Goal: Task Accomplishment & Management: Manage account settings

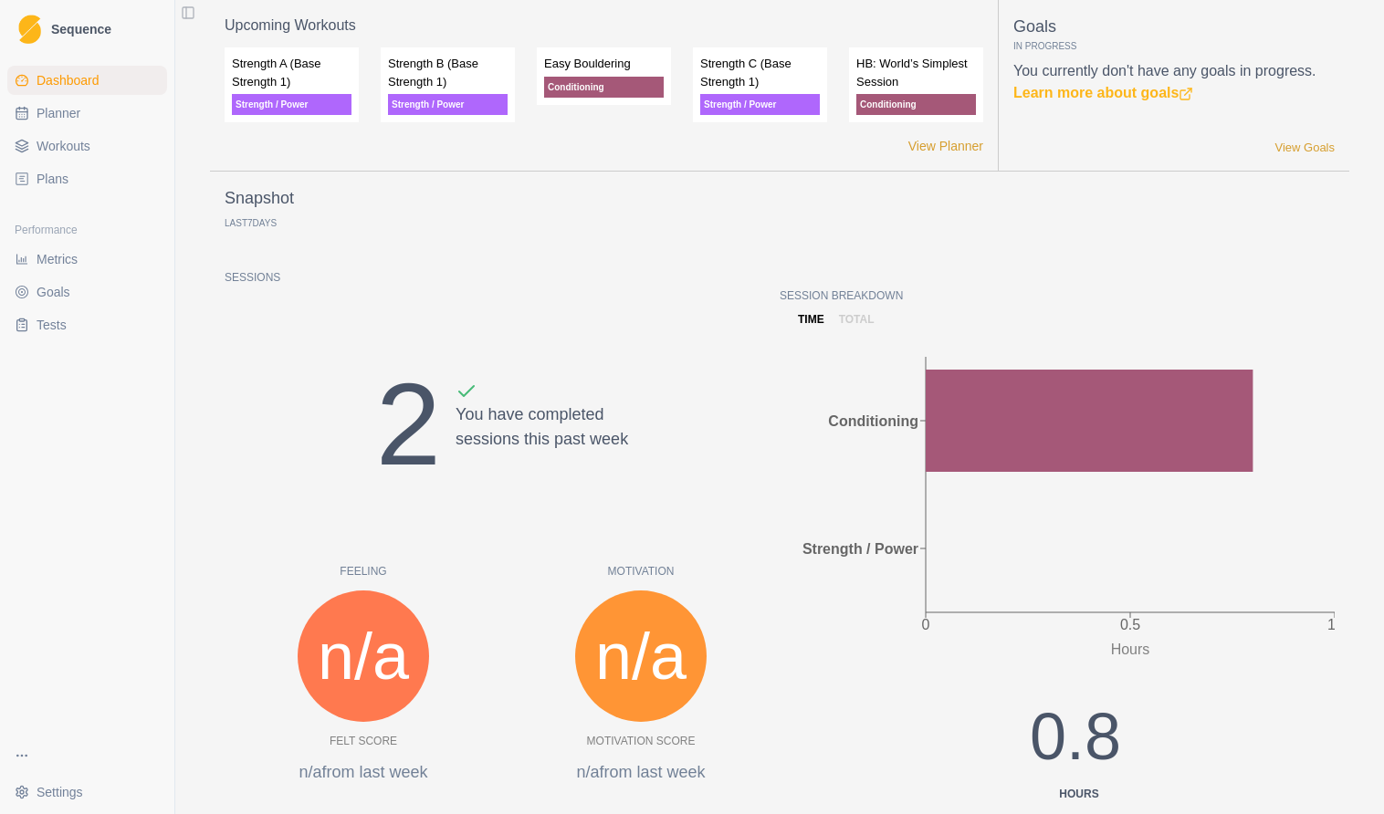
click at [75, 107] on span "Planner" at bounding box center [59, 113] width 44 height 18
select select "month"
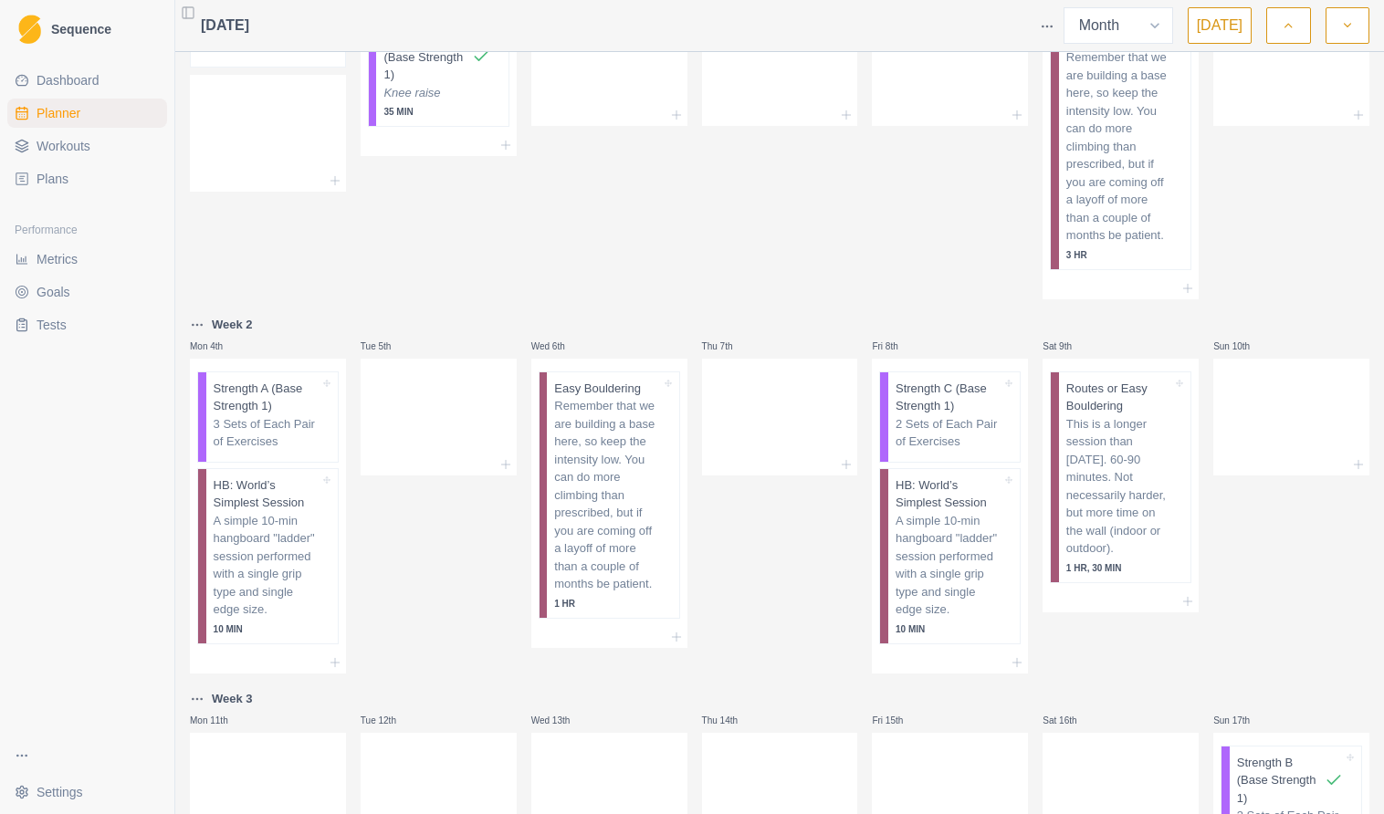
scroll to position [97, 0]
click at [580, 244] on div "Wed 30th" at bounding box center [609, 130] width 156 height 335
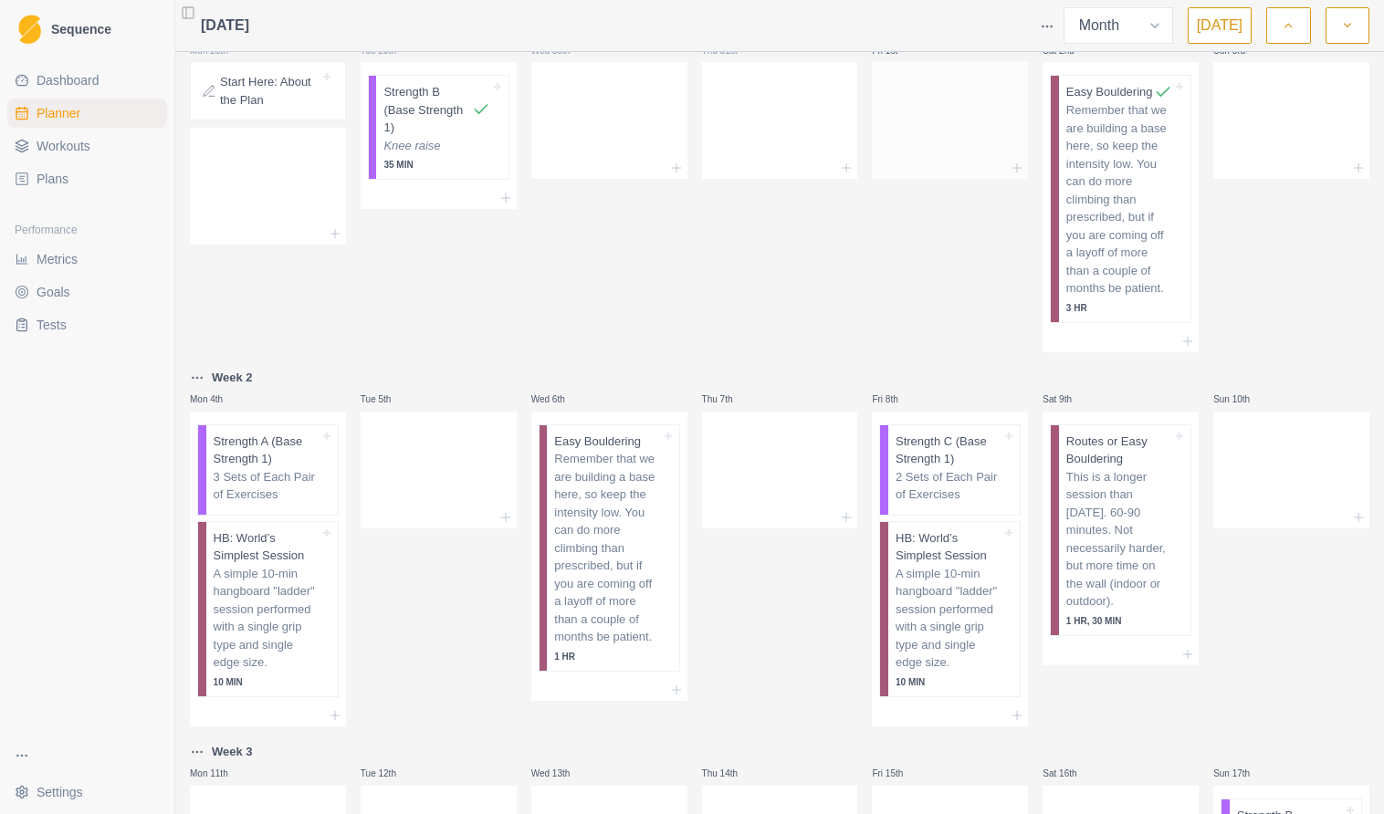
scroll to position [0, 0]
click at [1291, 26] on icon "button" at bounding box center [1287, 25] width 13 height 18
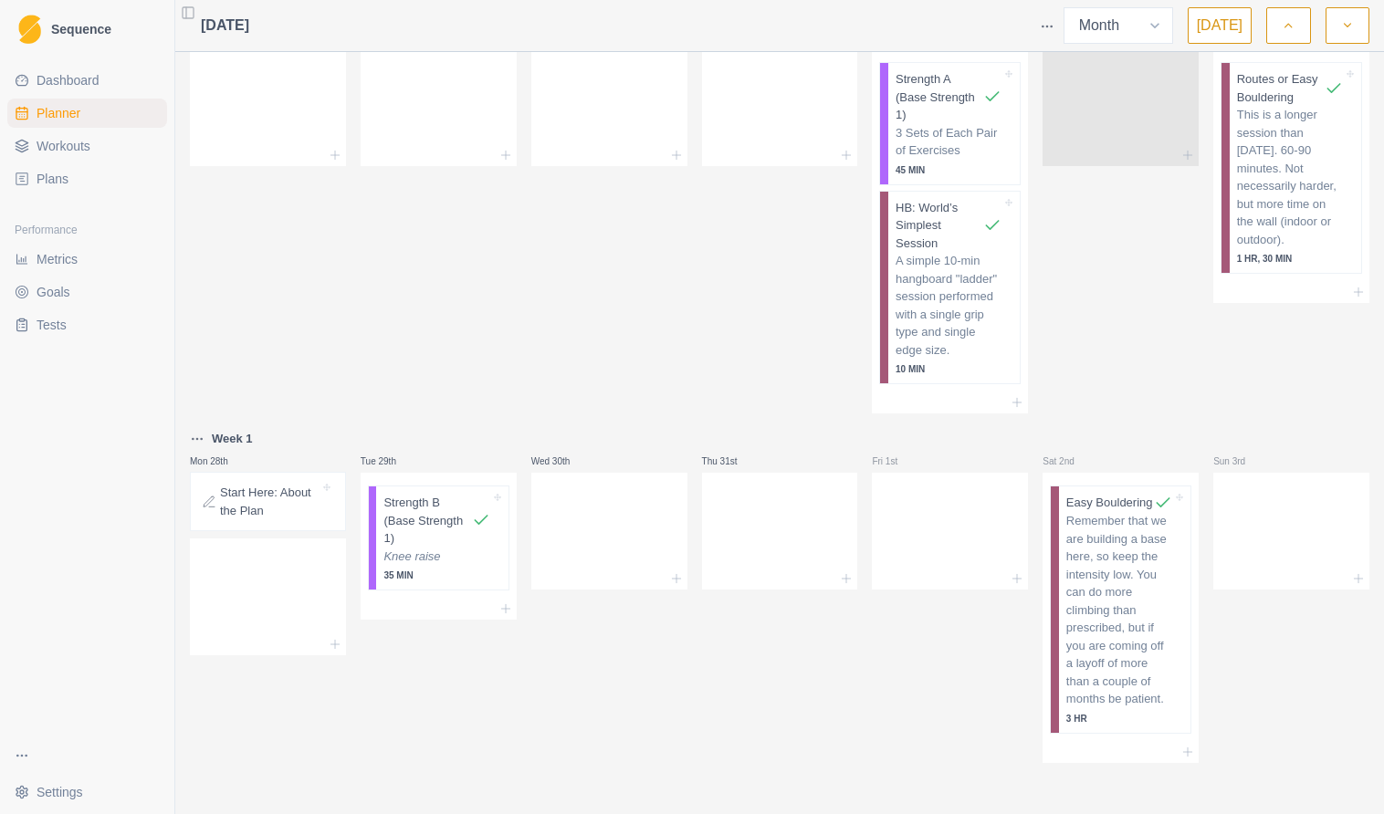
scroll to position [606, 0]
click at [1345, 25] on icon "button" at bounding box center [1347, 25] width 13 height 18
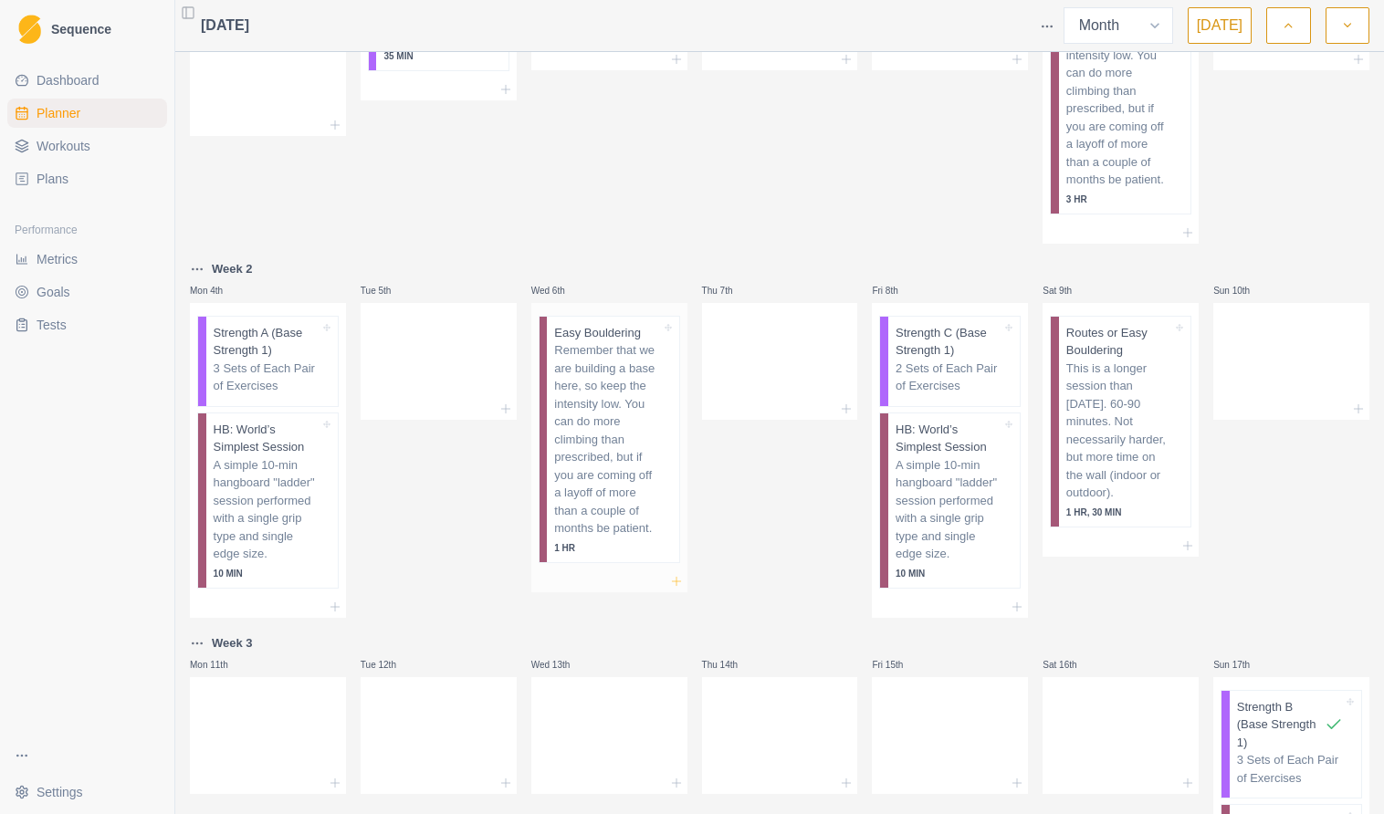
scroll to position [138, 0]
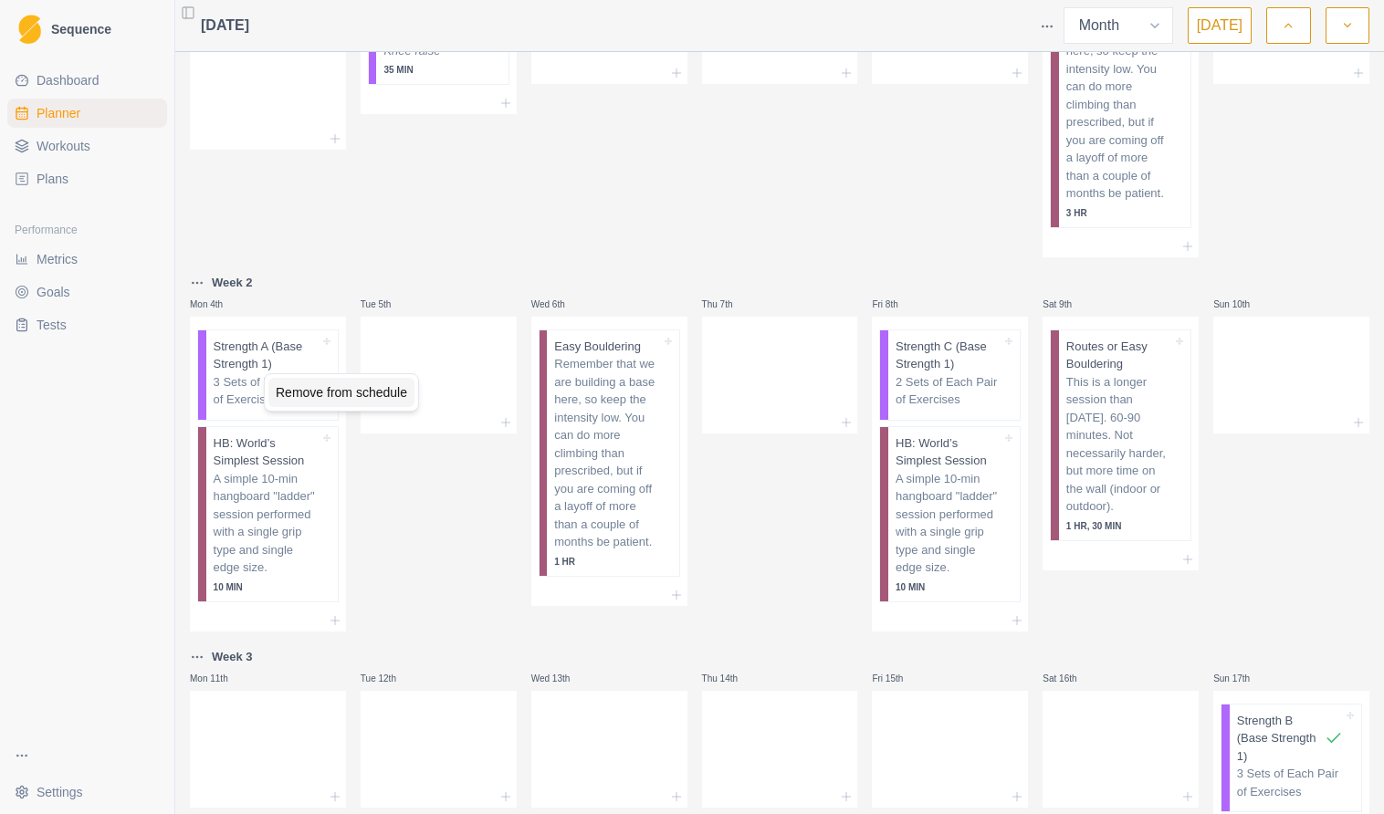
click at [303, 394] on div "Remove from schedule" at bounding box center [341, 392] width 146 height 29
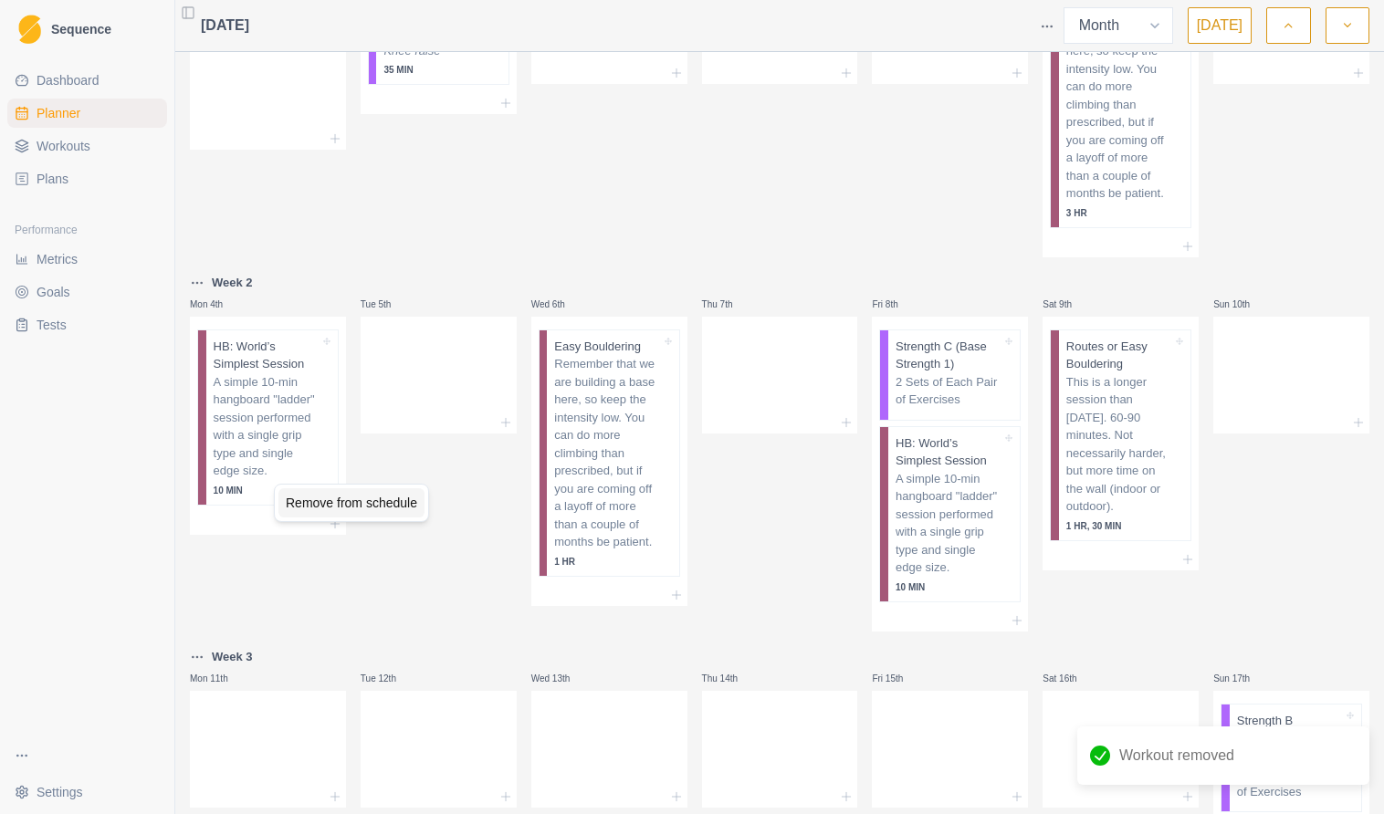
click at [335, 508] on div "Remove from schedule" at bounding box center [351, 502] width 146 height 29
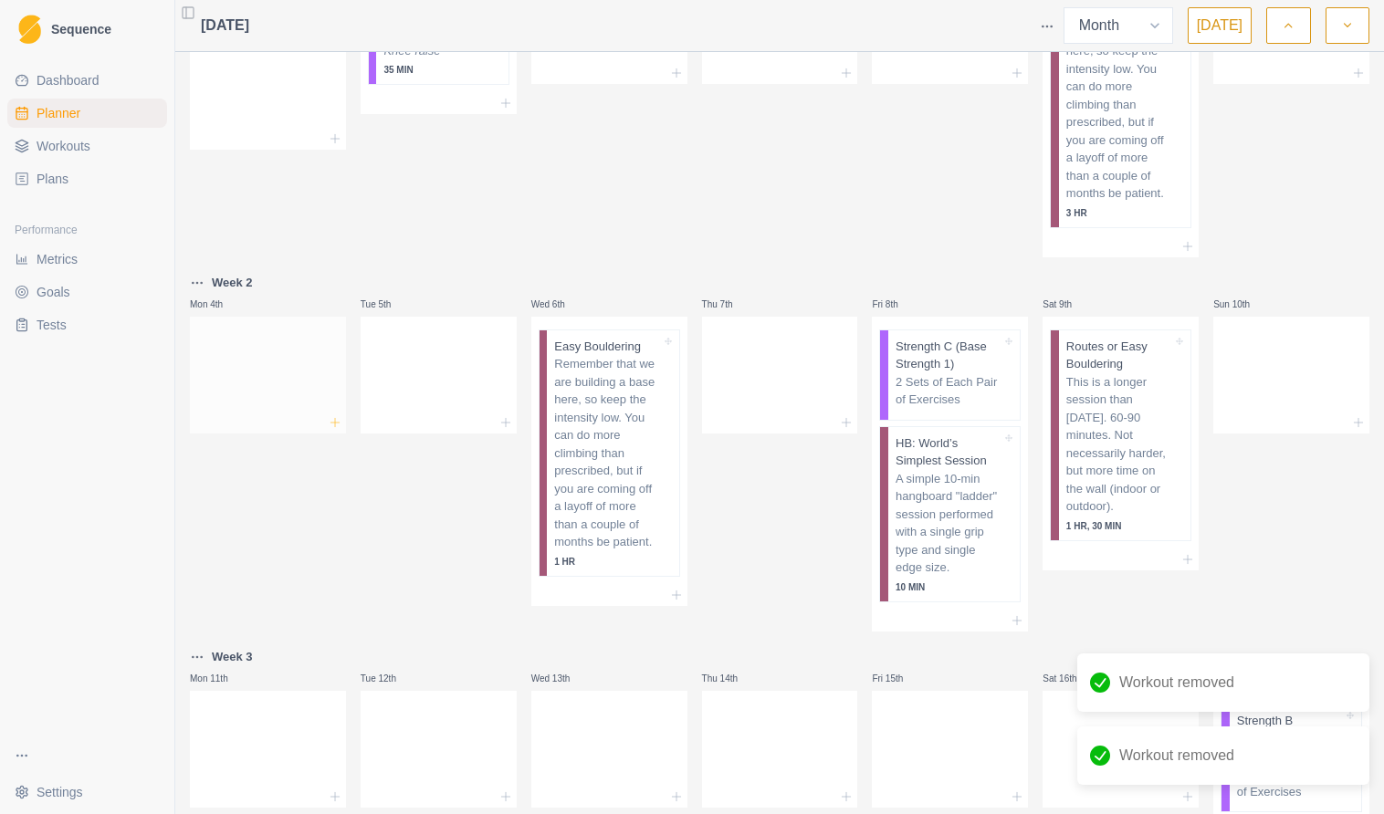
click at [336, 430] on icon at bounding box center [335, 422] width 15 height 15
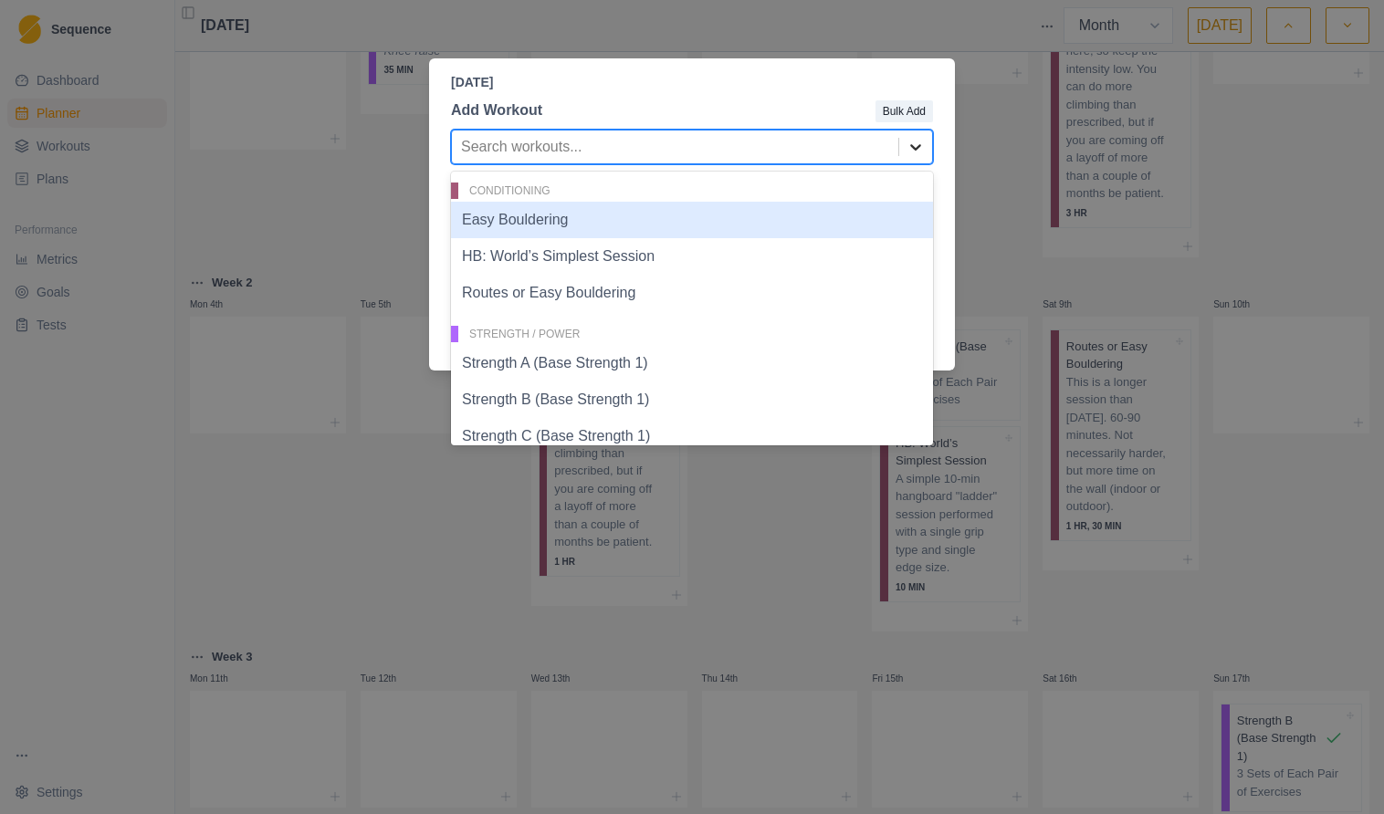
click at [923, 149] on icon at bounding box center [915, 147] width 18 height 18
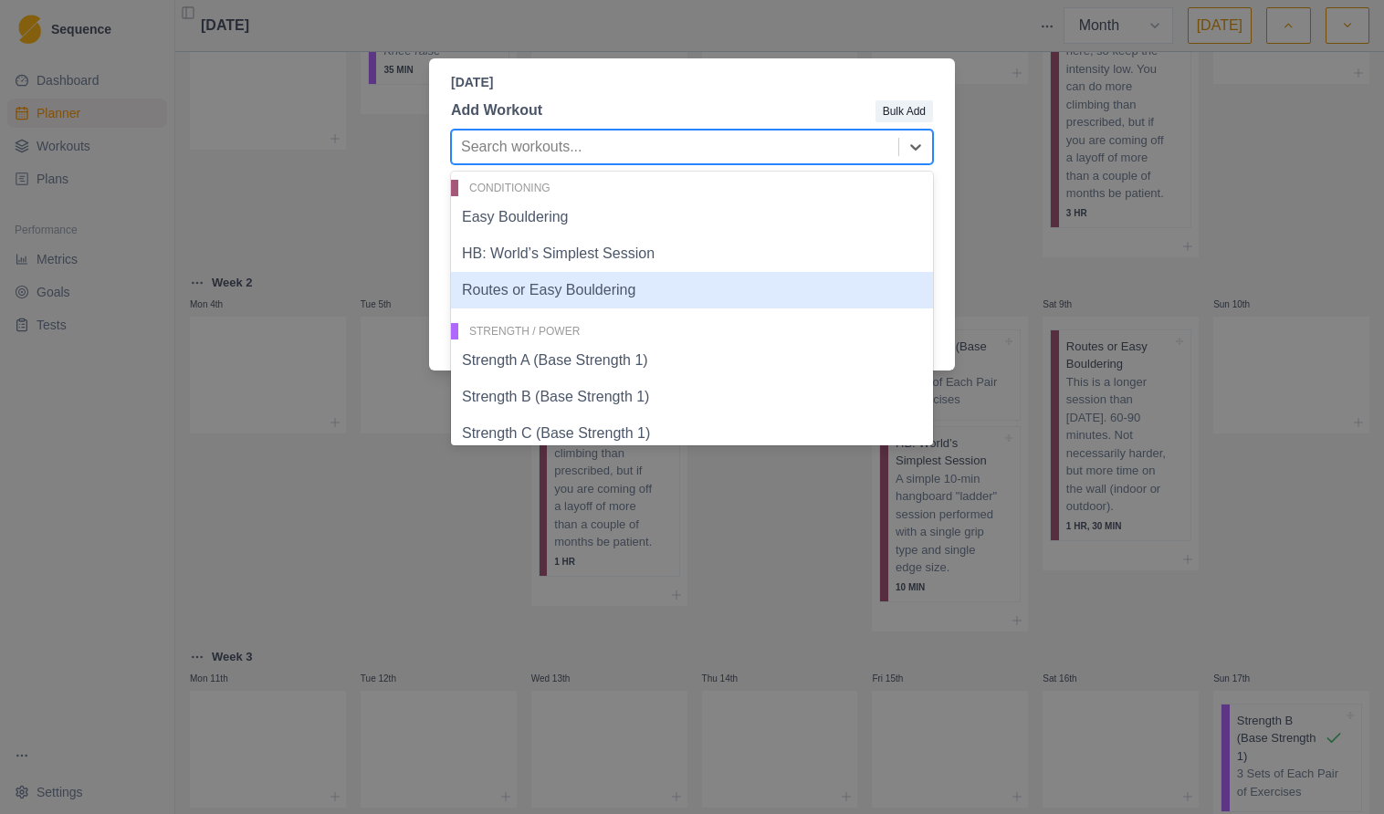
scroll to position [0, 0]
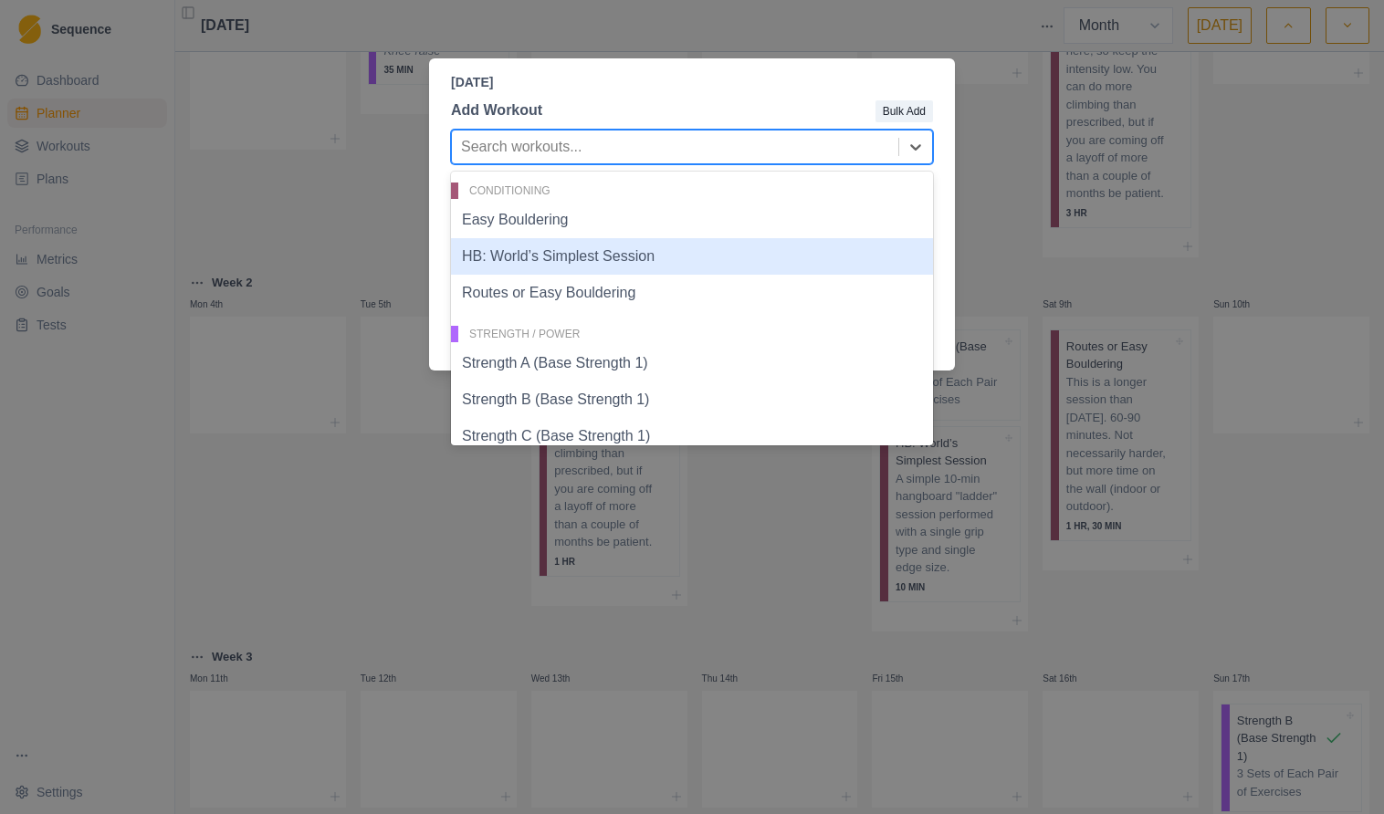
click at [747, 97] on div "Add Workout Bulk Add HB: World’s Simplest Session, 2 of 6. 6 results available.…" at bounding box center [692, 224] width 526 height 264
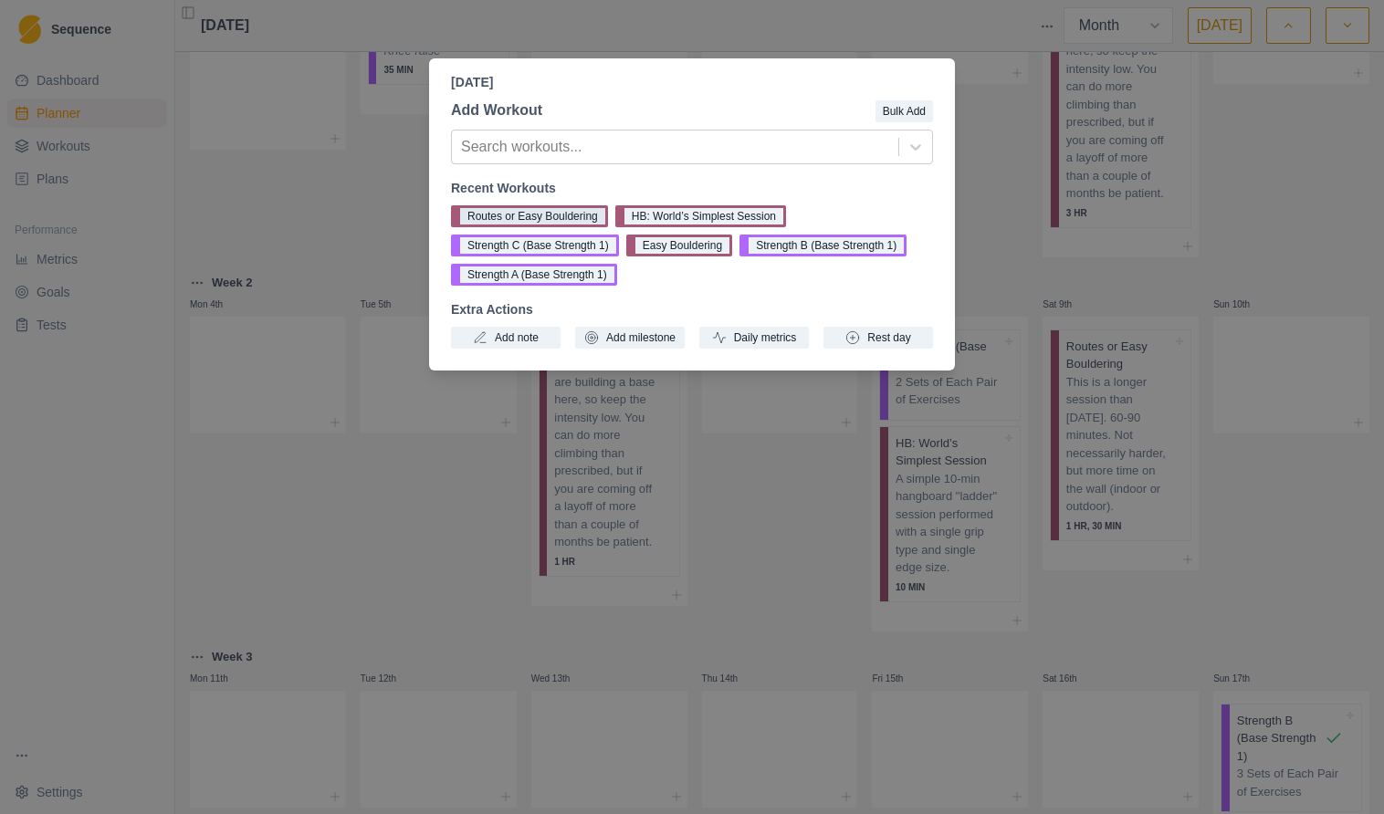
click at [539, 214] on button "Routes or Easy Bouldering" at bounding box center [529, 216] width 157 height 22
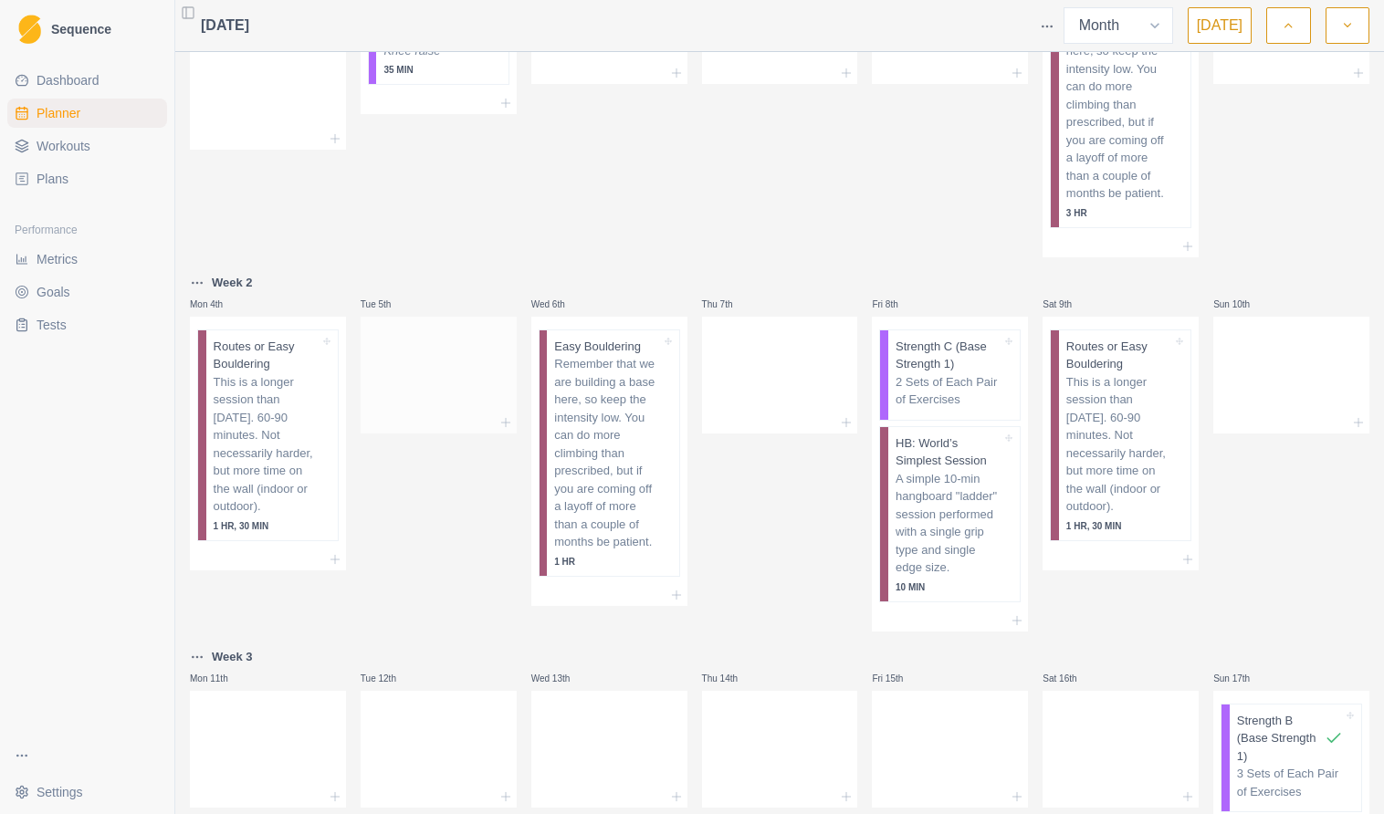
click at [430, 404] on div at bounding box center [439, 371] width 156 height 80
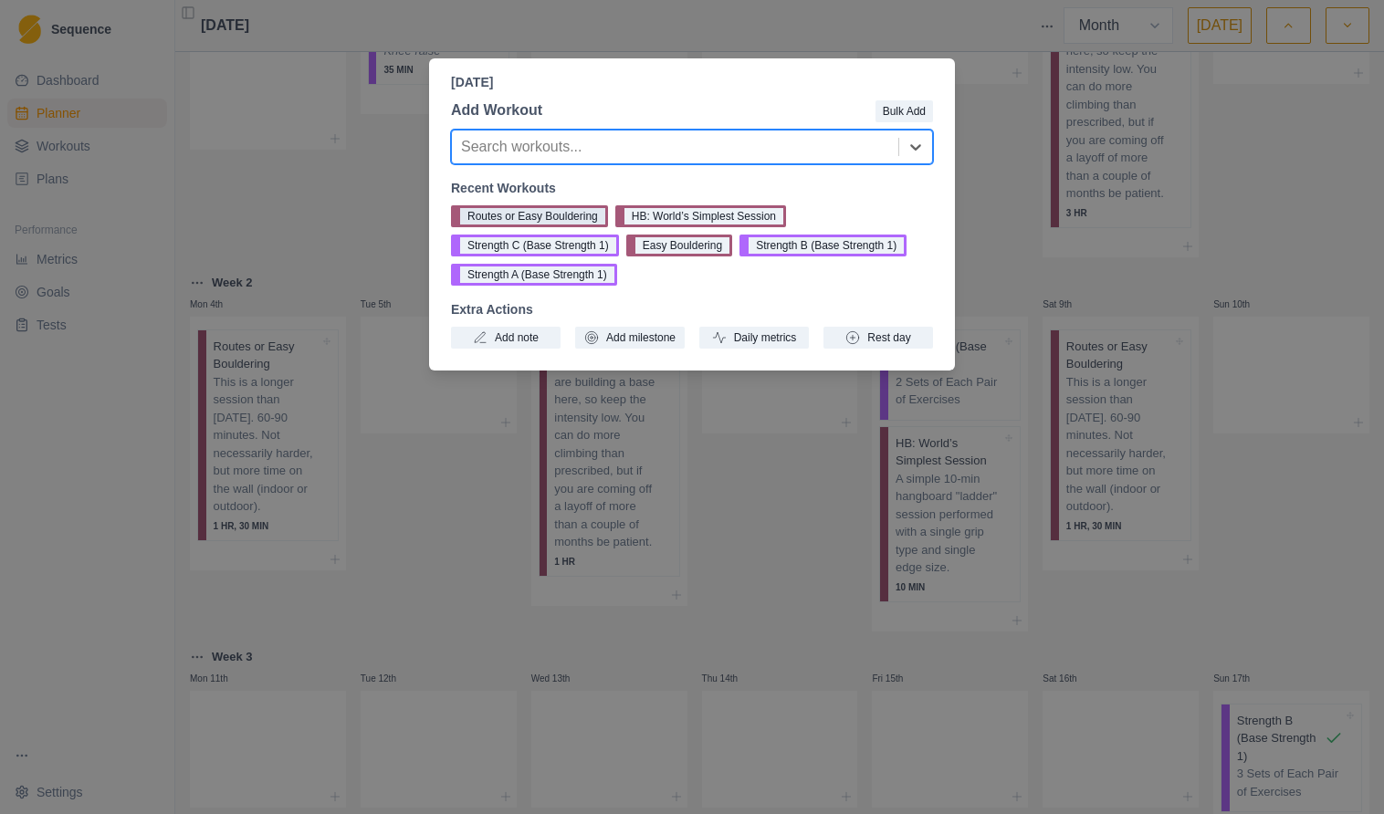
click at [558, 214] on button "Routes or Easy Bouldering" at bounding box center [529, 216] width 157 height 22
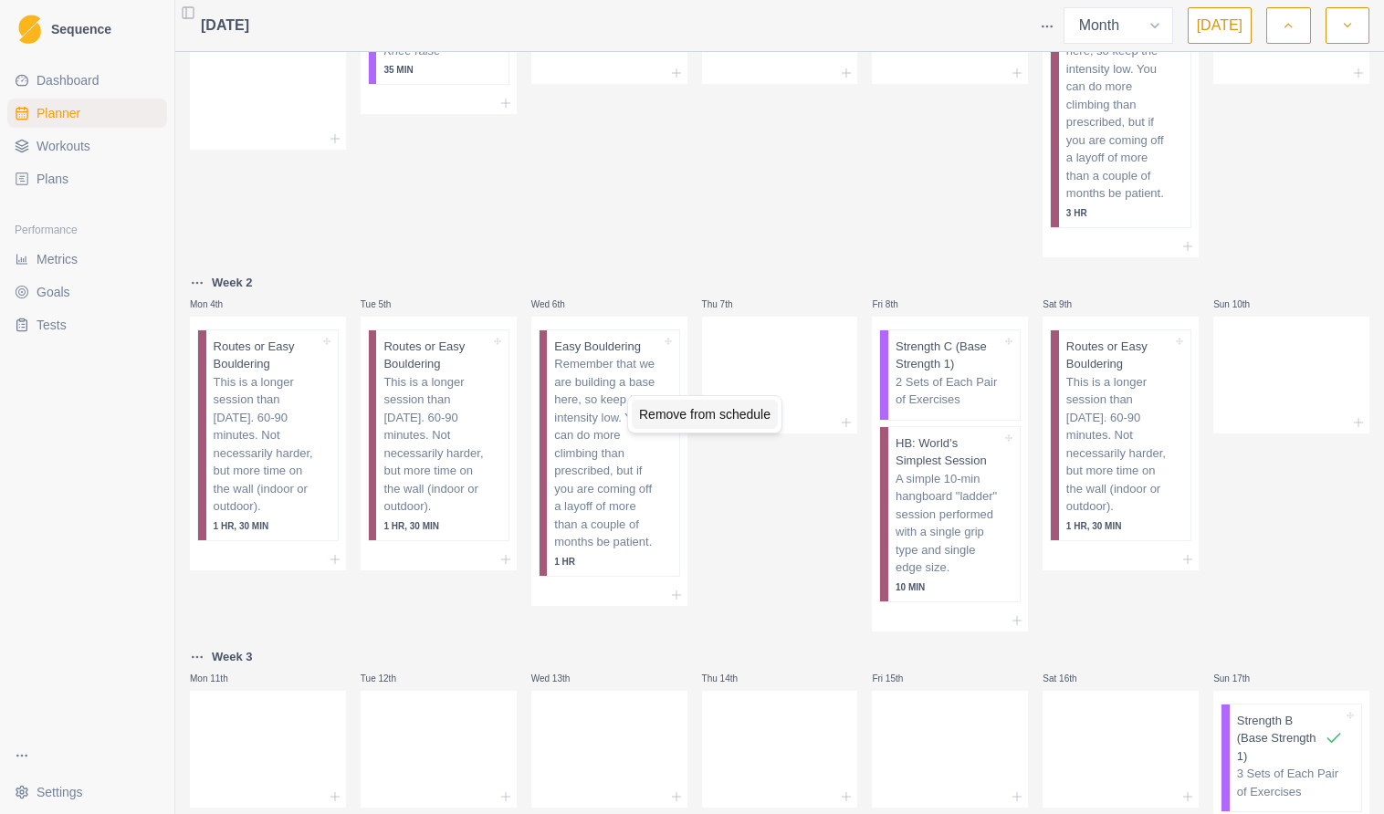
click at [688, 414] on div "Remove from schedule" at bounding box center [705, 414] width 146 height 29
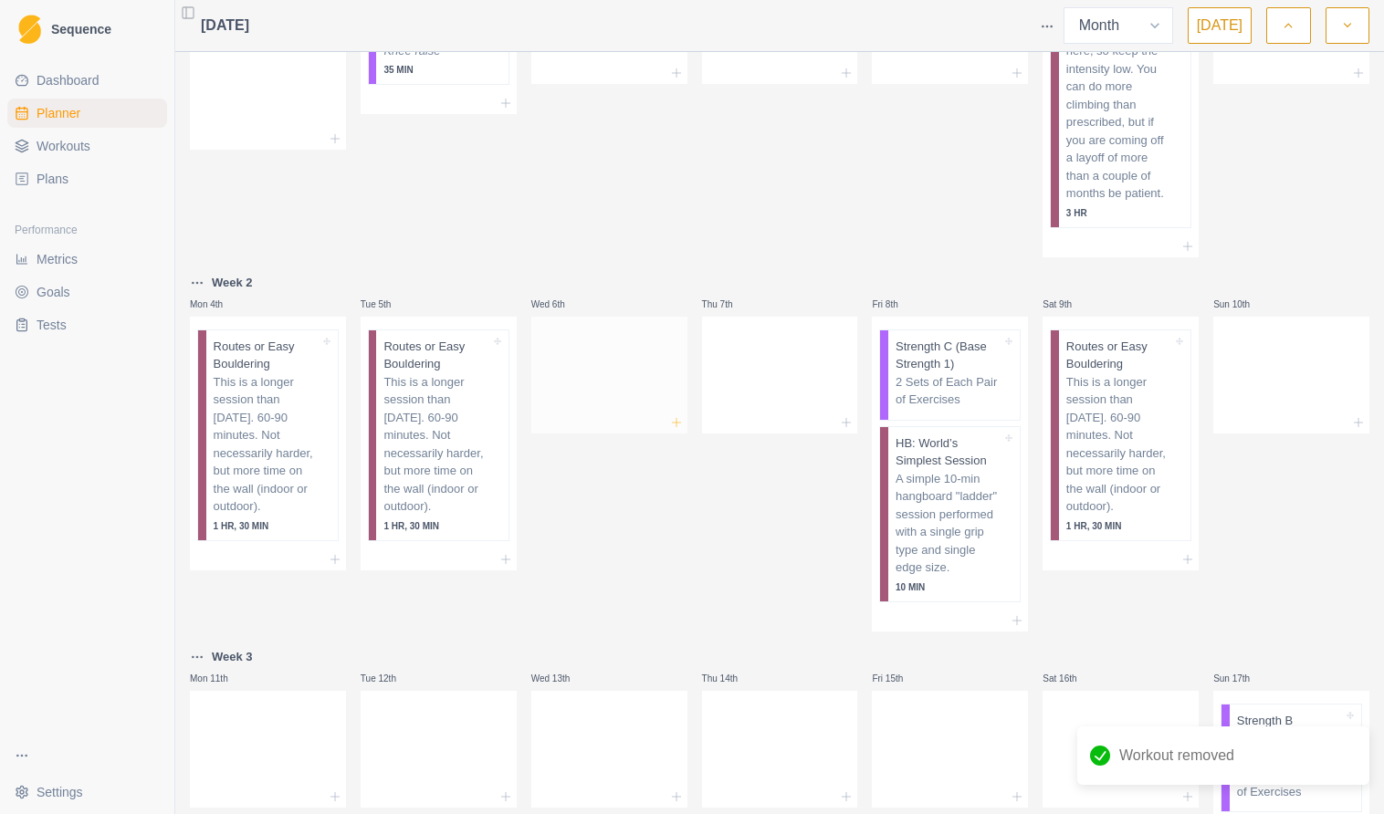
click at [676, 426] on line at bounding box center [676, 422] width 0 height 8
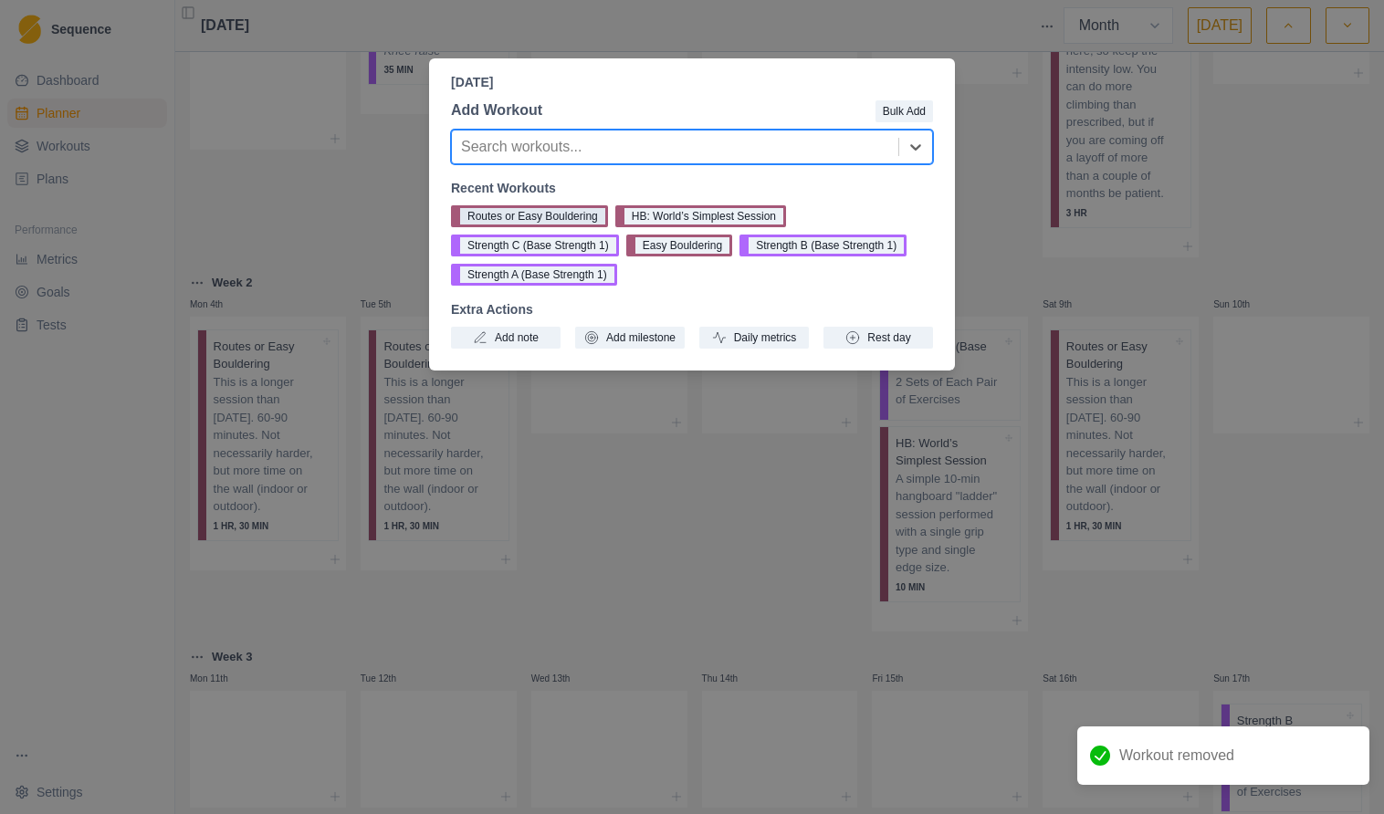
click at [554, 215] on button "Routes or Easy Bouldering" at bounding box center [529, 216] width 157 height 22
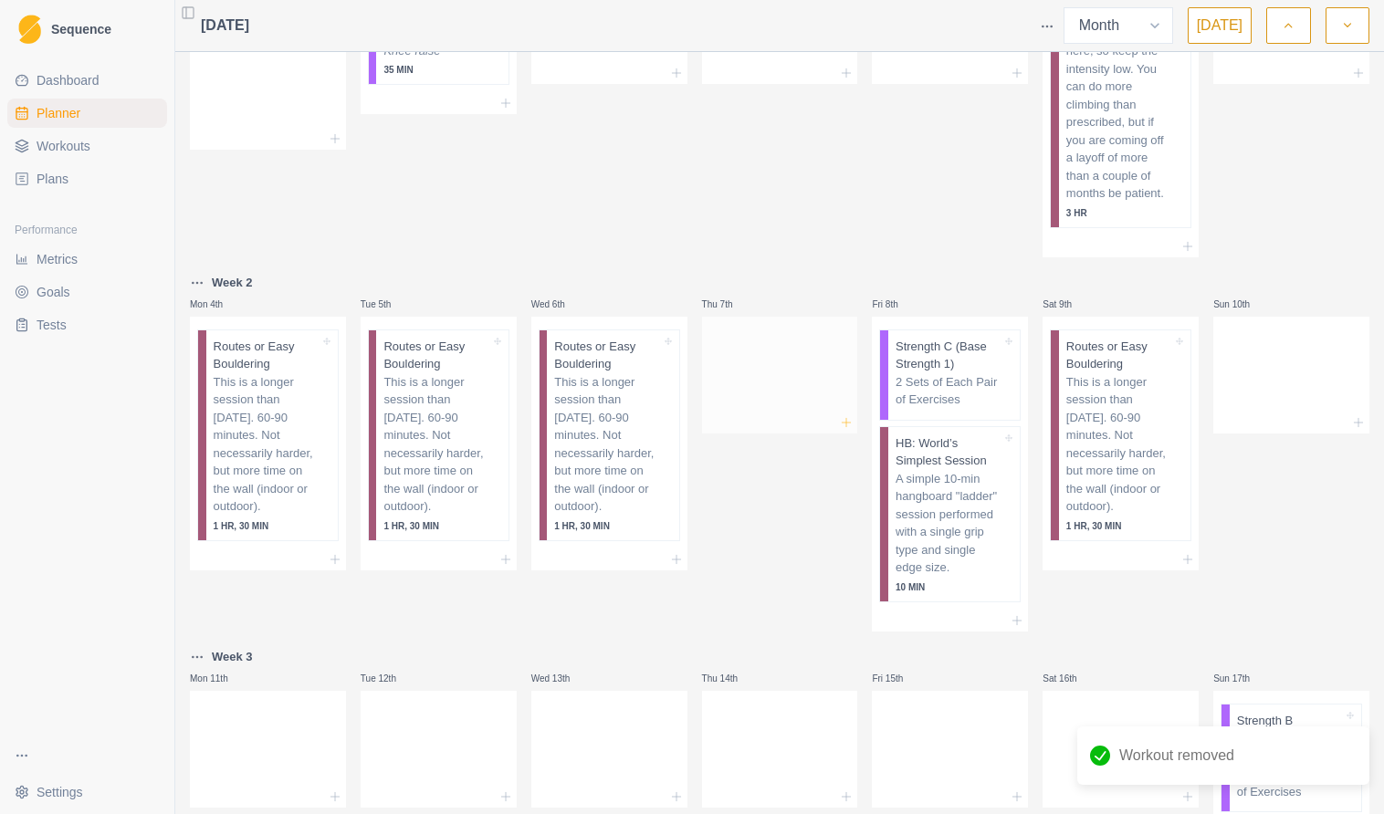
click at [850, 423] on line at bounding box center [846, 423] width 8 height 0
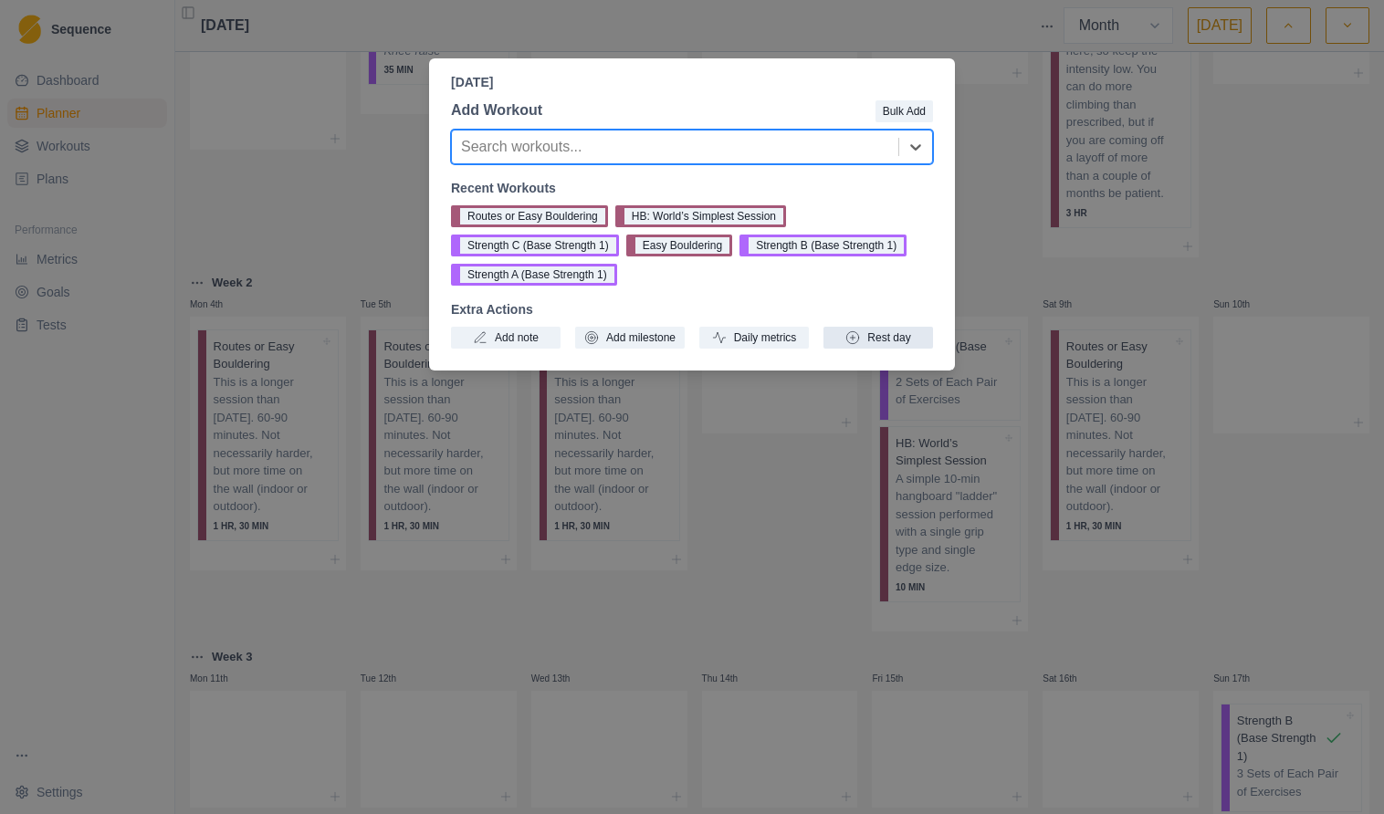
click at [893, 338] on button "Rest day" at bounding box center [878, 338] width 110 height 22
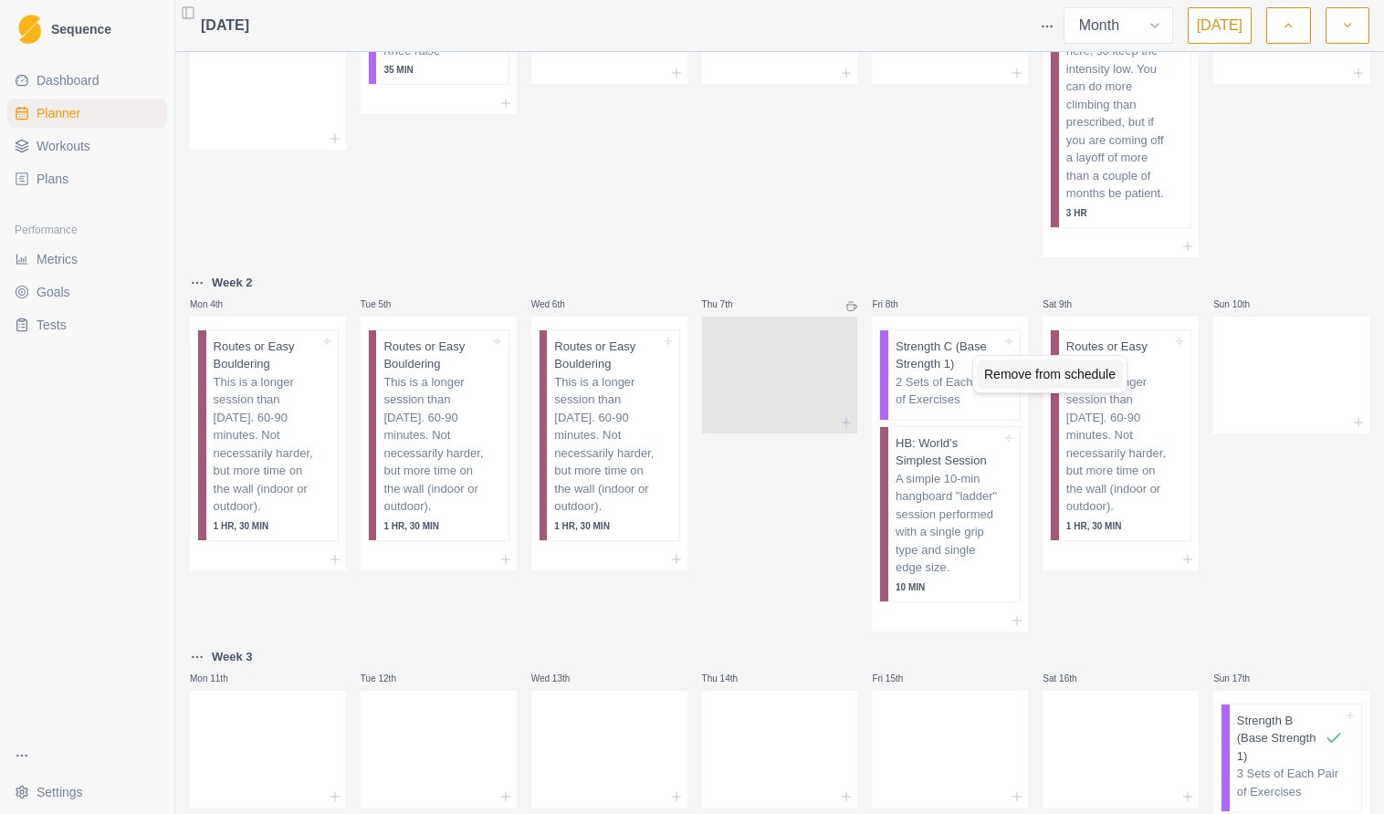
click at [1014, 372] on div "Remove from schedule" at bounding box center [1050, 374] width 146 height 29
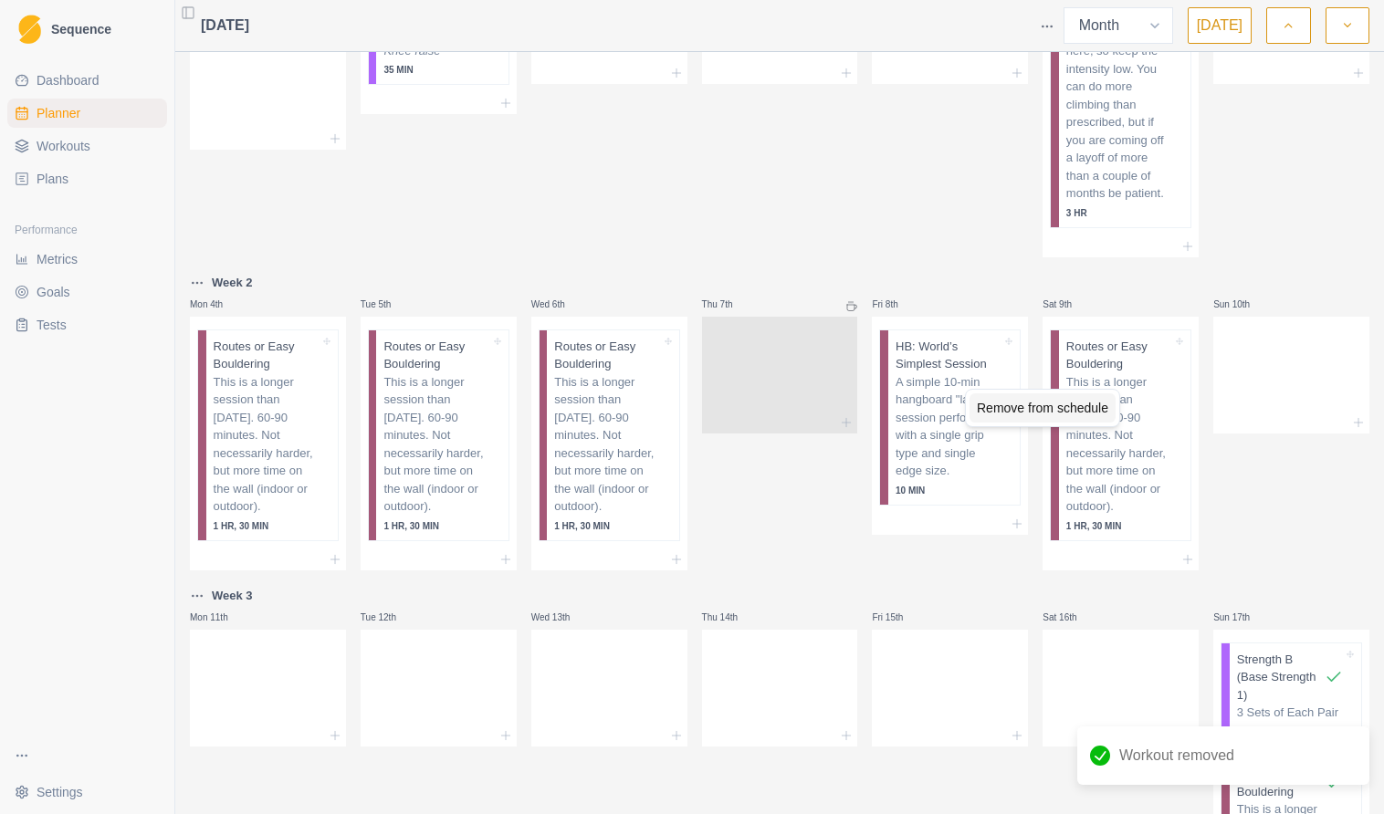
click at [1009, 403] on div "Remove from schedule" at bounding box center [1042, 407] width 146 height 29
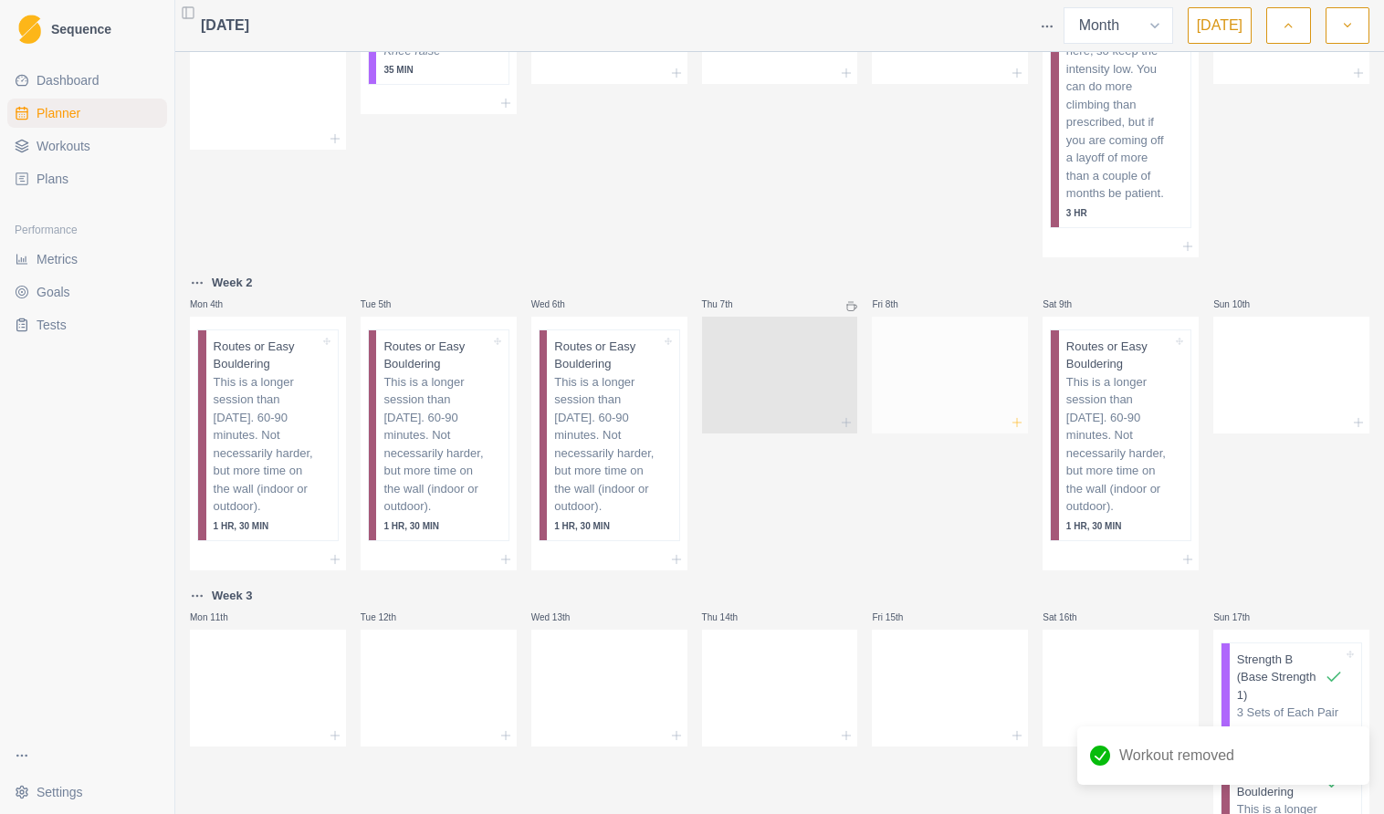
click at [1015, 430] on icon at bounding box center [1016, 422] width 15 height 15
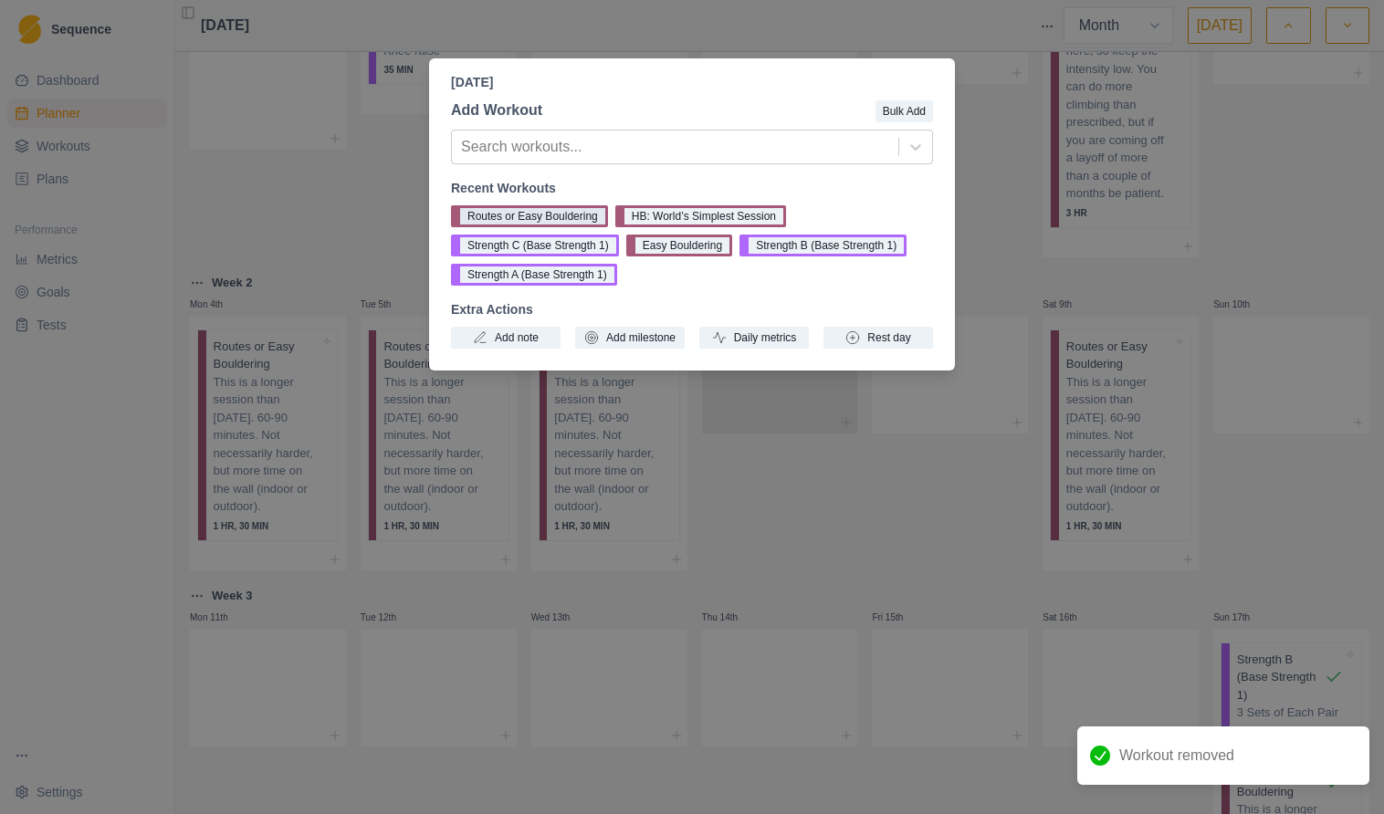
click at [558, 214] on button "Routes or Easy Bouldering" at bounding box center [529, 216] width 157 height 22
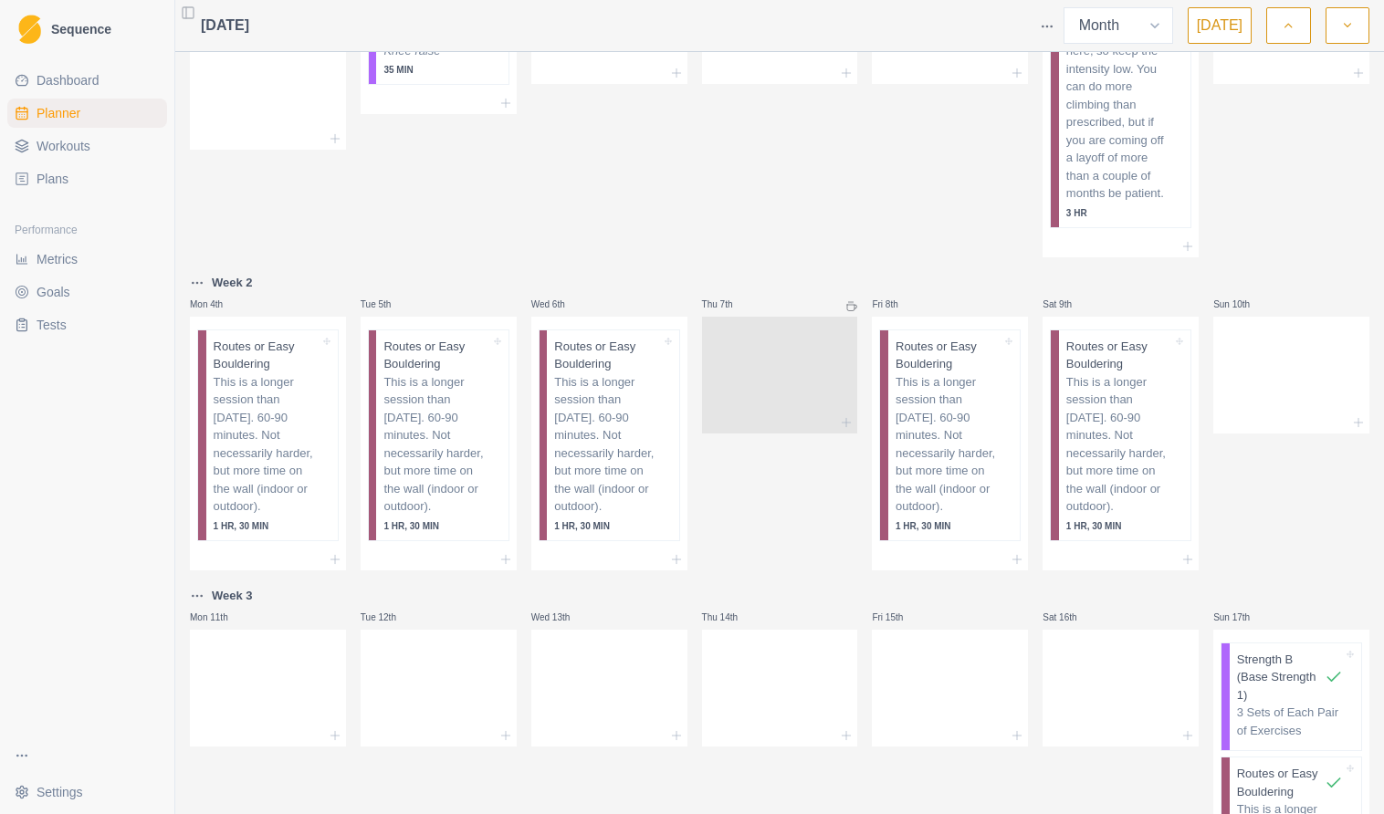
click at [781, 524] on div "Thu 7th" at bounding box center [780, 421] width 156 height 298
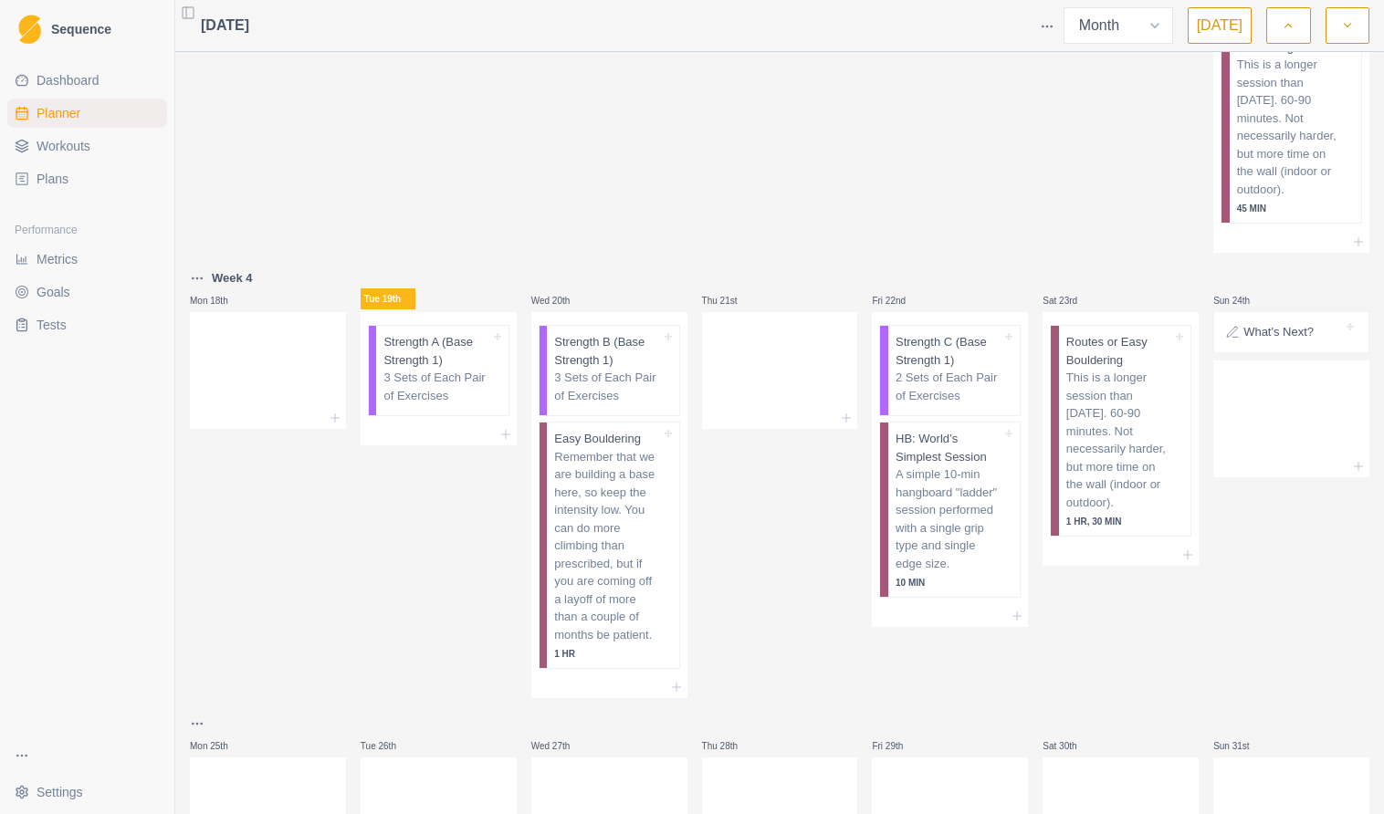
scroll to position [898, 0]
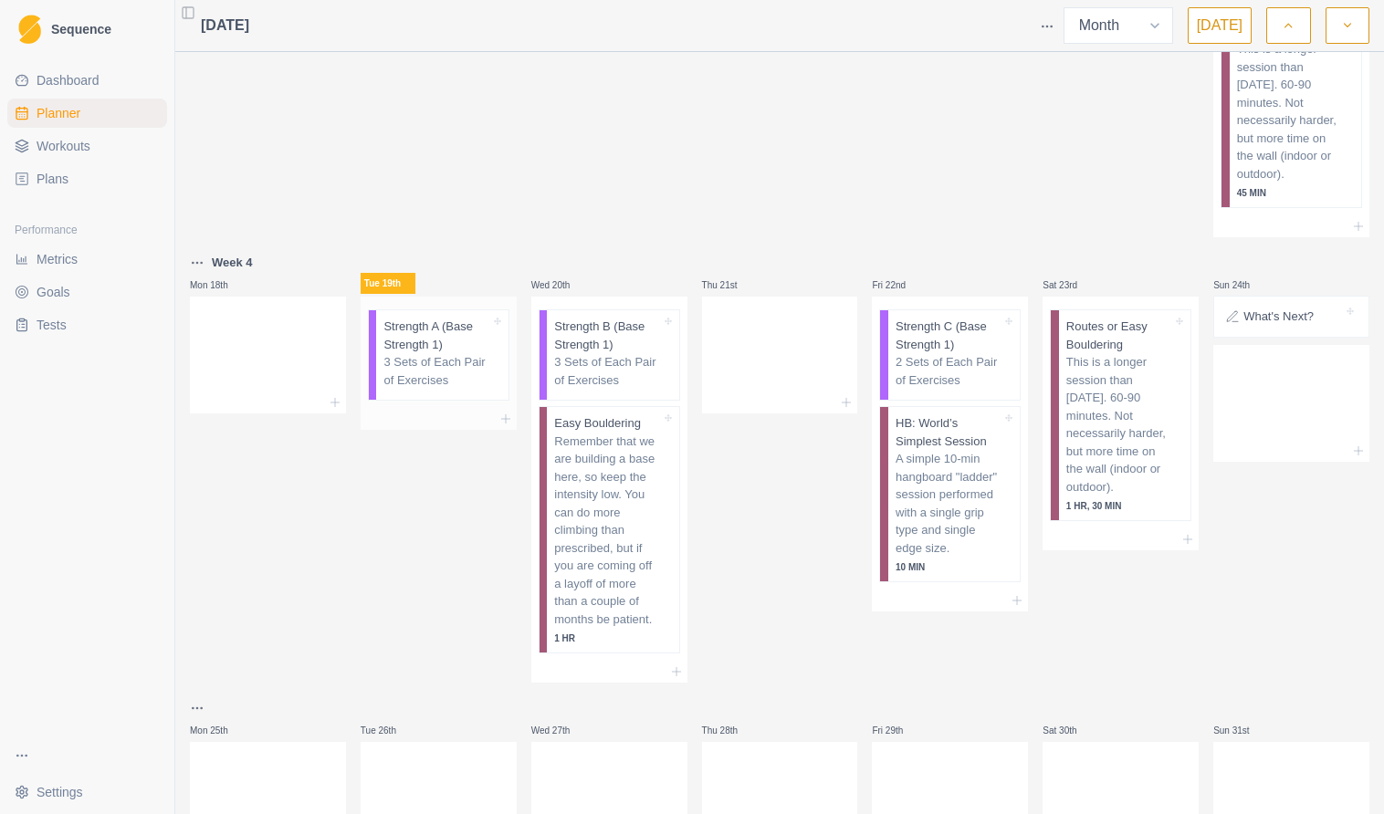
click at [428, 344] on p "Strength A (Base Strength 1)" at bounding box center [436, 336] width 106 height 36
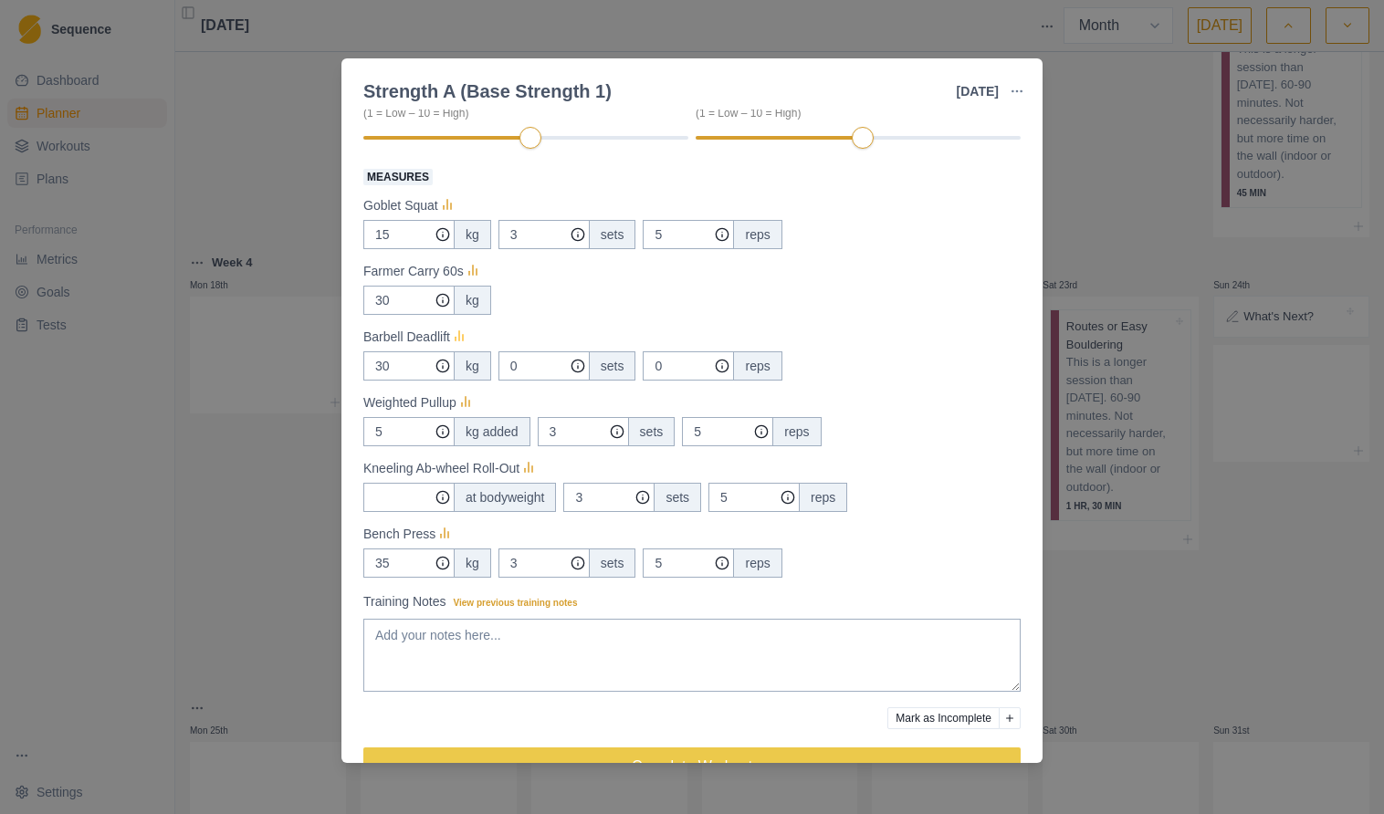
scroll to position [283, 0]
click at [473, 274] on icon at bounding box center [473, 271] width 18 height 18
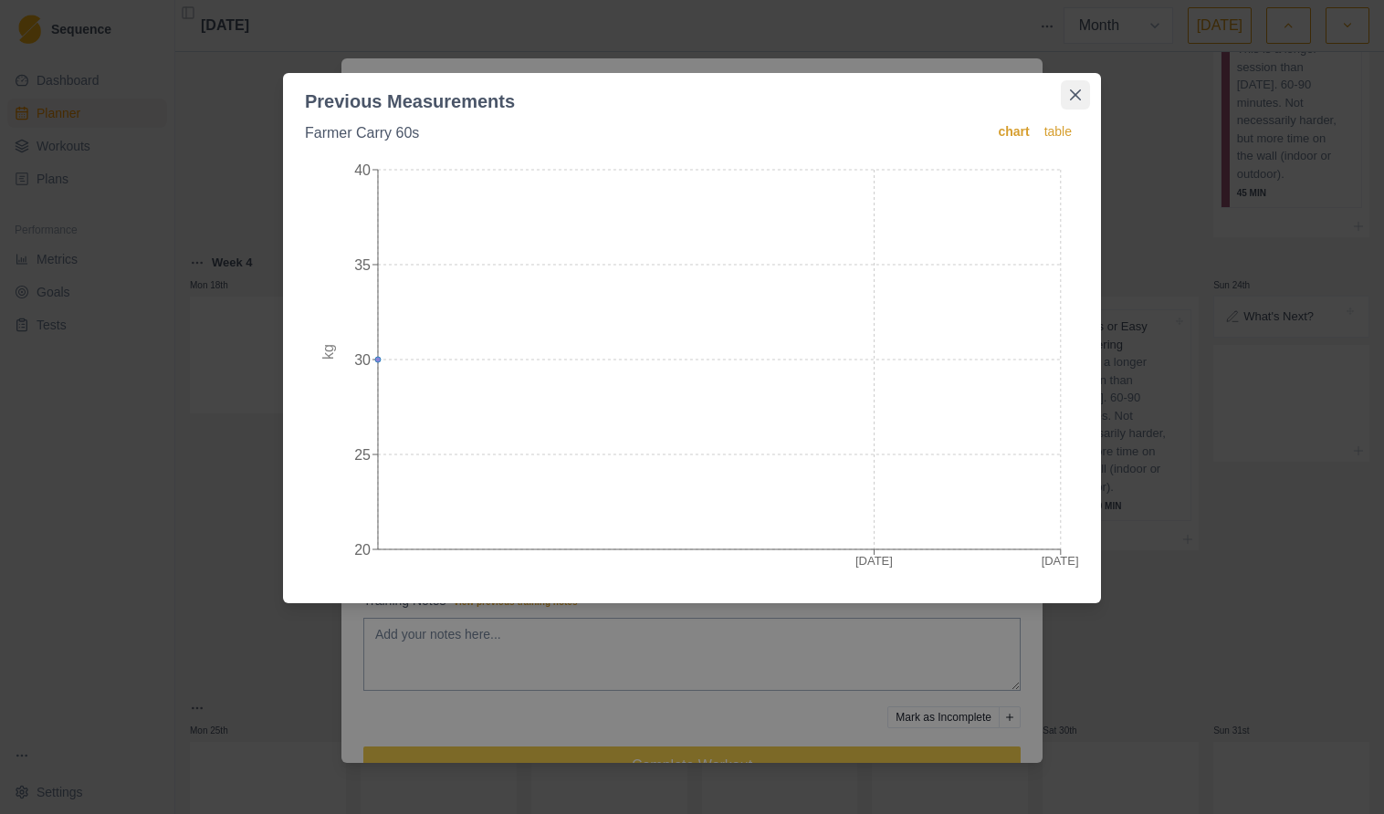
click at [1079, 98] on icon "Close" at bounding box center [1075, 94] width 11 height 11
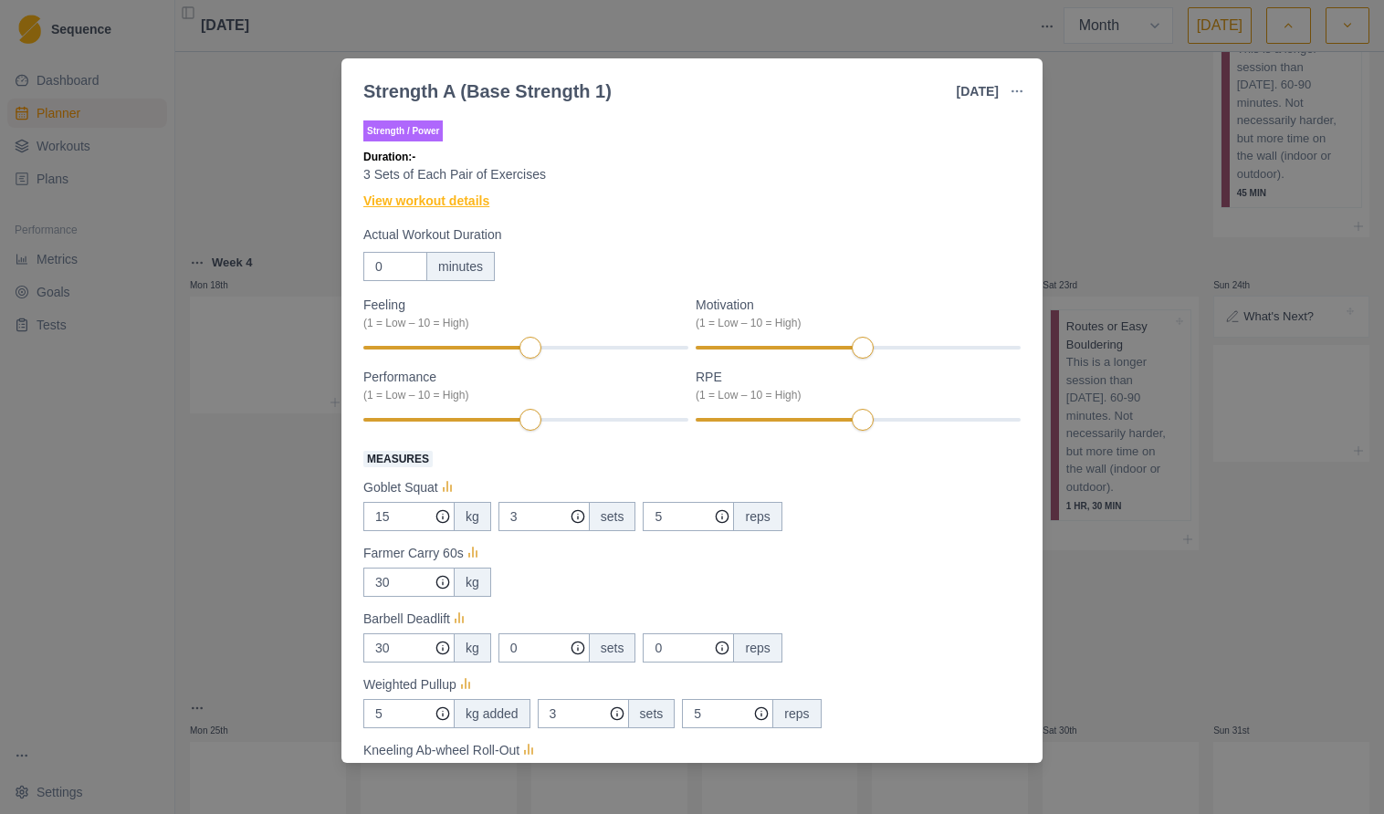
scroll to position [0, 0]
click at [424, 203] on link "View workout details" at bounding box center [426, 201] width 126 height 19
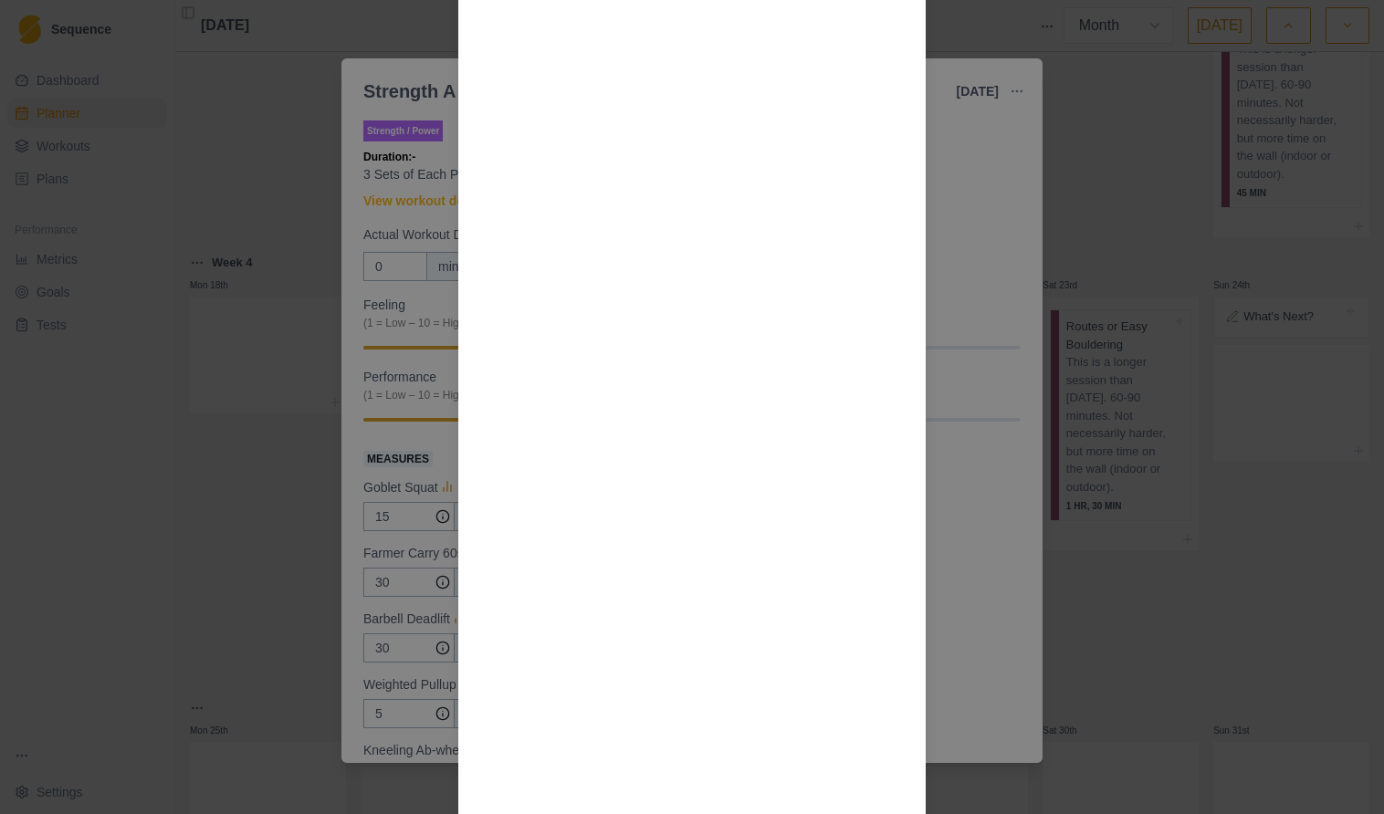
scroll to position [797, 0]
click at [961, 271] on div "Workout Details This workout is set up to do each pair of exercises as a “super…" at bounding box center [692, 407] width 1384 height 814
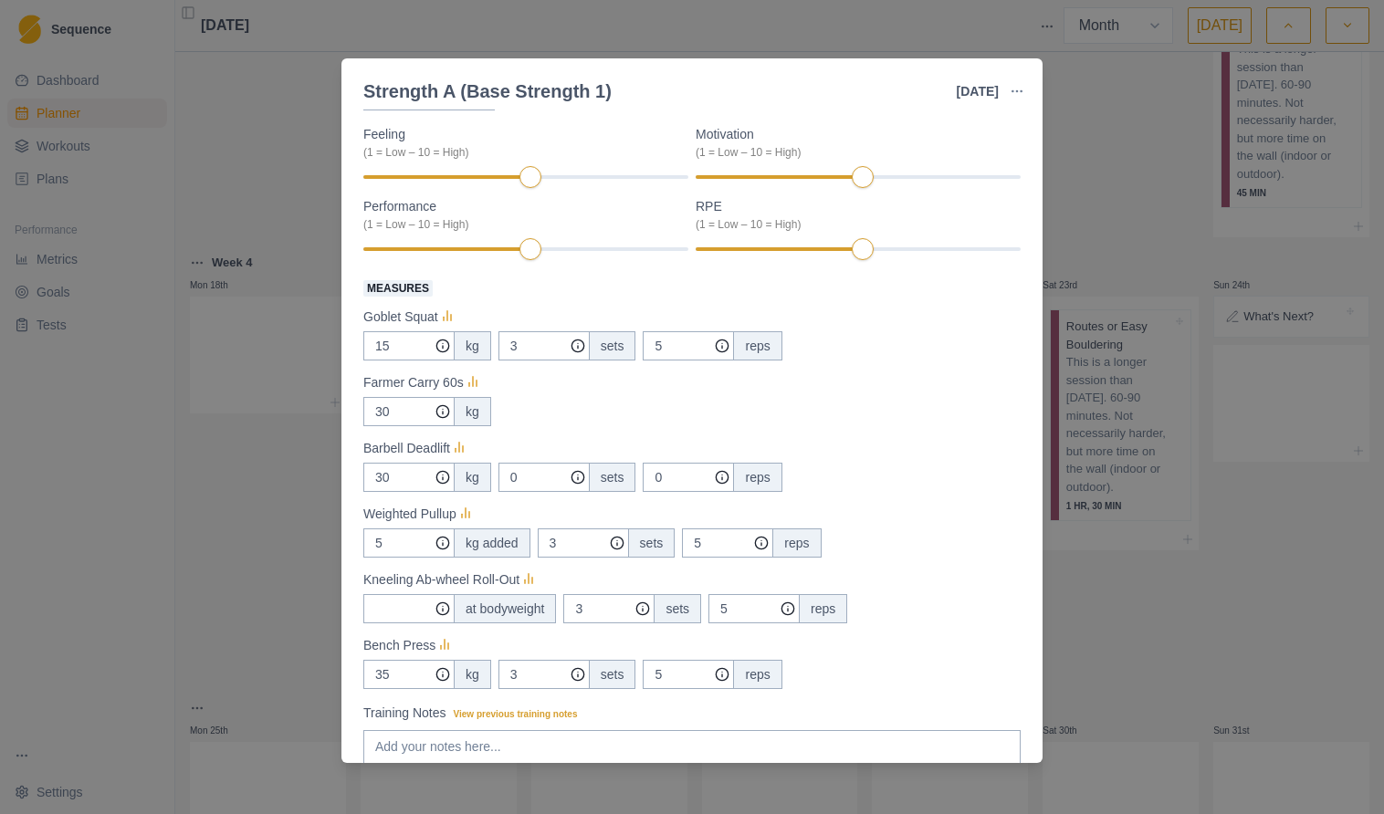
scroll to position [173, 0]
click at [1069, 141] on div "Strength A (Base Strength 1) [DATE] Link To Goal View Workout Metrics Edit Orig…" at bounding box center [692, 407] width 1384 height 814
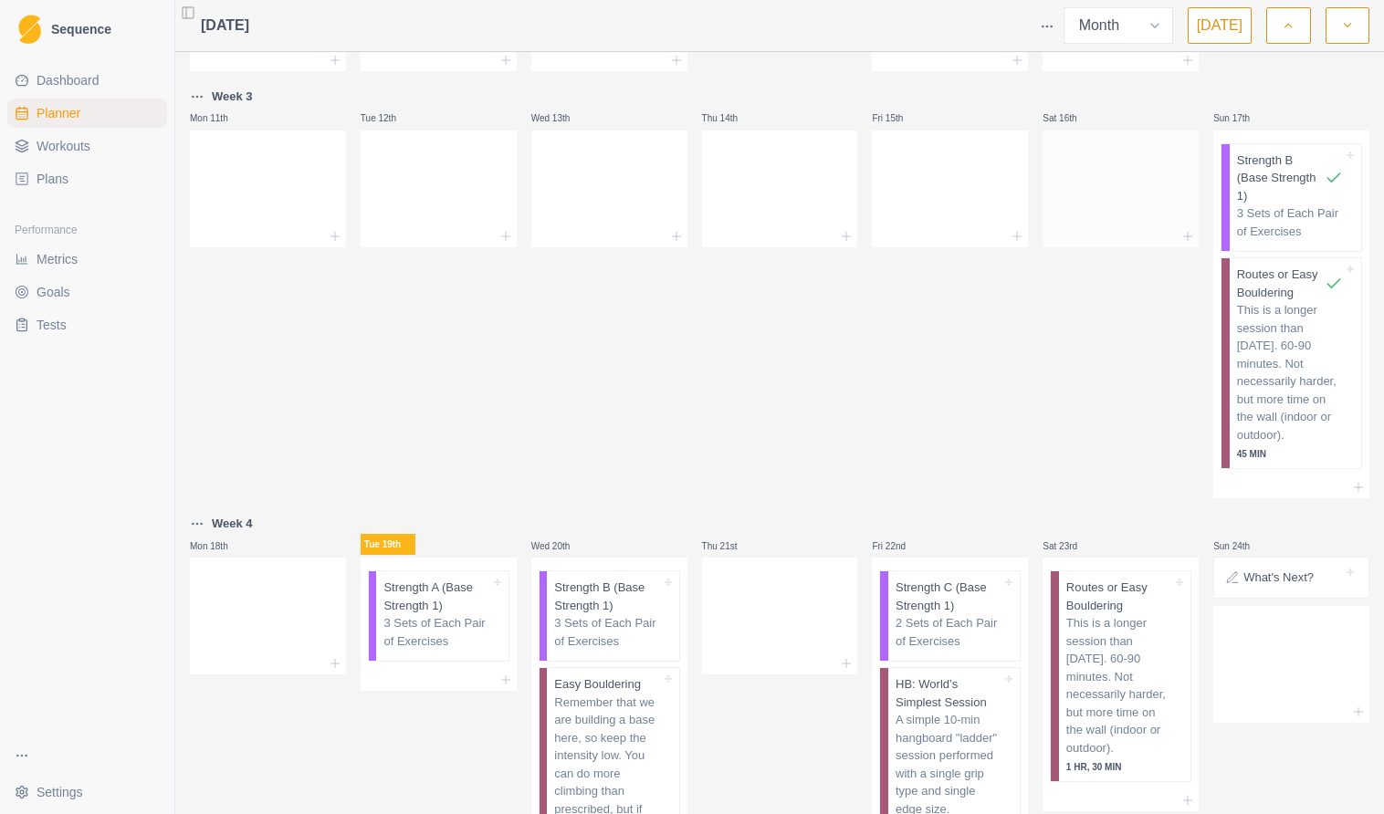
scroll to position [635, 0]
click at [1306, 204] on p "Strength B (Base Strength 1)" at bounding box center [1281, 180] width 88 height 54
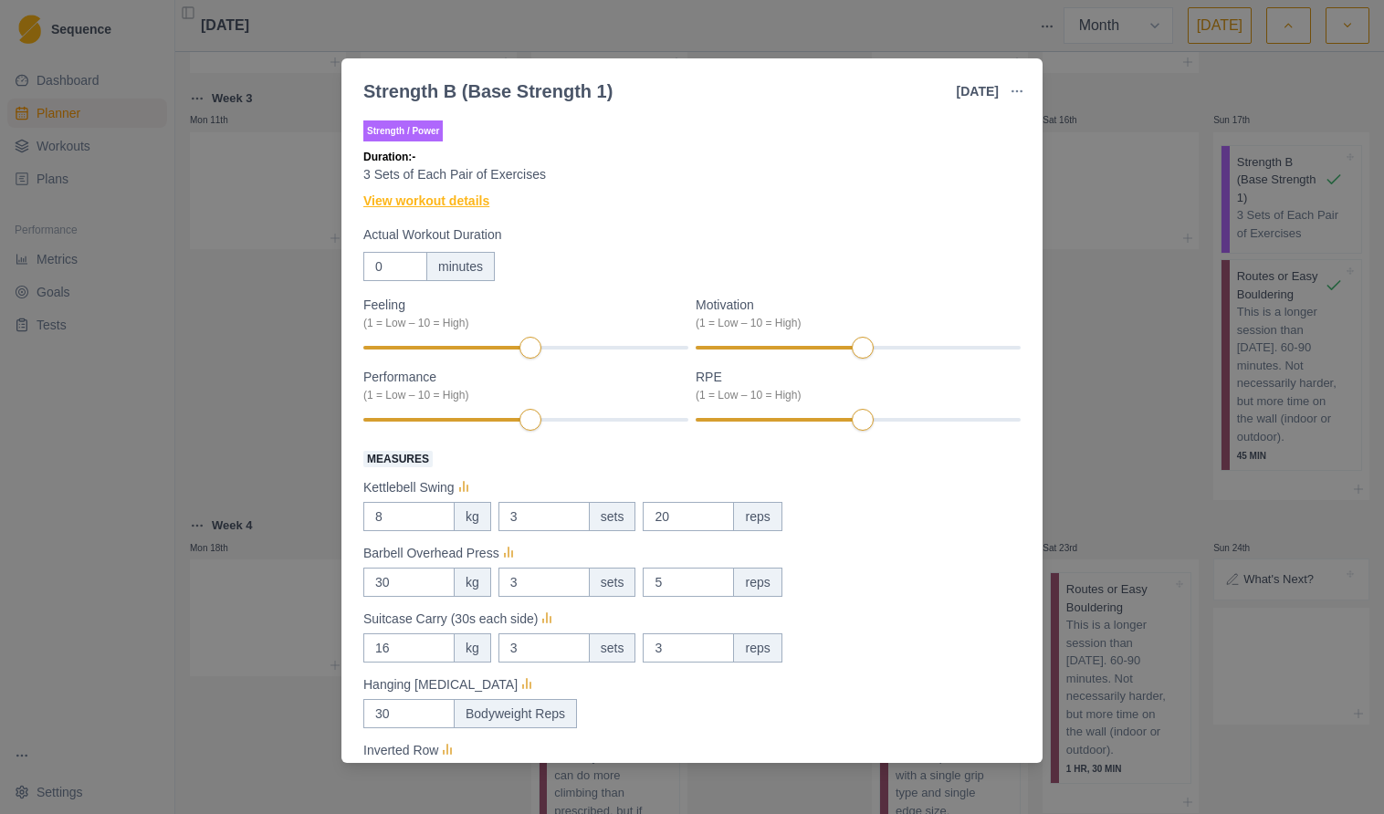
scroll to position [0, 0]
click at [438, 201] on link "View workout details" at bounding box center [426, 201] width 126 height 19
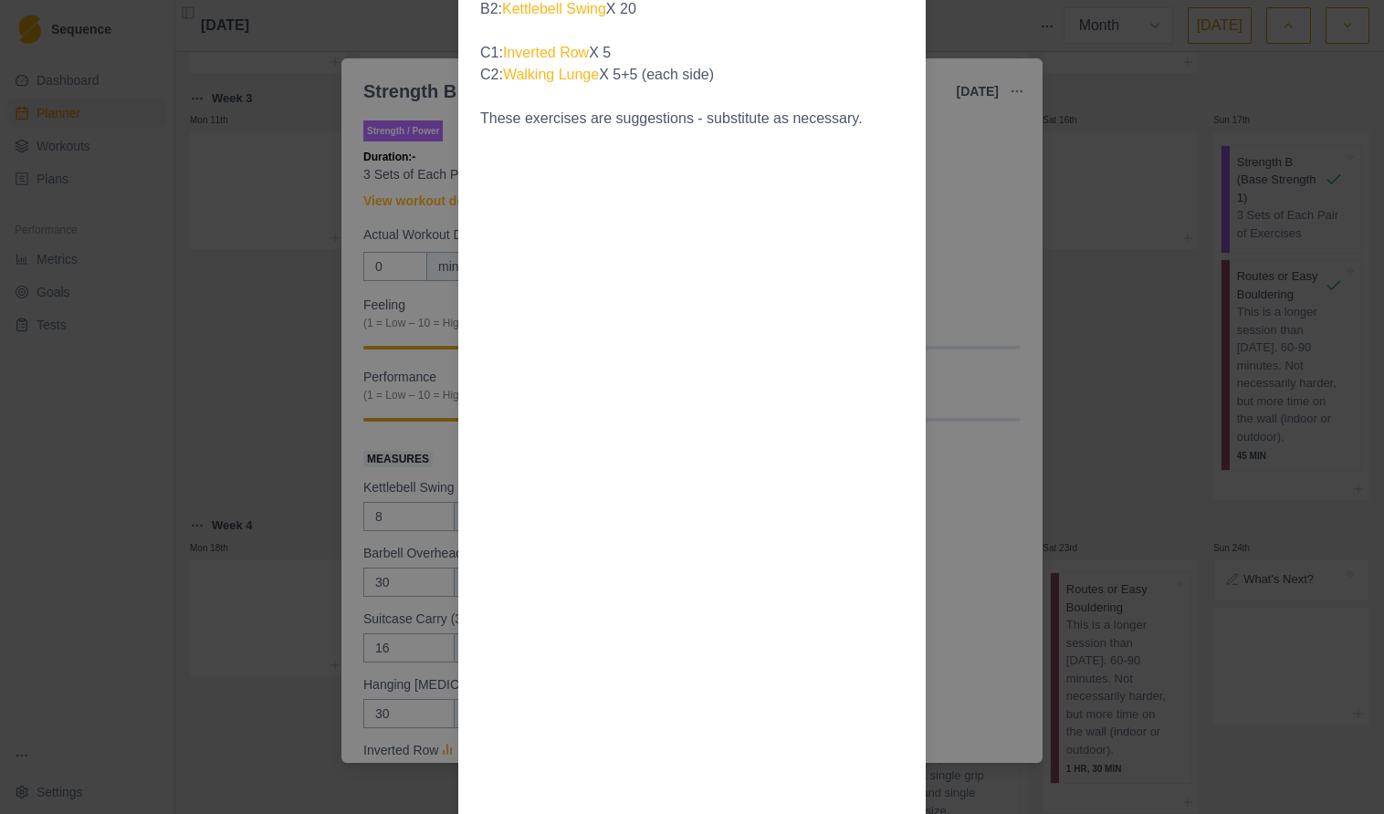
scroll to position [561, 0]
click at [982, 510] on div "Workout Details This workout is set up to do each pair of exercises as a “super…" at bounding box center [692, 407] width 1384 height 814
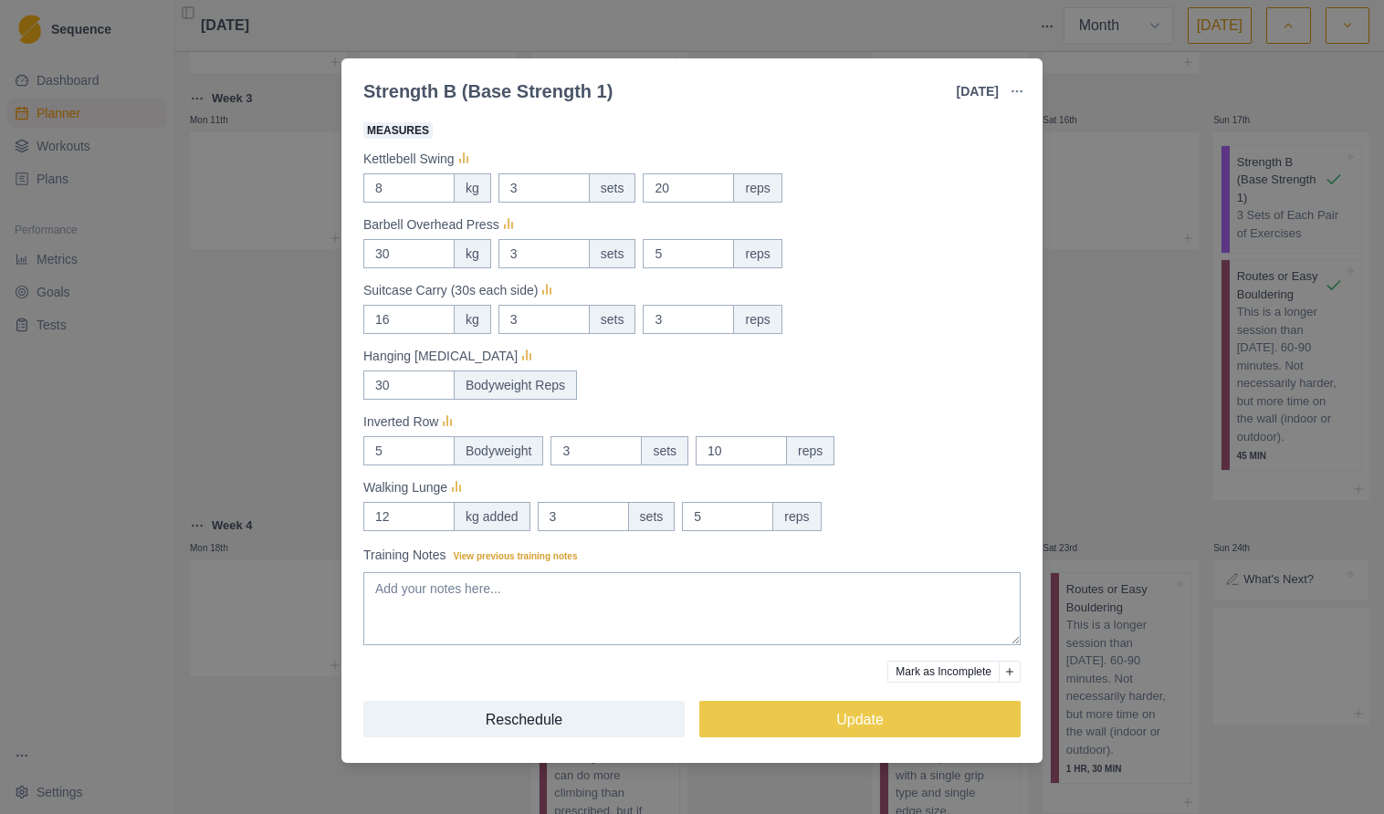
scroll to position [329, 0]
click at [1093, 373] on div "Strength B (Base Strength 1) [DATE] Link To Goal View Workout Metrics Edit Orig…" at bounding box center [692, 407] width 1384 height 814
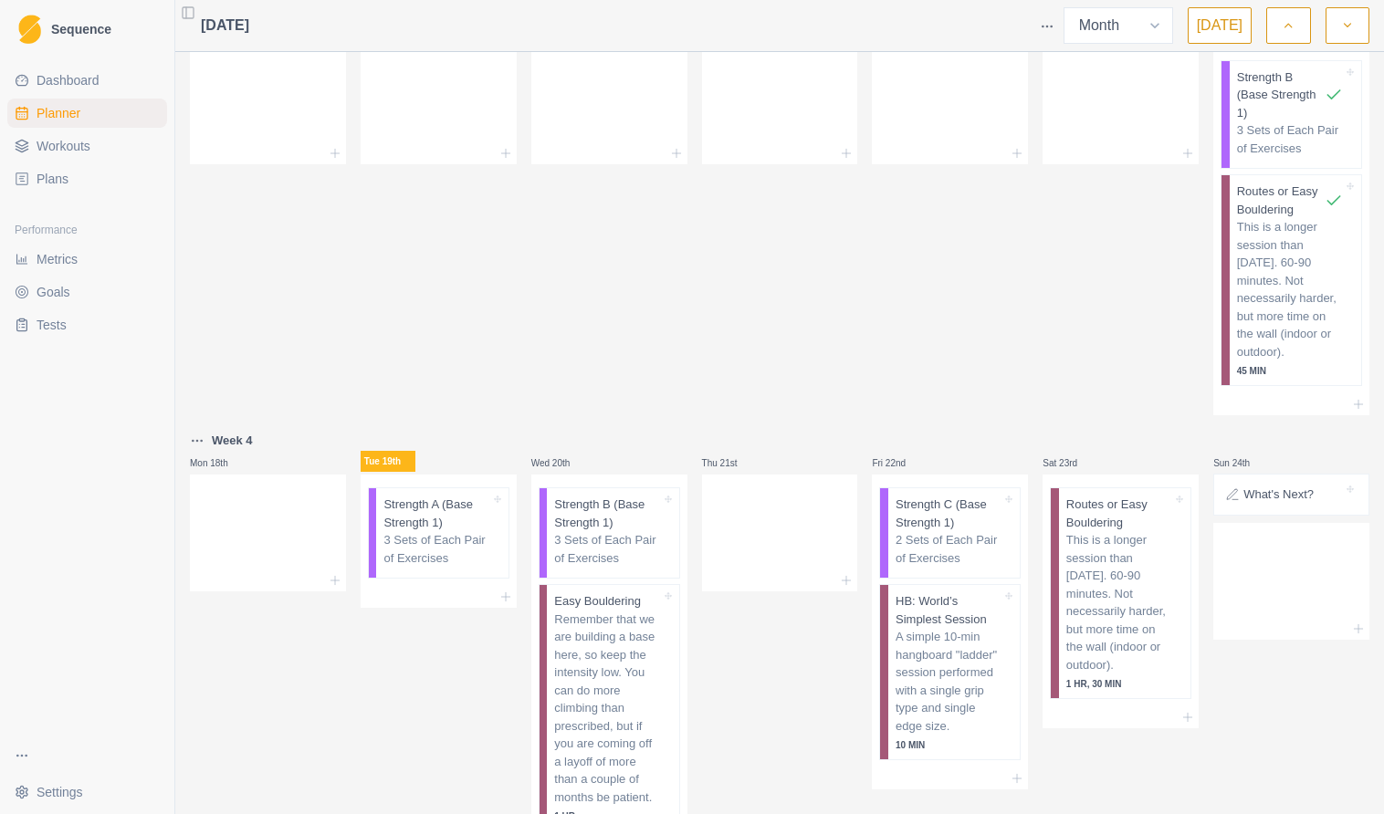
scroll to position [733, 0]
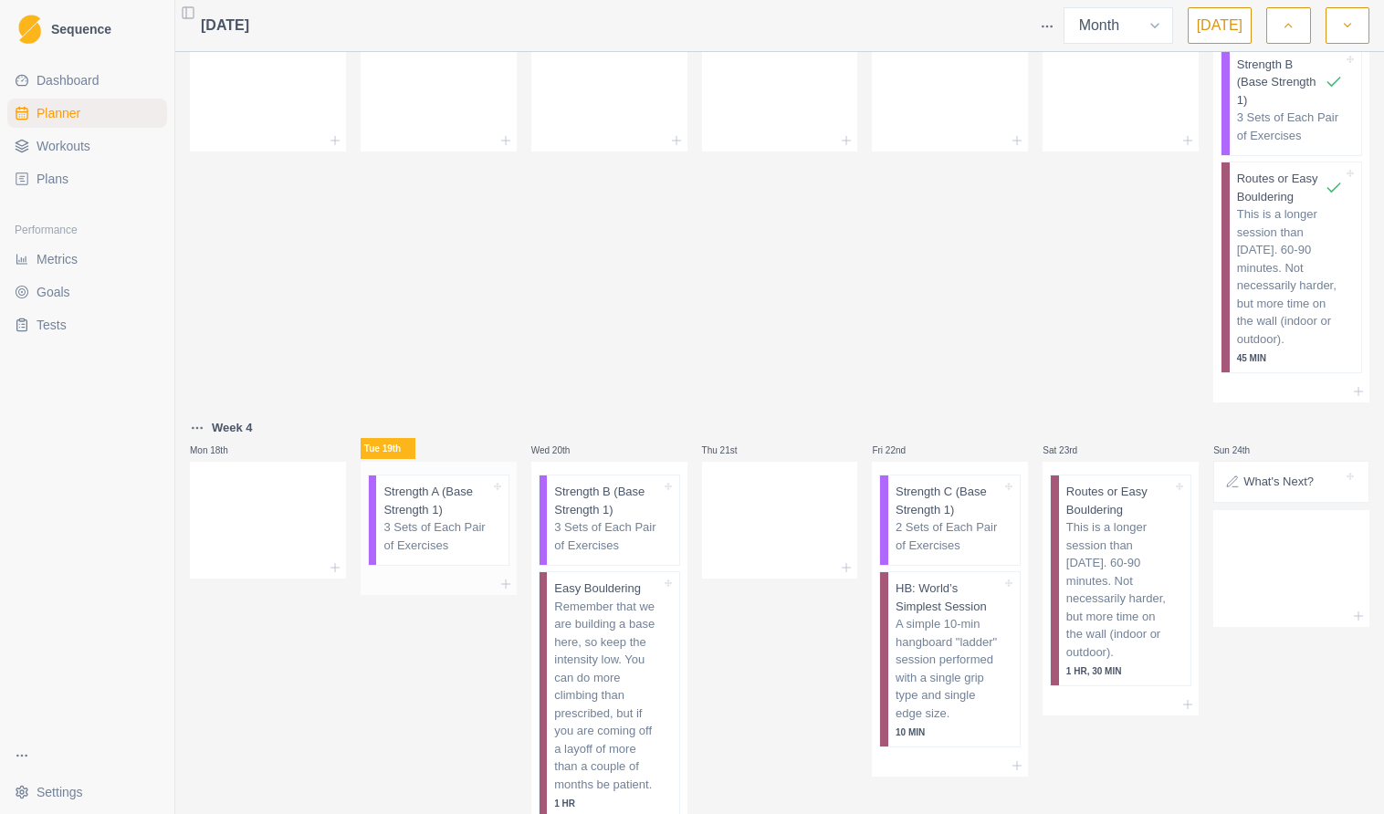
click at [428, 518] on p "3 Sets of Each Pair of Exercises" at bounding box center [436, 536] width 106 height 36
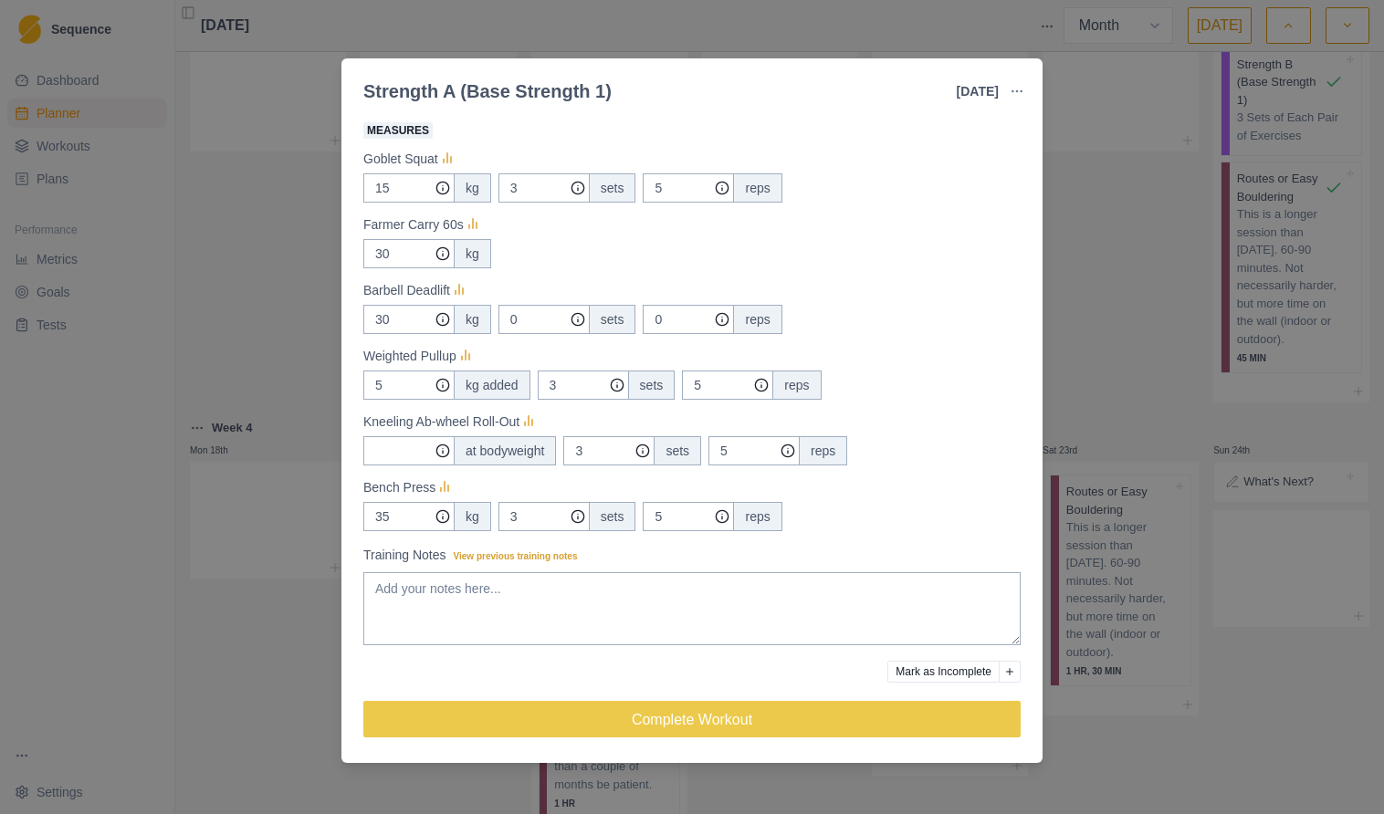
scroll to position [329, 0]
click at [1114, 303] on div "Strength A (Base Strength 1) [DATE] Link To Goal View Workout Metrics Edit Orig…" at bounding box center [692, 407] width 1384 height 814
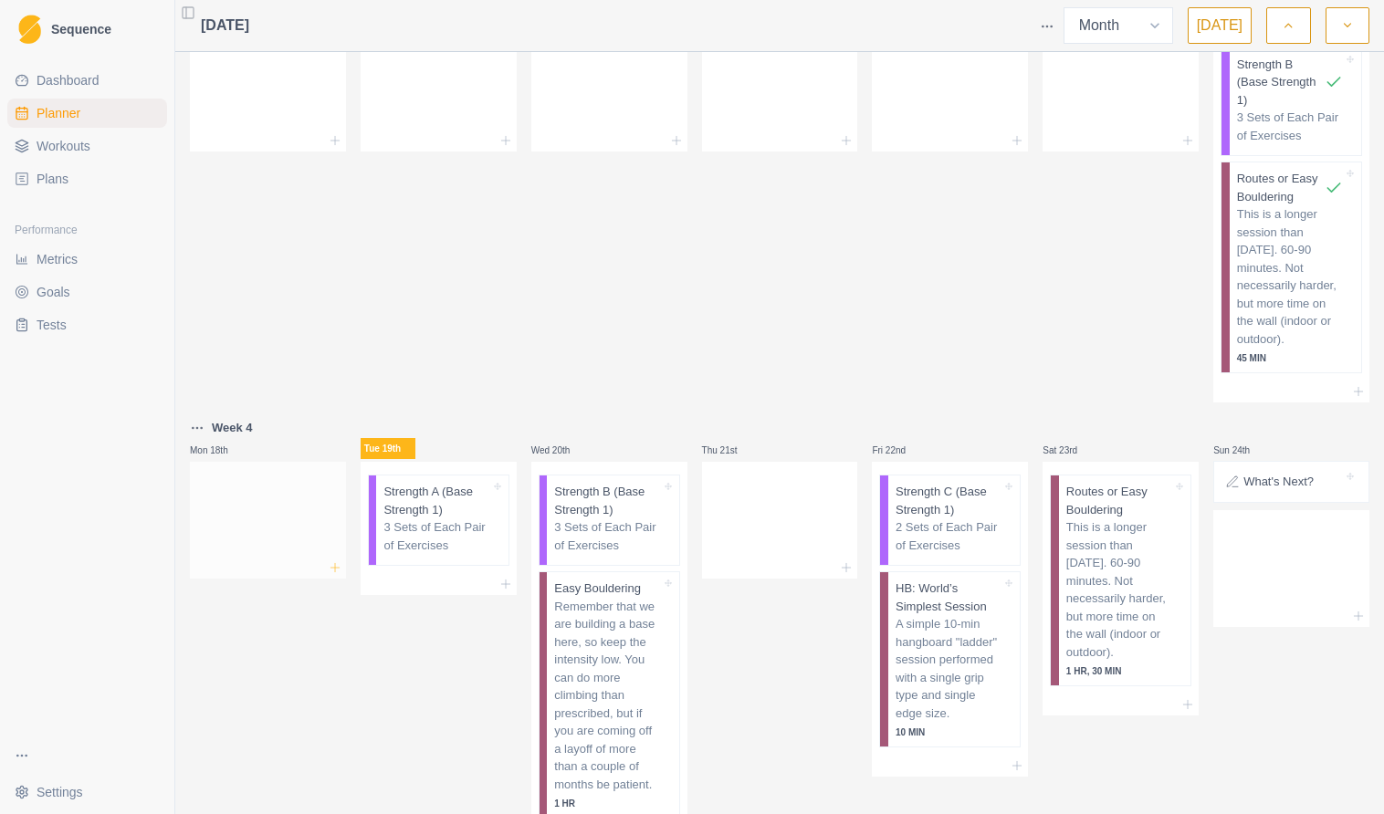
click at [338, 563] on icon at bounding box center [335, 567] width 15 height 15
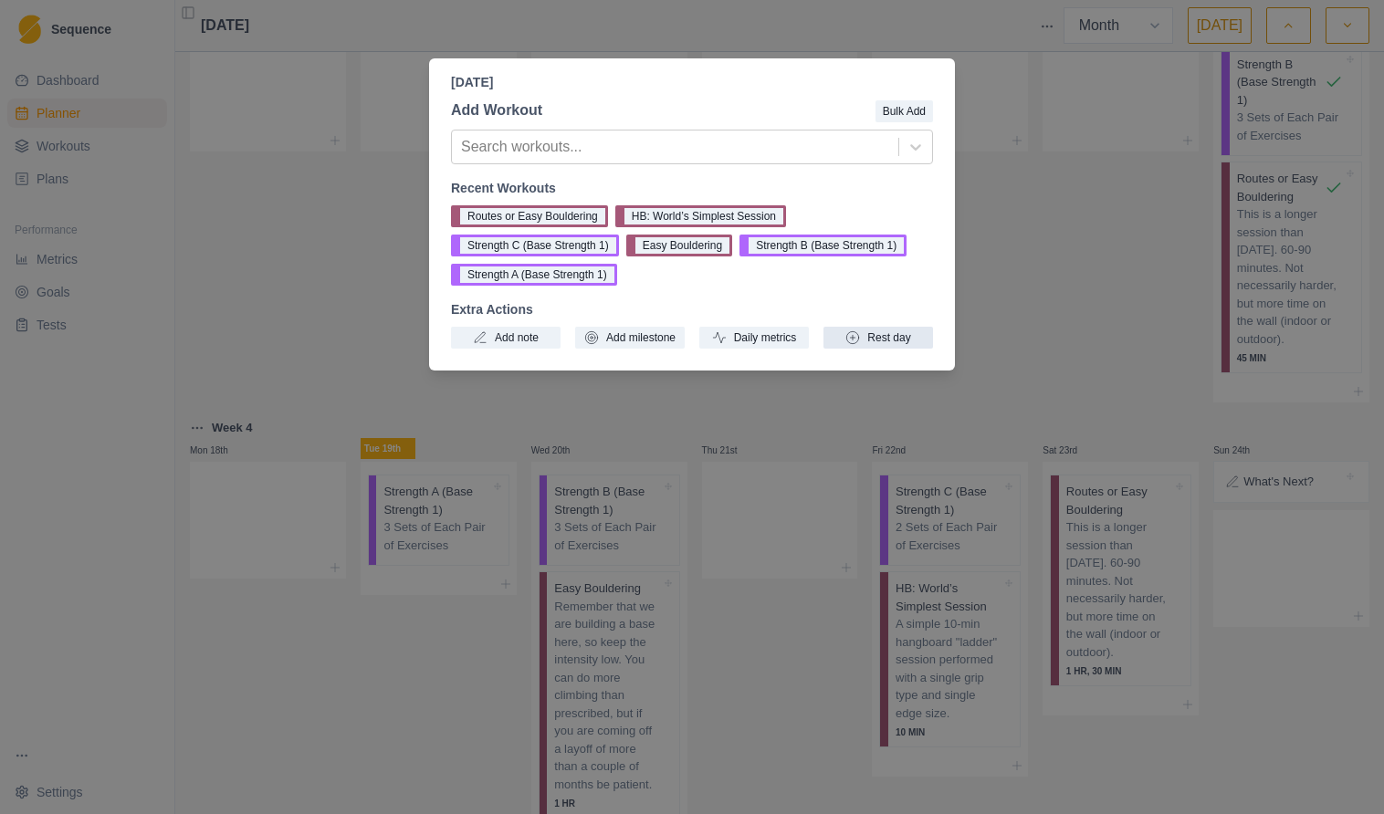
click at [893, 337] on button "Rest day" at bounding box center [878, 338] width 110 height 22
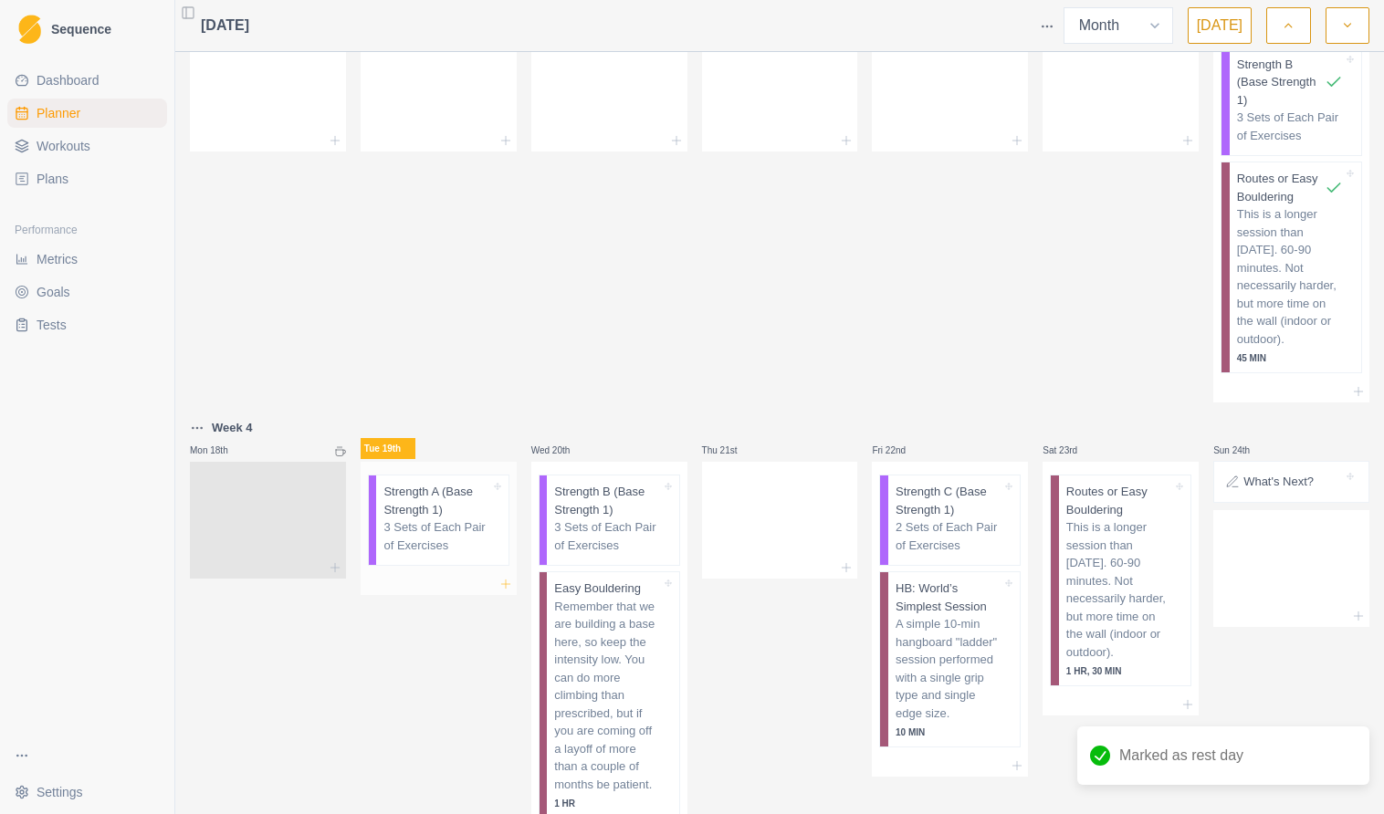
click at [506, 587] on icon at bounding box center [505, 584] width 15 height 15
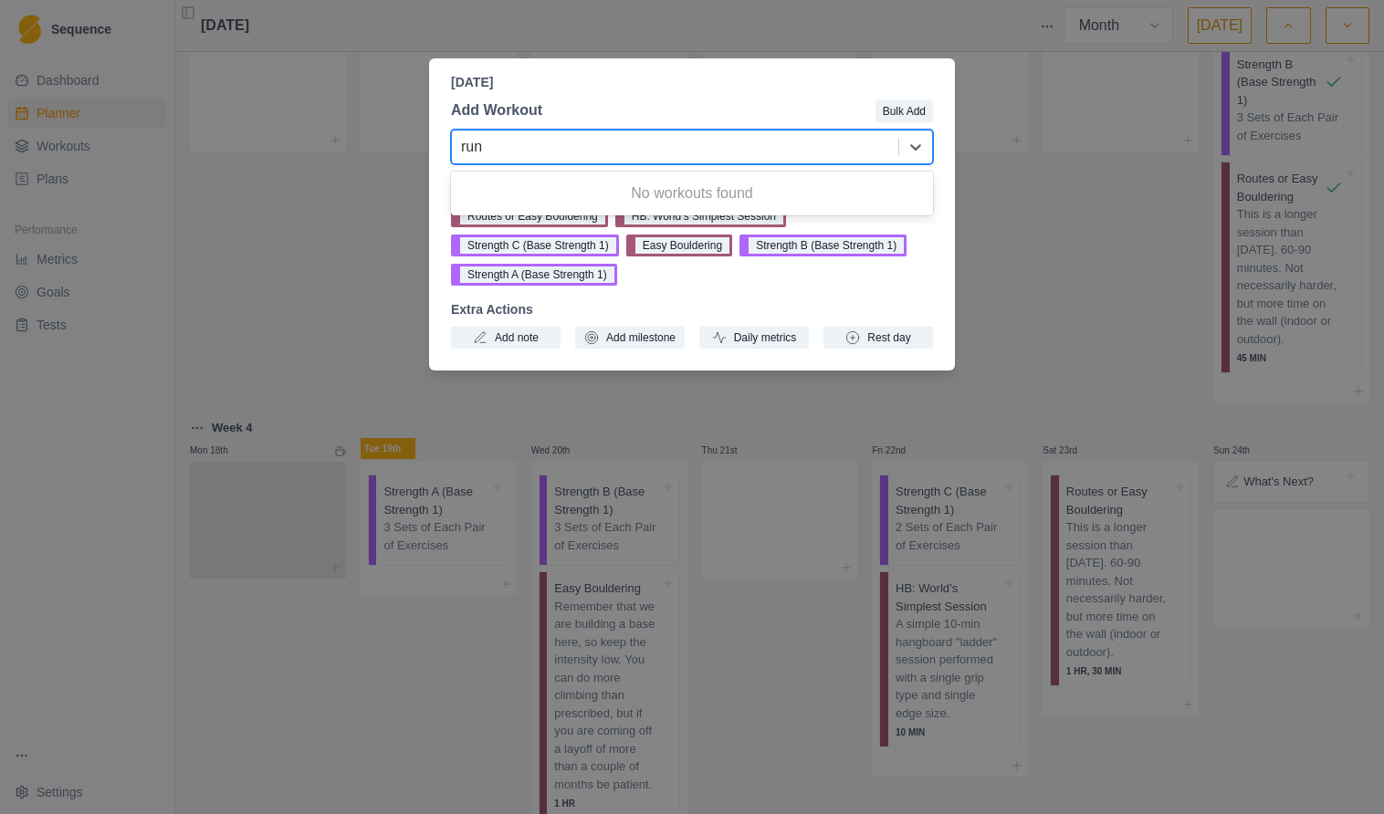
type input "run"
click at [298, 268] on div "[DATE] Add Workout Bulk Add 0 results available for search term run. Use Up and…" at bounding box center [692, 407] width 1384 height 814
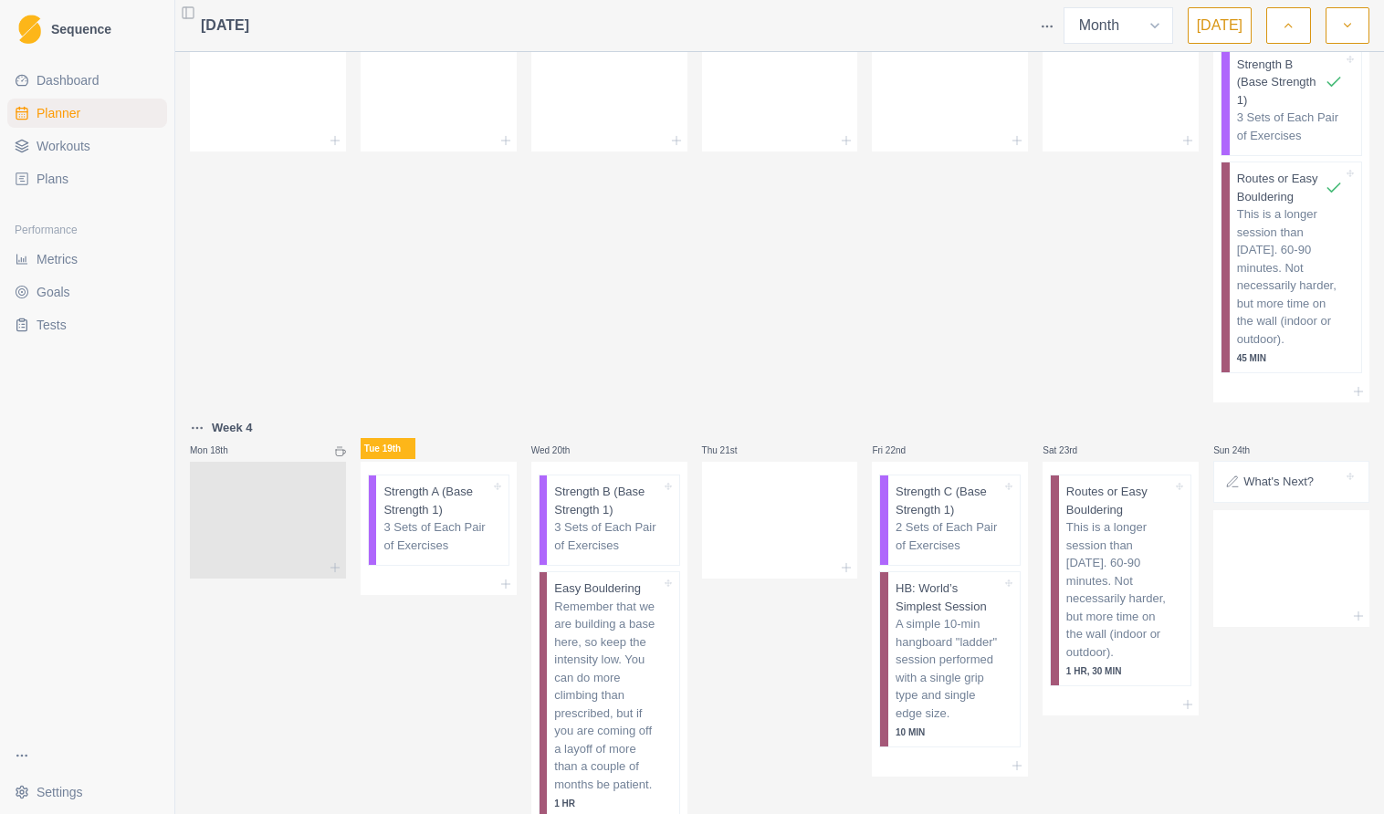
click at [70, 150] on span "Workouts" at bounding box center [64, 146] width 54 height 18
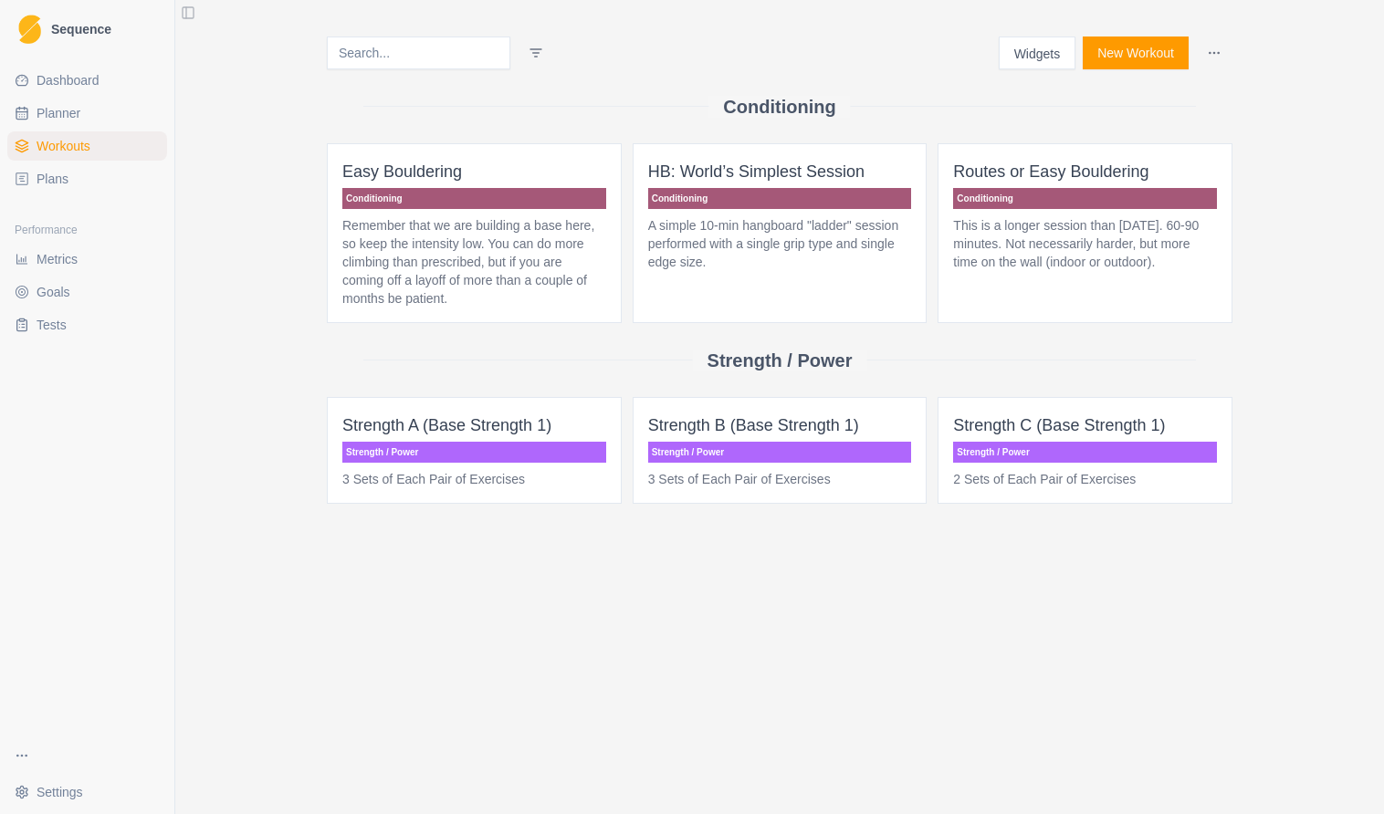
click at [63, 183] on span "Plans" at bounding box center [53, 179] width 32 height 18
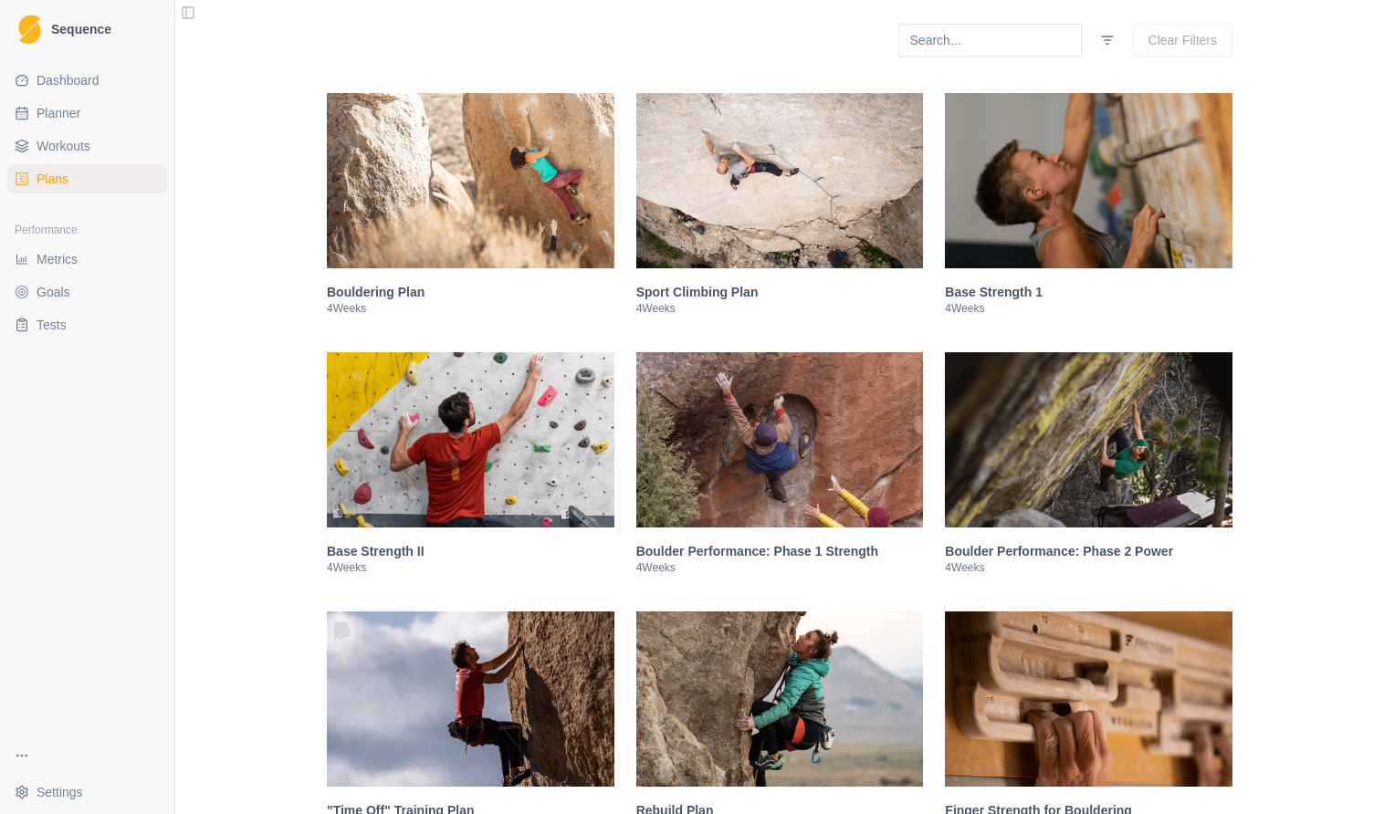
scroll to position [304, 0]
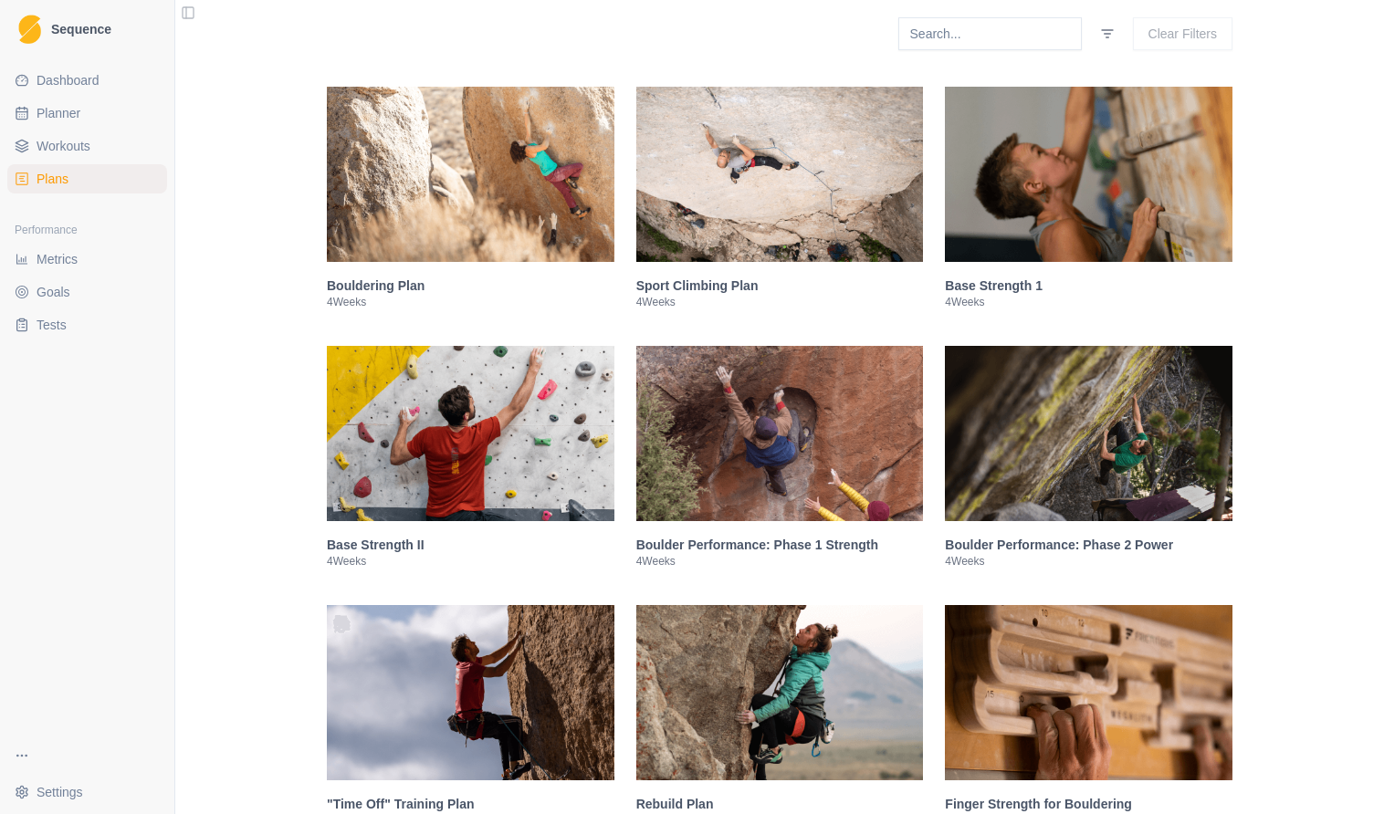
click at [480, 436] on img at bounding box center [471, 433] width 288 height 175
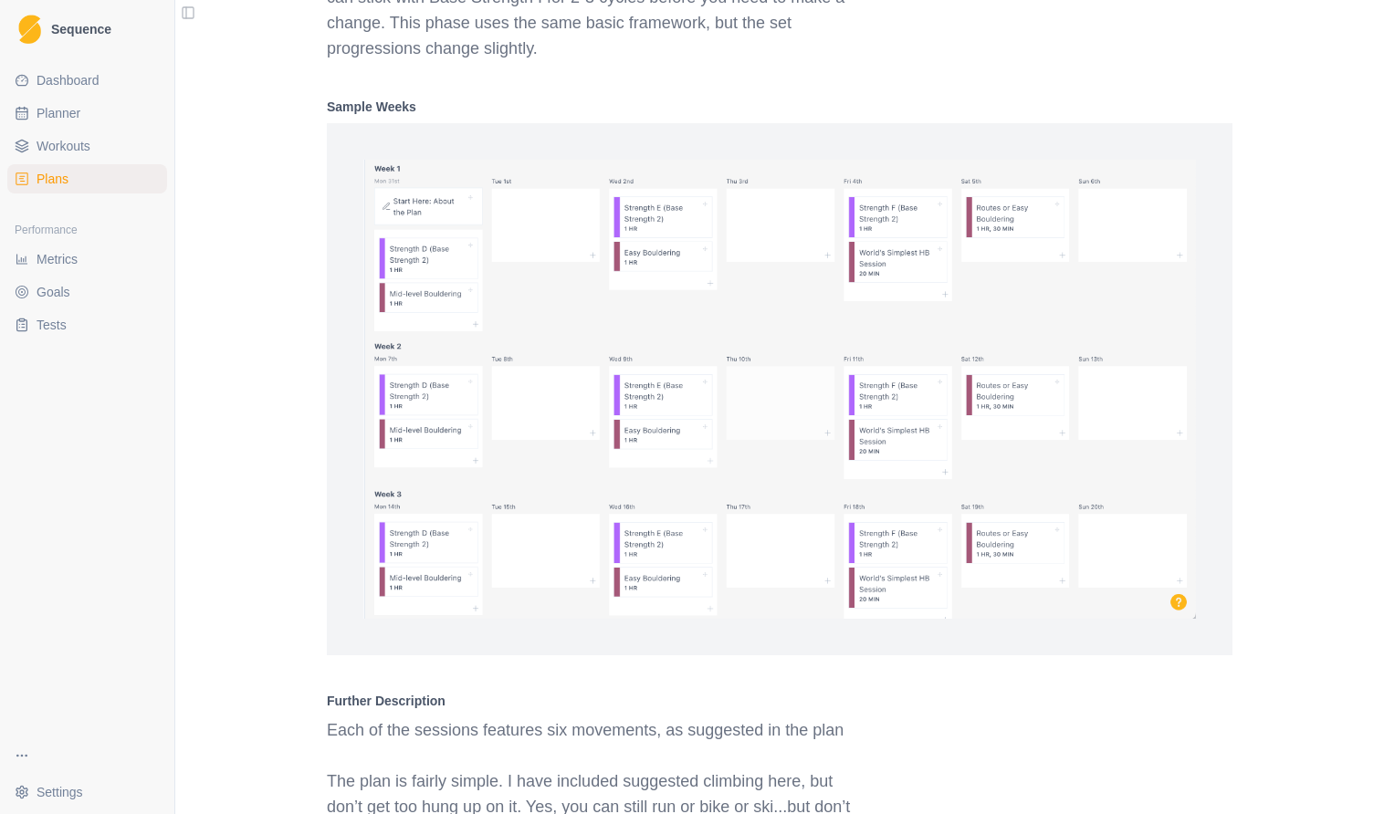
scroll to position [1384, 0]
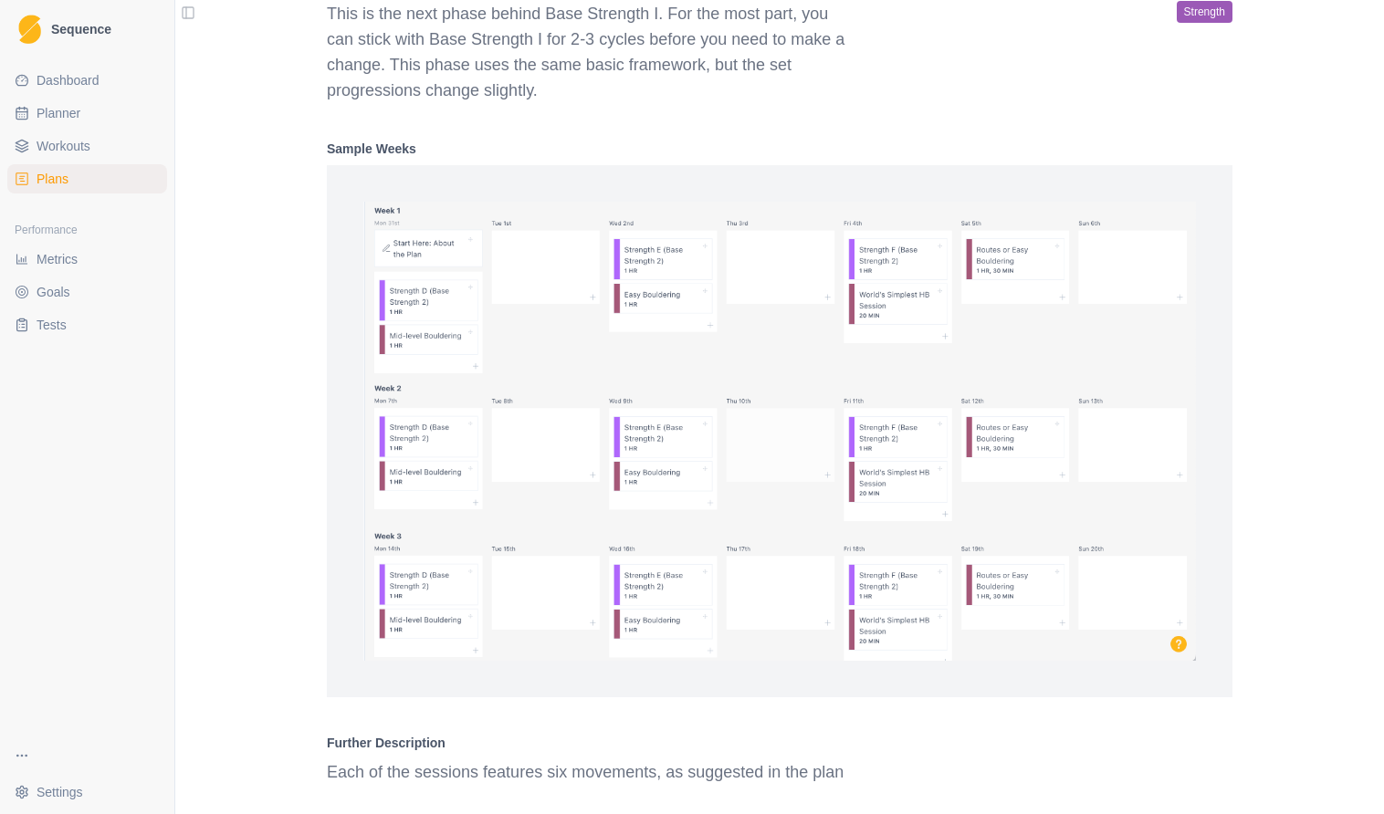
click at [621, 317] on img at bounding box center [779, 431] width 832 height 459
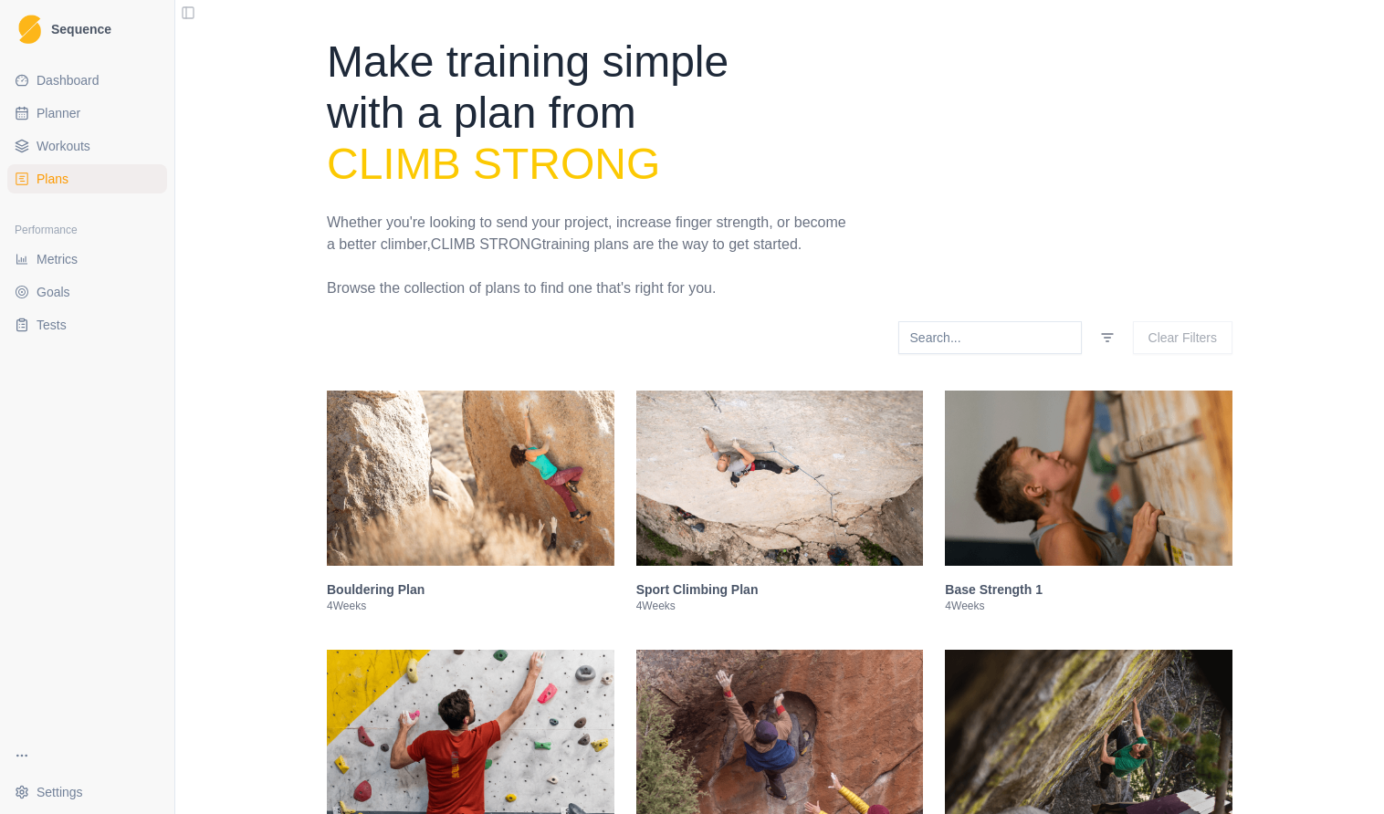
scroll to position [0, 0]
click at [78, 111] on span "Planner" at bounding box center [59, 113] width 44 height 18
select select "month"
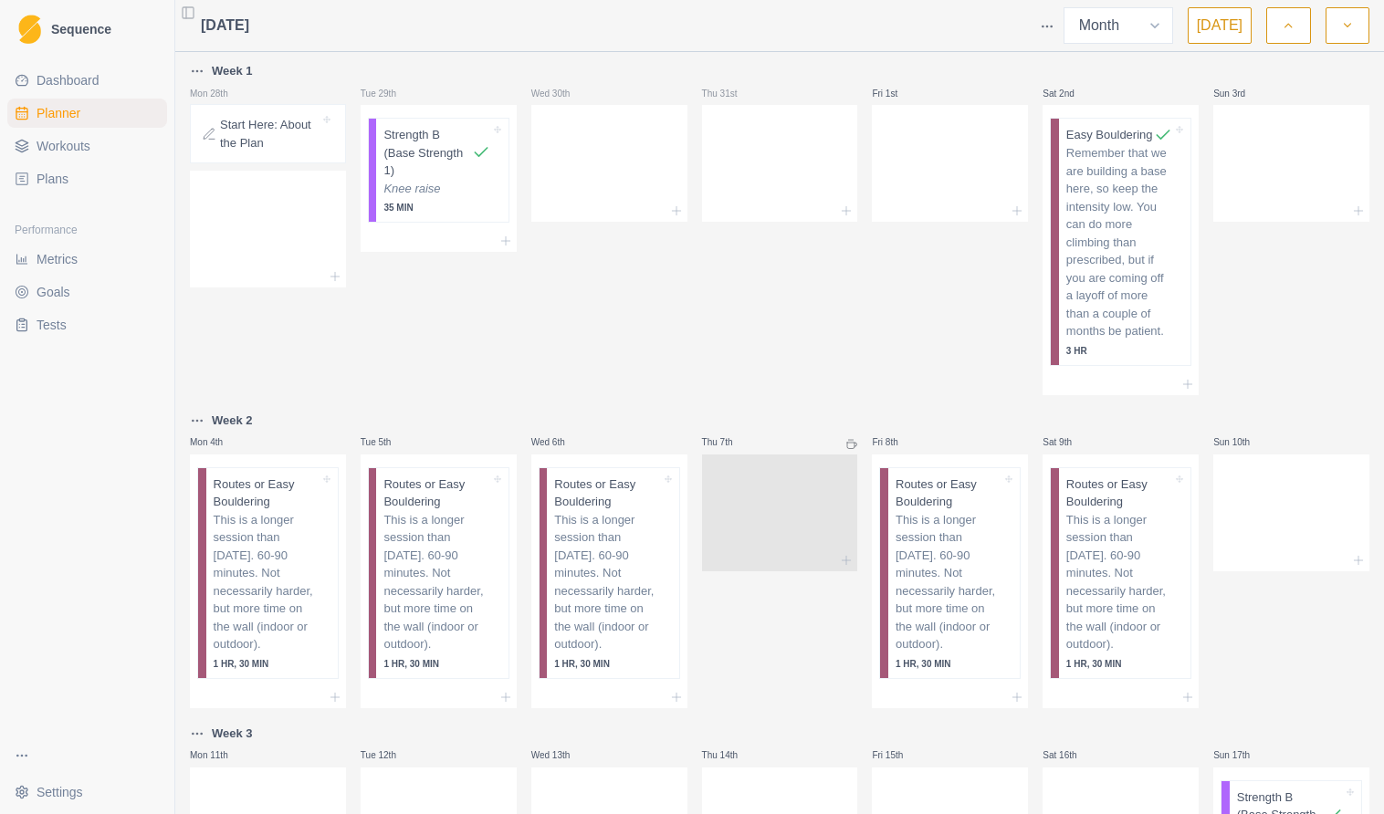
click at [547, 363] on div "Wed 30th" at bounding box center [609, 227] width 156 height 335
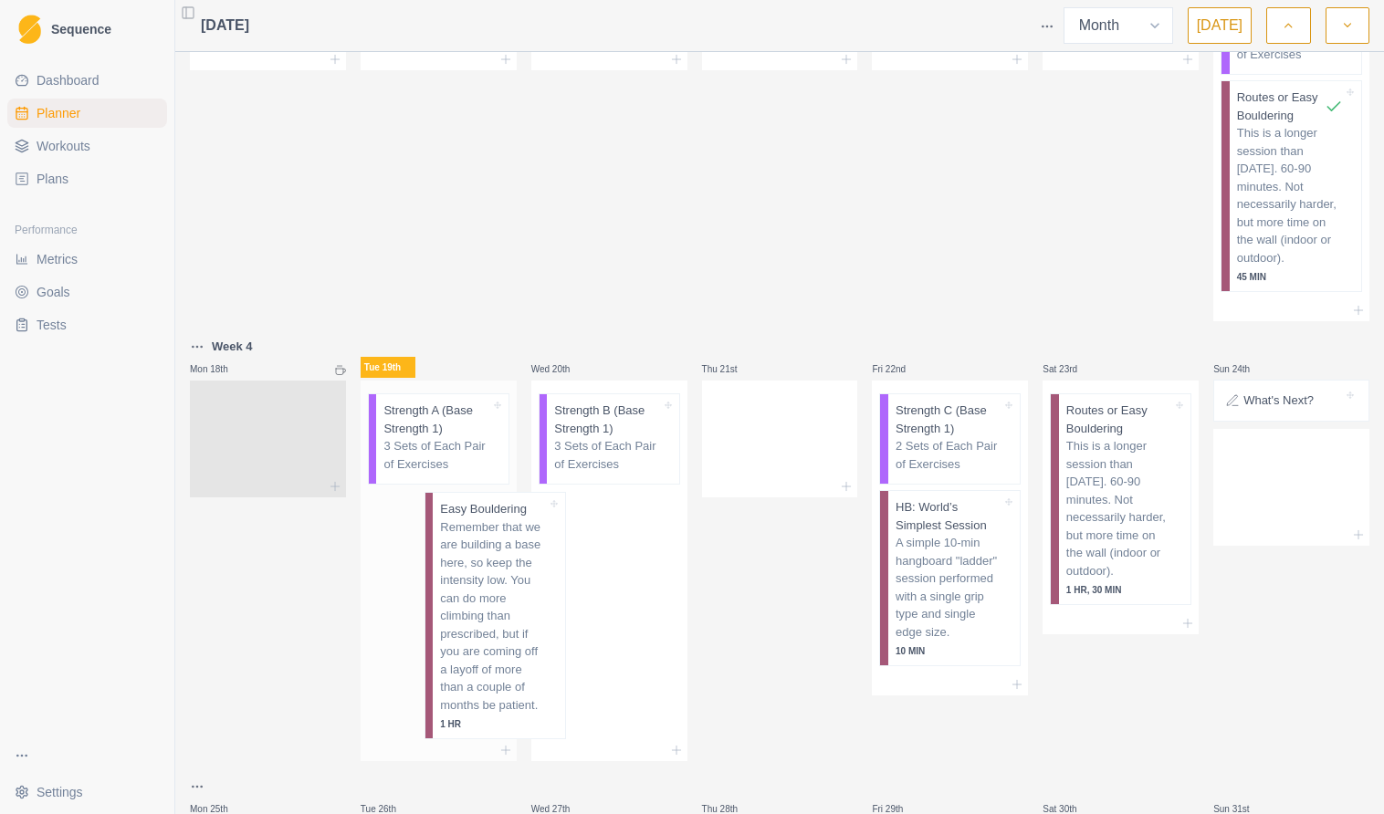
scroll to position [817, 0]
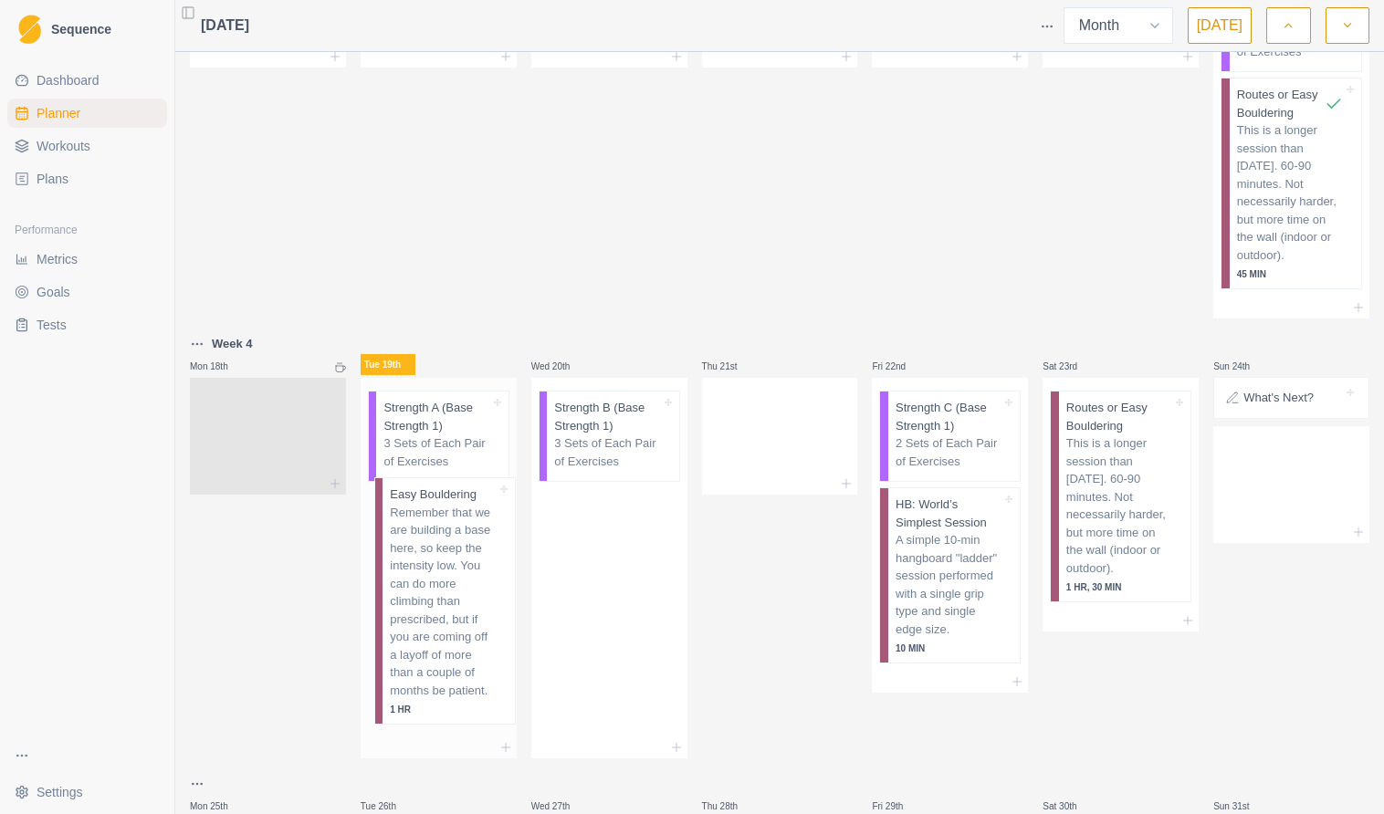
drag, startPoint x: 613, startPoint y: 568, endPoint x: 439, endPoint y: 543, distance: 176.1
click at [439, 543] on div "Week 1 Mon 28th Start Here: About the Plan Tue 29th Strength B (Base Strength 1…" at bounding box center [779, 88] width 1179 height 1691
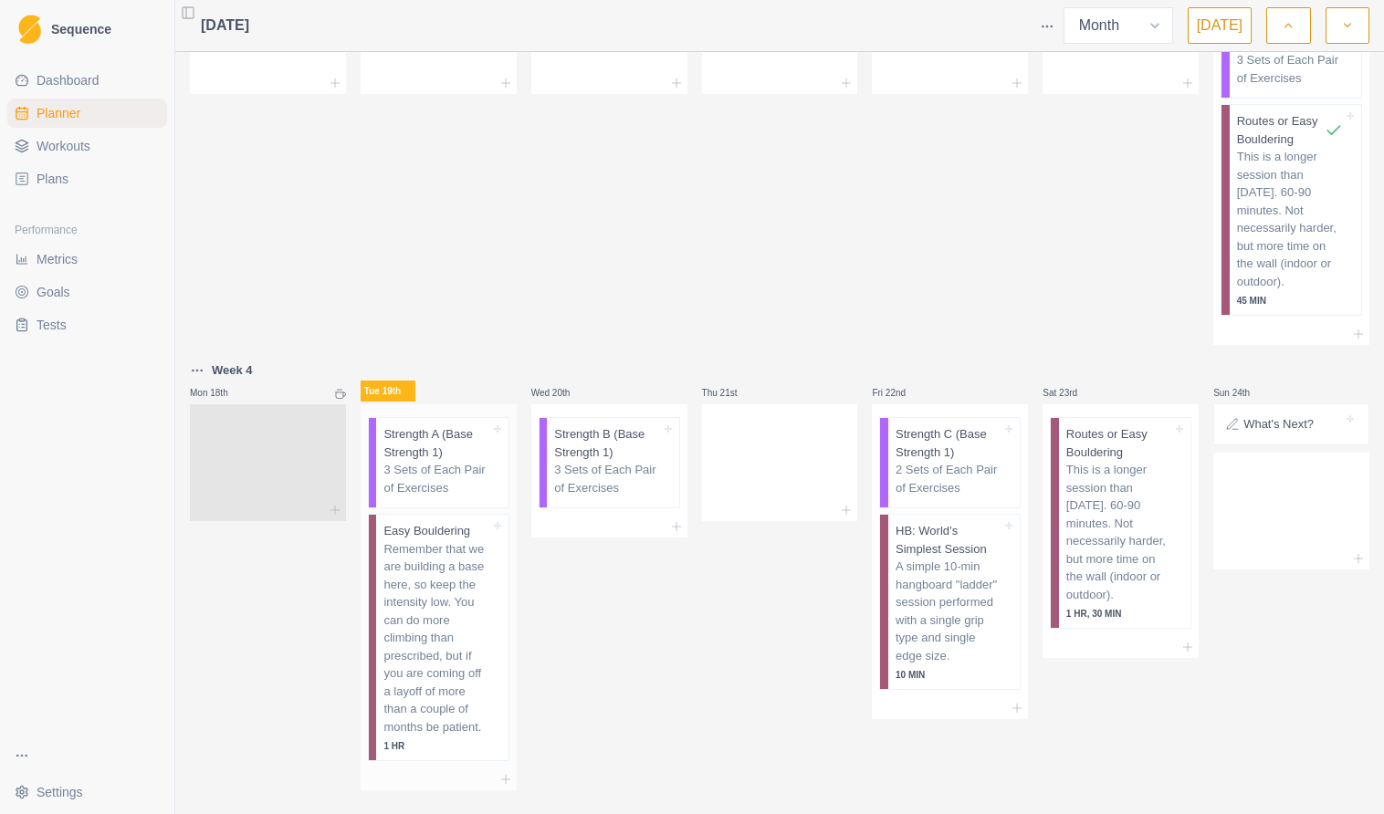
scroll to position [802, 0]
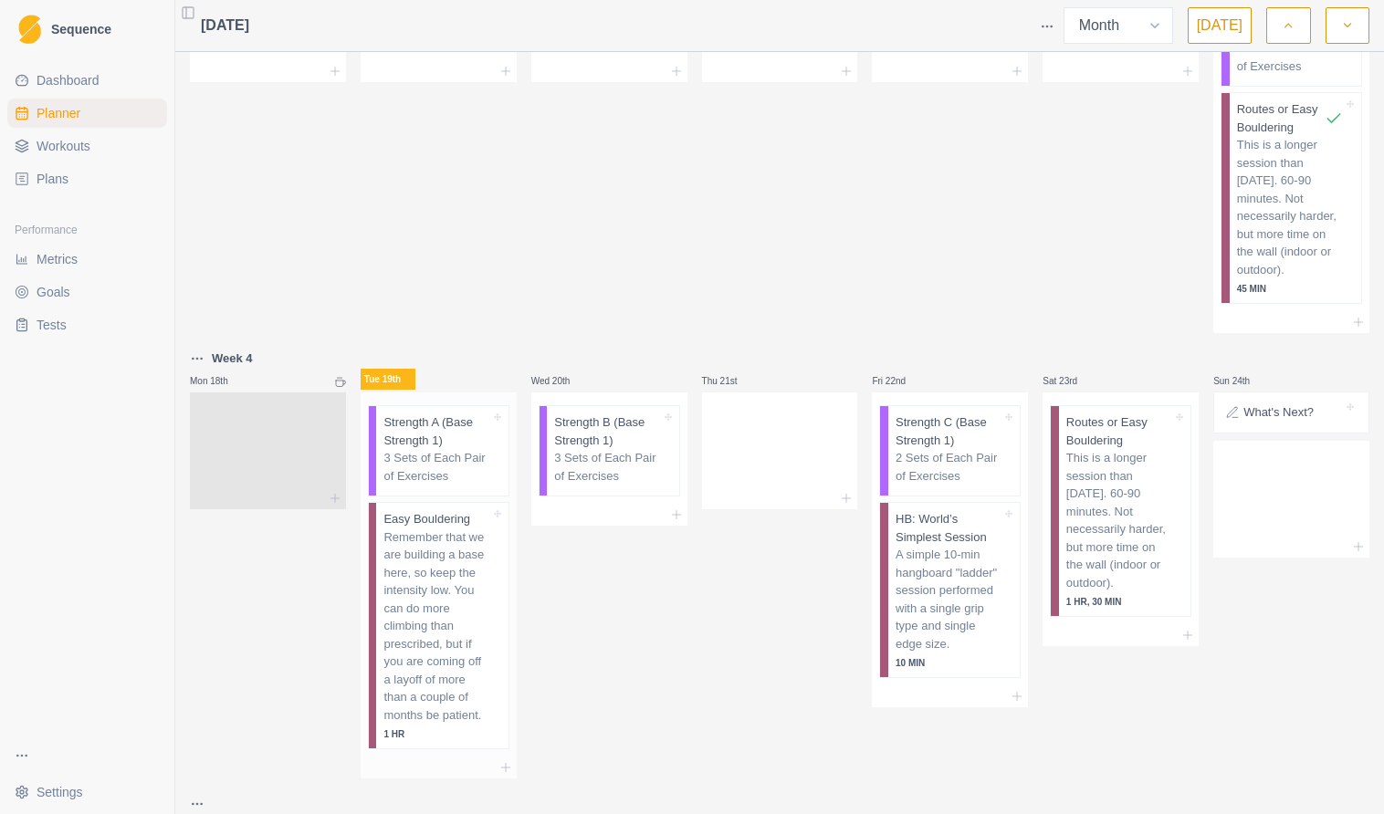
click at [445, 455] on p "3 Sets of Each Pair of Exercises" at bounding box center [436, 467] width 106 height 36
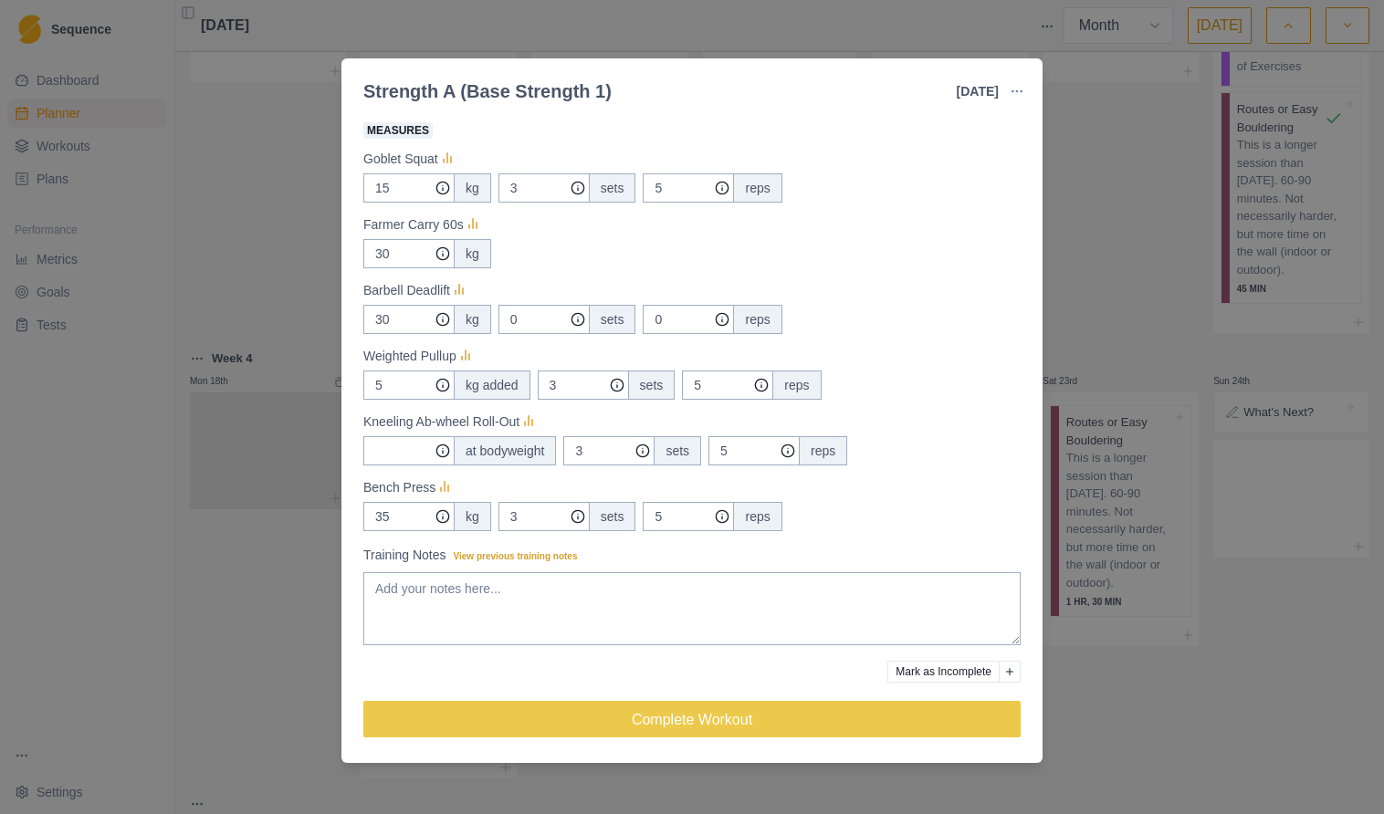
scroll to position [329, 0]
click at [608, 260] on div "30 kg" at bounding box center [691, 253] width 657 height 29
click at [1134, 224] on div "Strength A (Base Strength 1) [DATE] Link To Goal View Workout Metrics Edit Orig…" at bounding box center [692, 407] width 1384 height 814
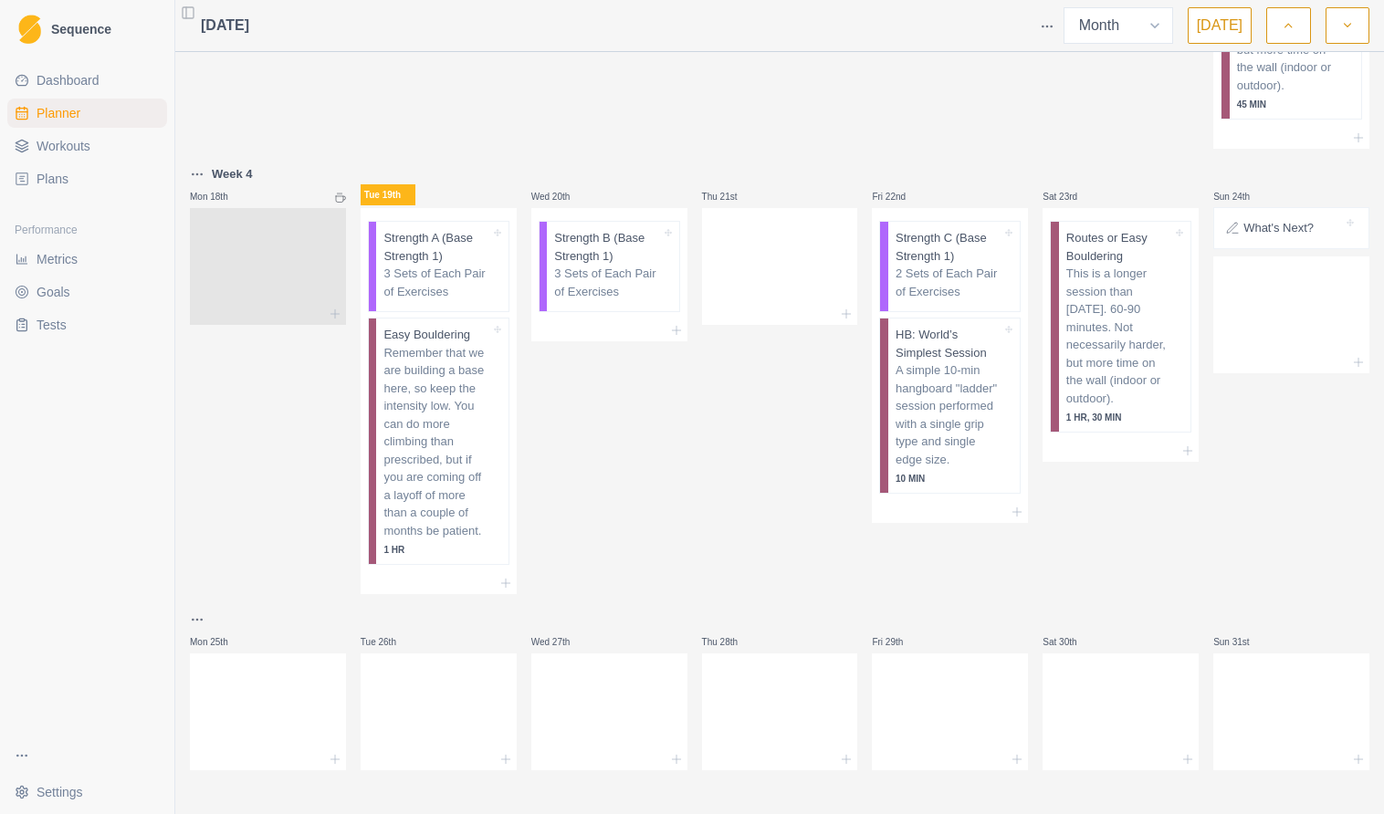
scroll to position [0, 0]
click at [934, 262] on p "Strength C (Base Strength 1)" at bounding box center [948, 247] width 106 height 36
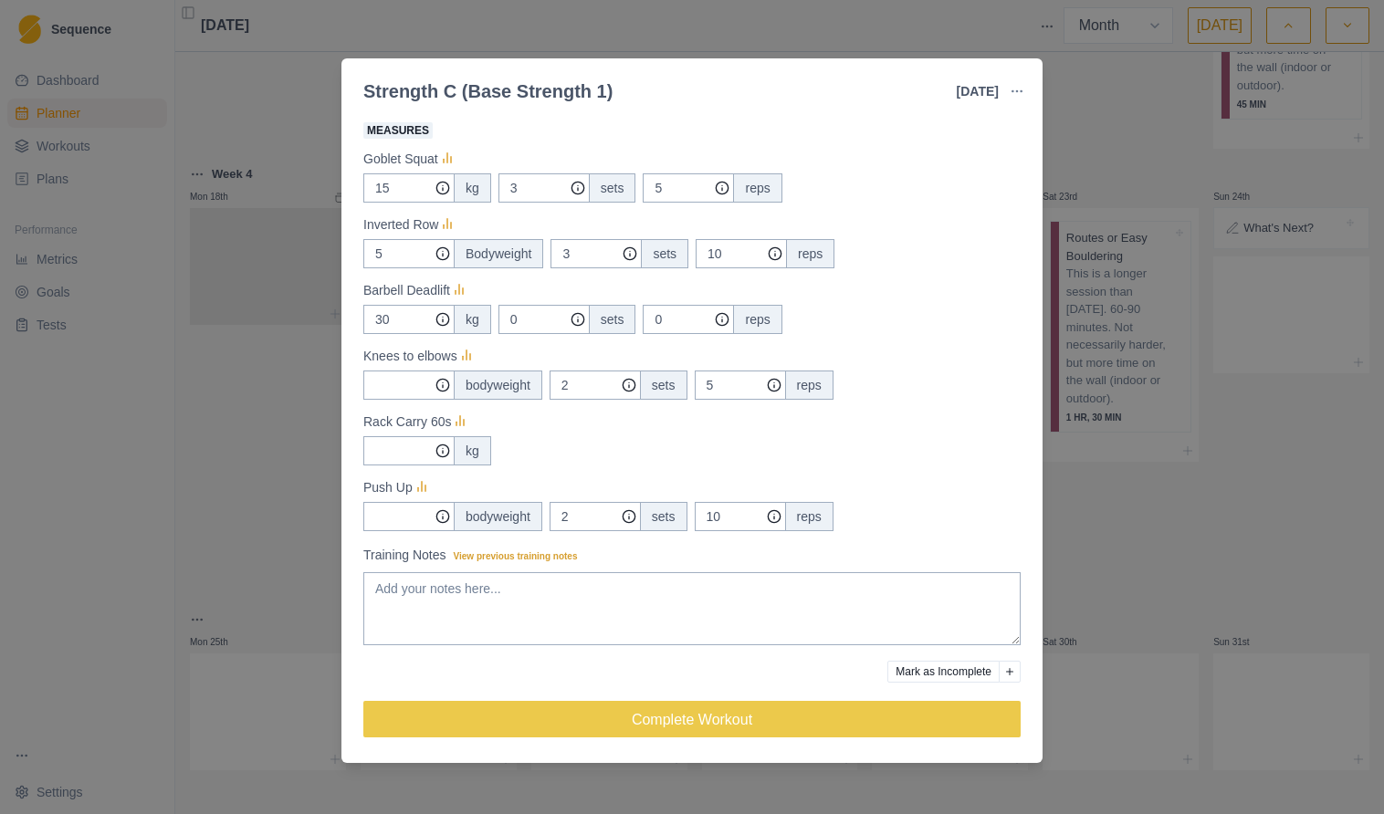
scroll to position [329, 0]
click at [1182, 525] on div "Strength C (Base Strength 1) [DATE] Link To Goal View Workout Metrics Edit Orig…" at bounding box center [692, 407] width 1384 height 814
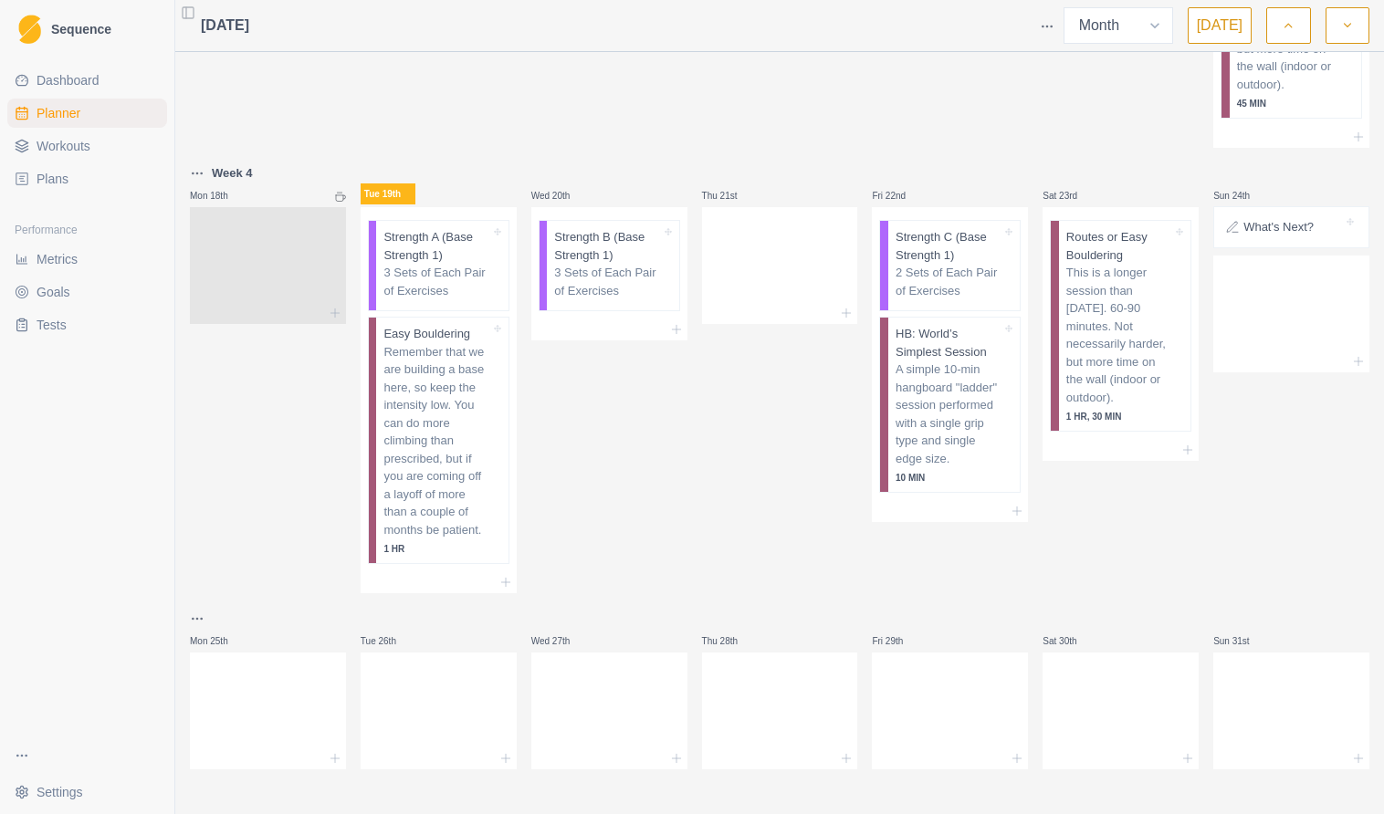
scroll to position [987, 0]
click at [468, 274] on p "3 Sets of Each Pair of Exercises" at bounding box center [436, 283] width 106 height 36
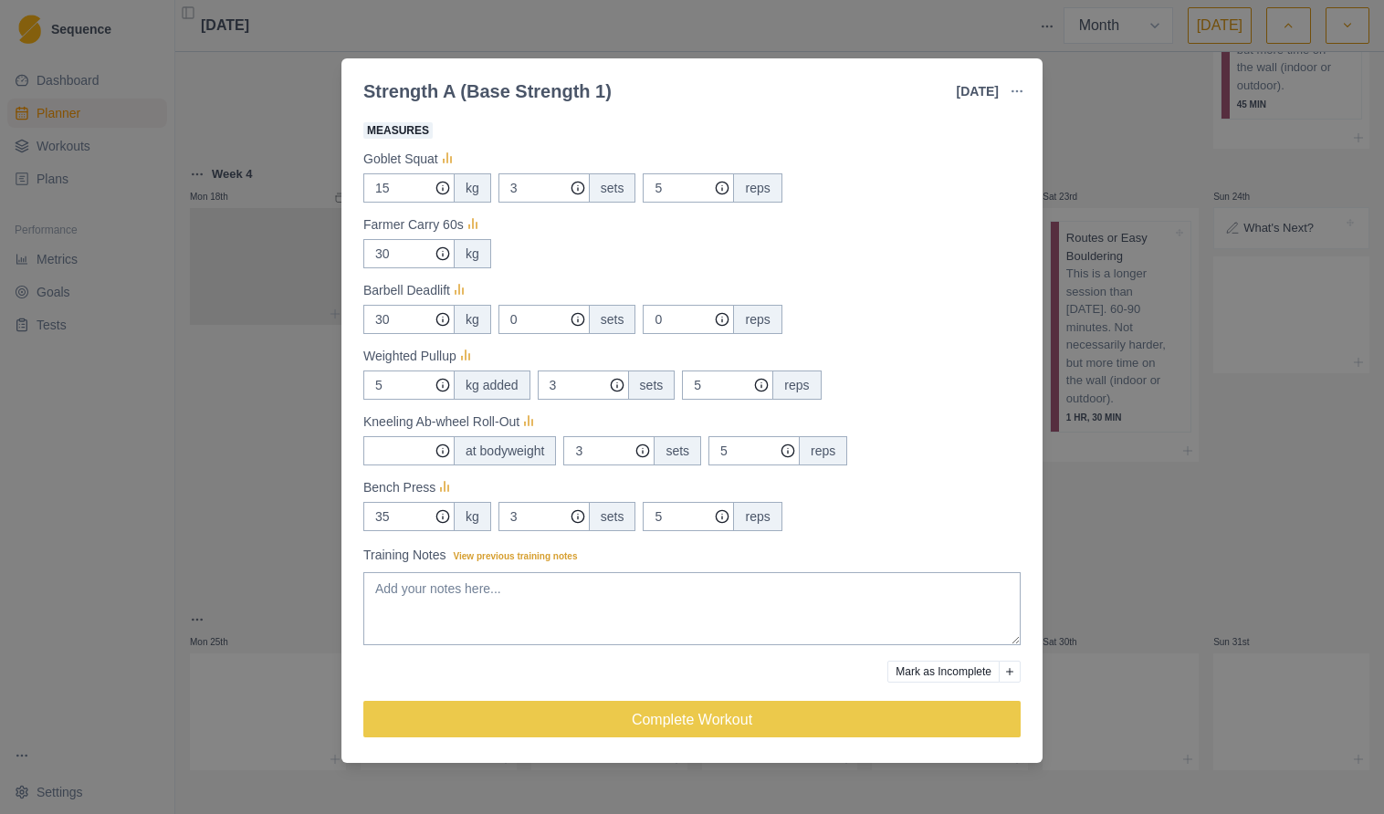
scroll to position [329, 0]
click at [570, 260] on div "30 kg" at bounding box center [691, 253] width 657 height 29
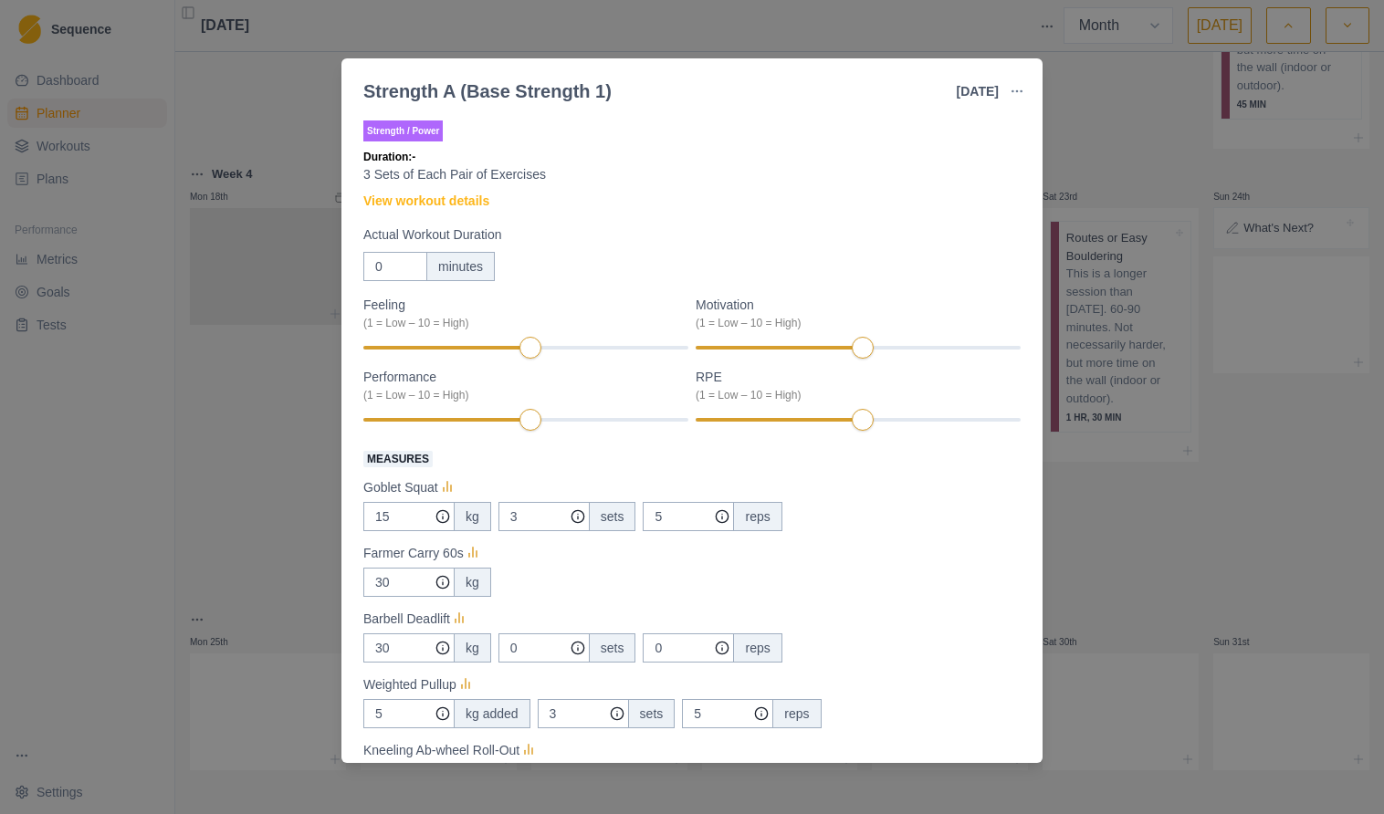
scroll to position [0, 0]
click at [471, 267] on div "minutes" at bounding box center [460, 266] width 68 height 29
click at [278, 449] on div "Strength A (Base Strength 1) [DATE] Link To Goal View Workout Metrics Edit Orig…" at bounding box center [692, 407] width 1384 height 814
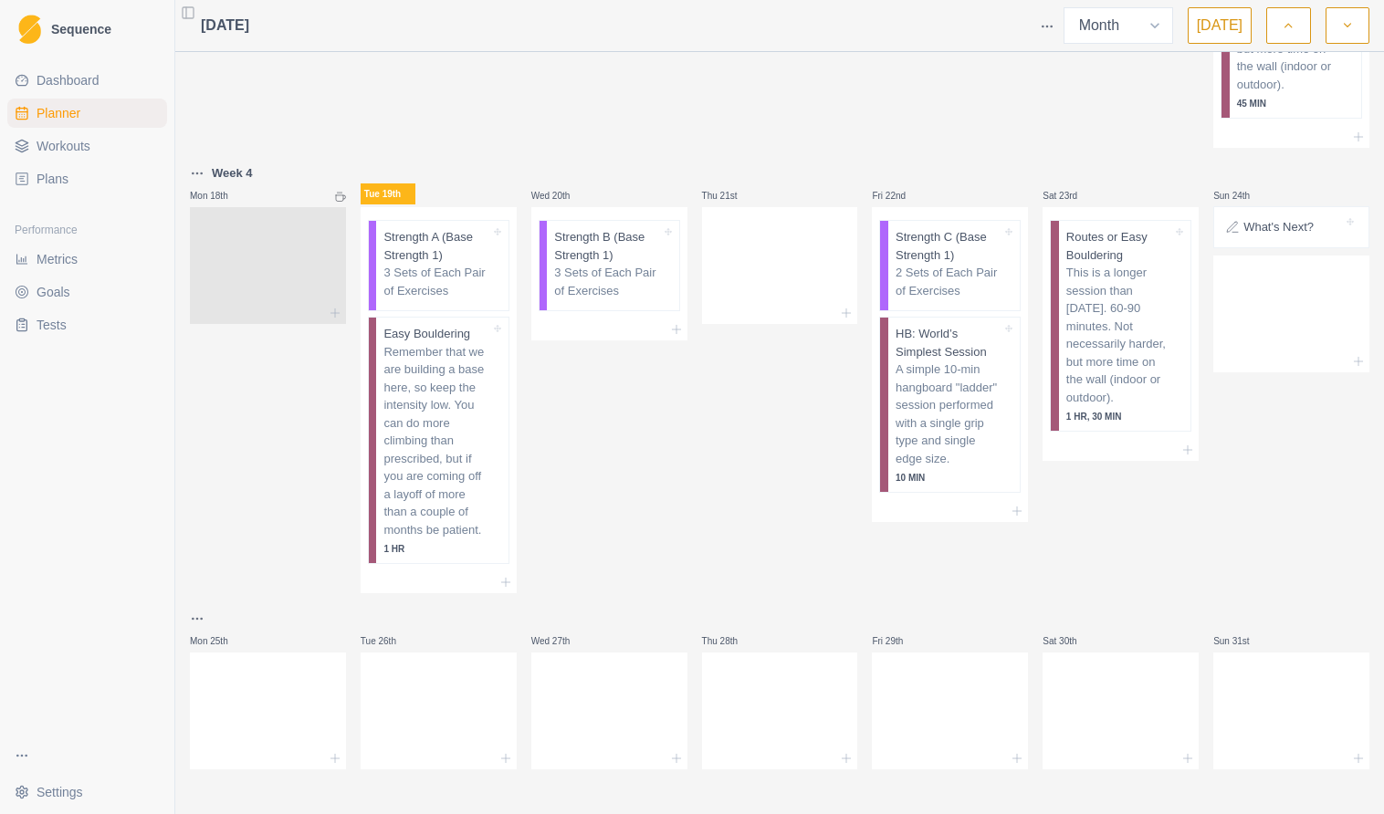
scroll to position [987, 0]
click at [647, 540] on div "Wed 20th Strength B (Base Strength 1) 3 Sets of Each Pair of Exercises" at bounding box center [609, 378] width 156 height 431
click at [81, 325] on link "Tests" at bounding box center [87, 324] width 160 height 29
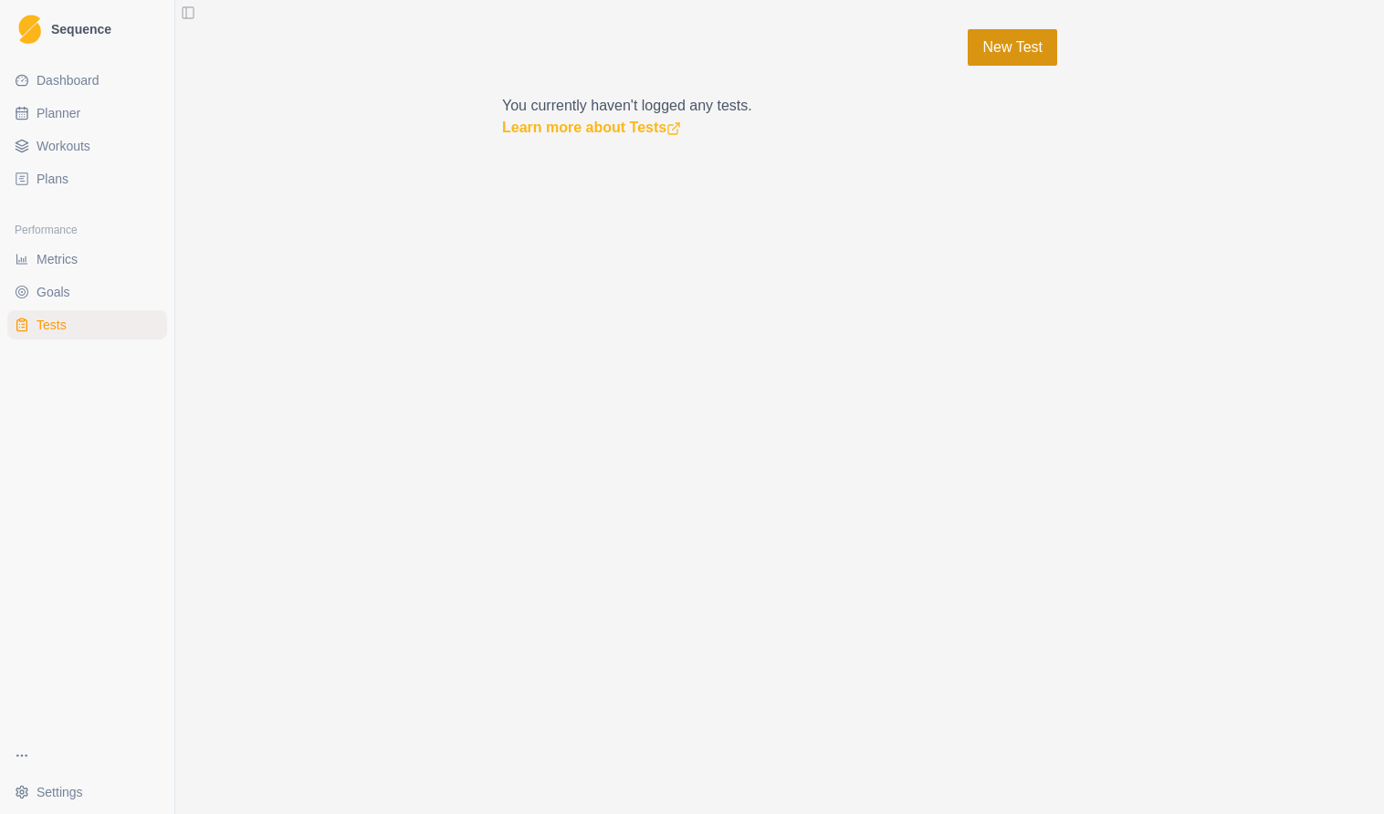
click at [1016, 52] on link "New Test" at bounding box center [1011, 47] width 89 height 37
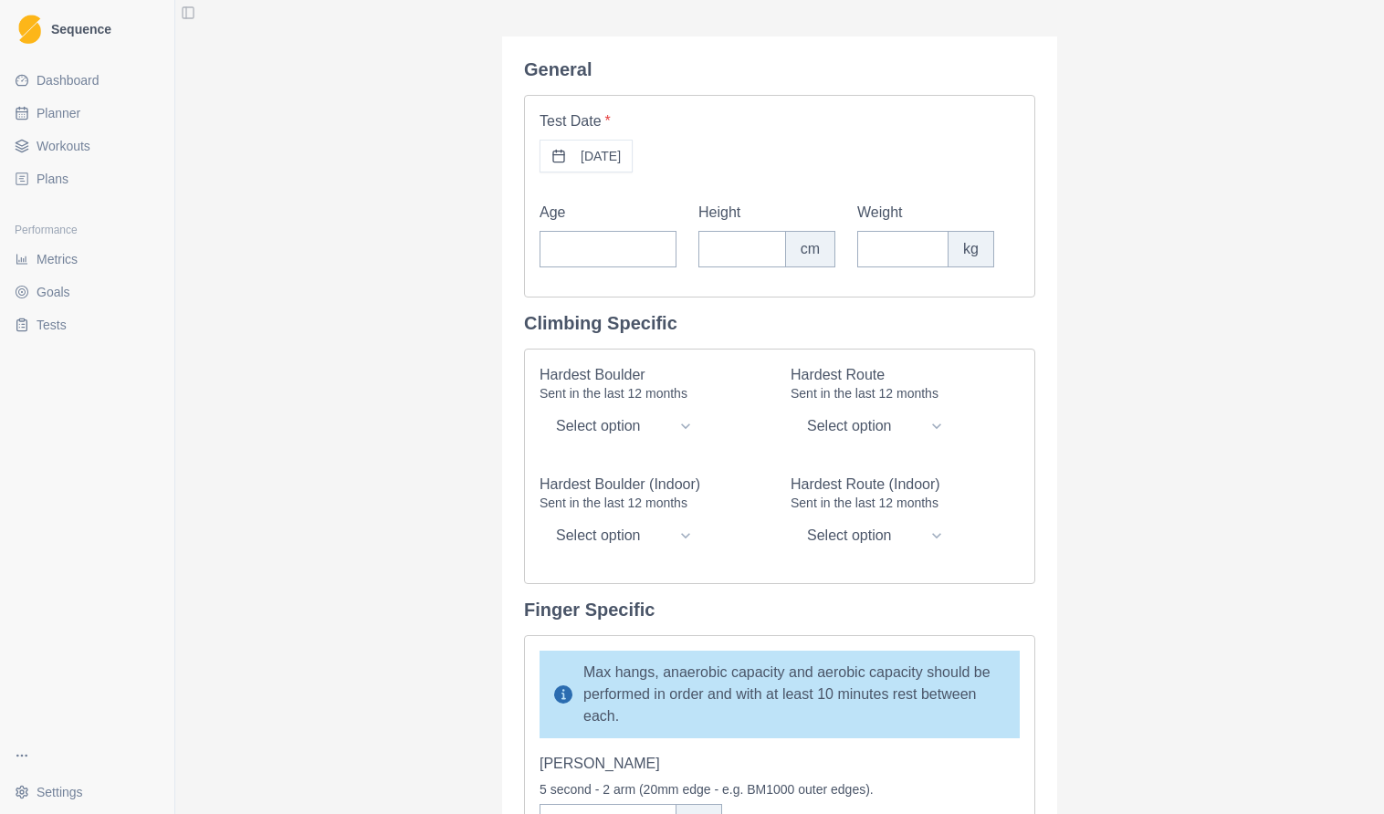
click at [67, 189] on link "Plans" at bounding box center [87, 178] width 160 height 29
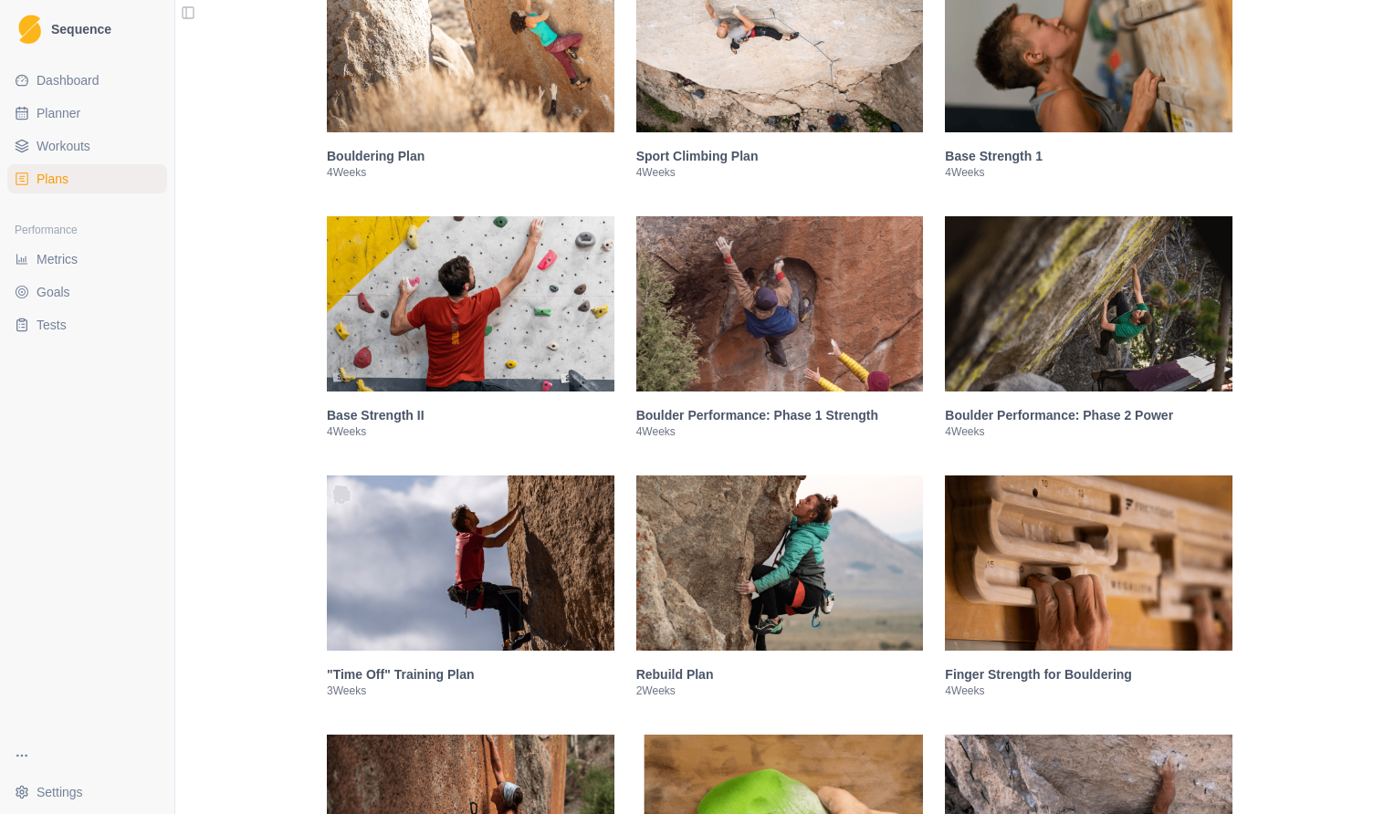
scroll to position [413, 0]
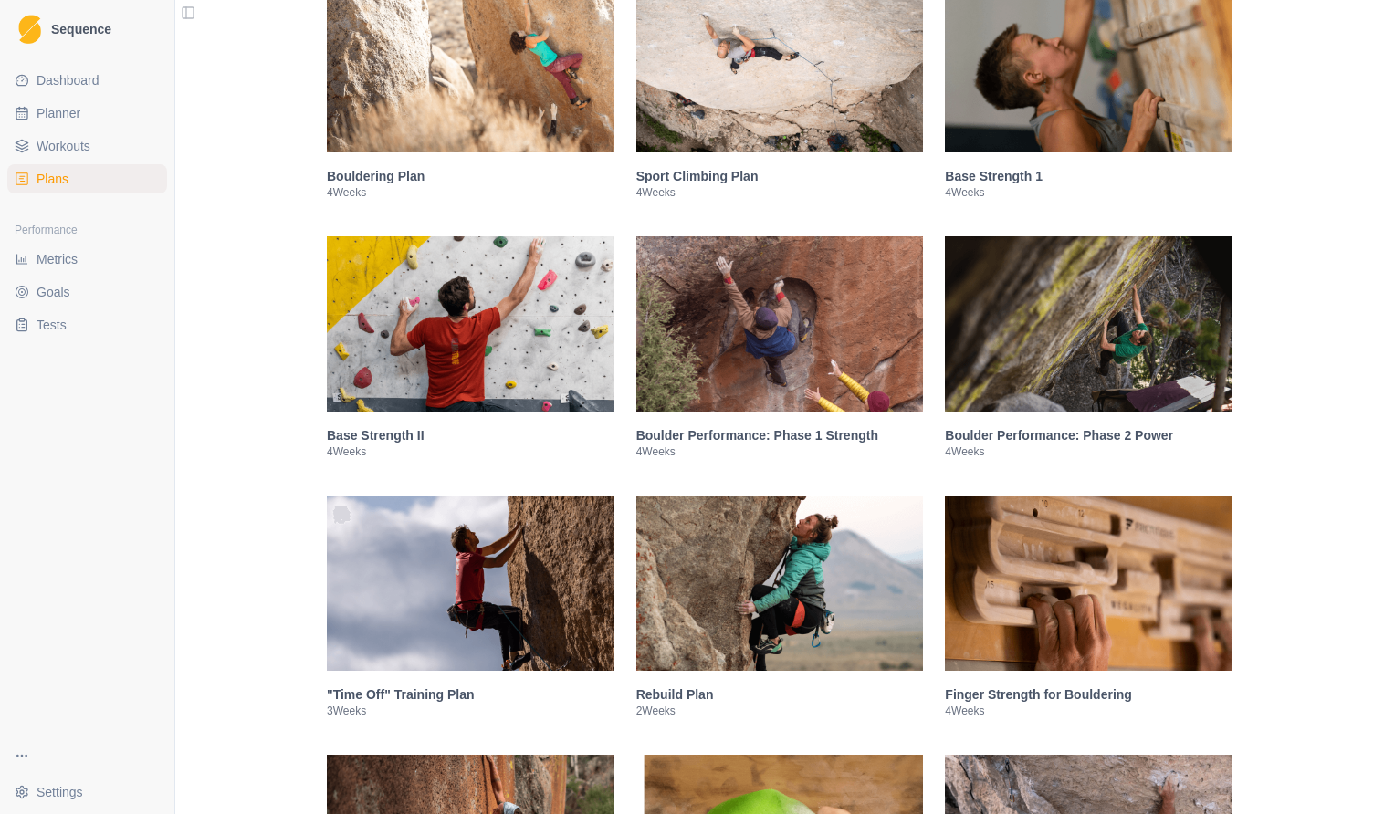
click at [1103, 58] on img at bounding box center [1089, 64] width 288 height 175
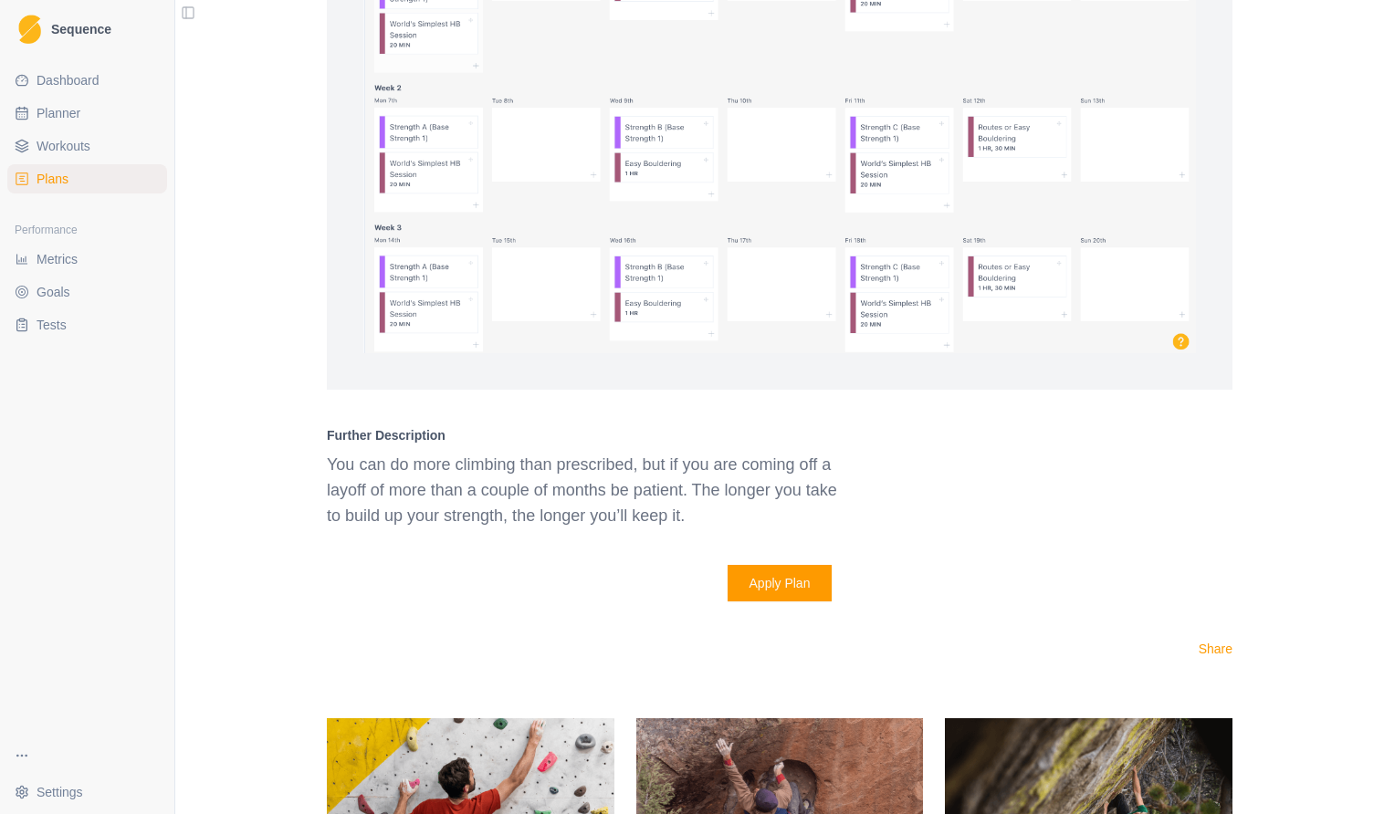
scroll to position [1437, 0]
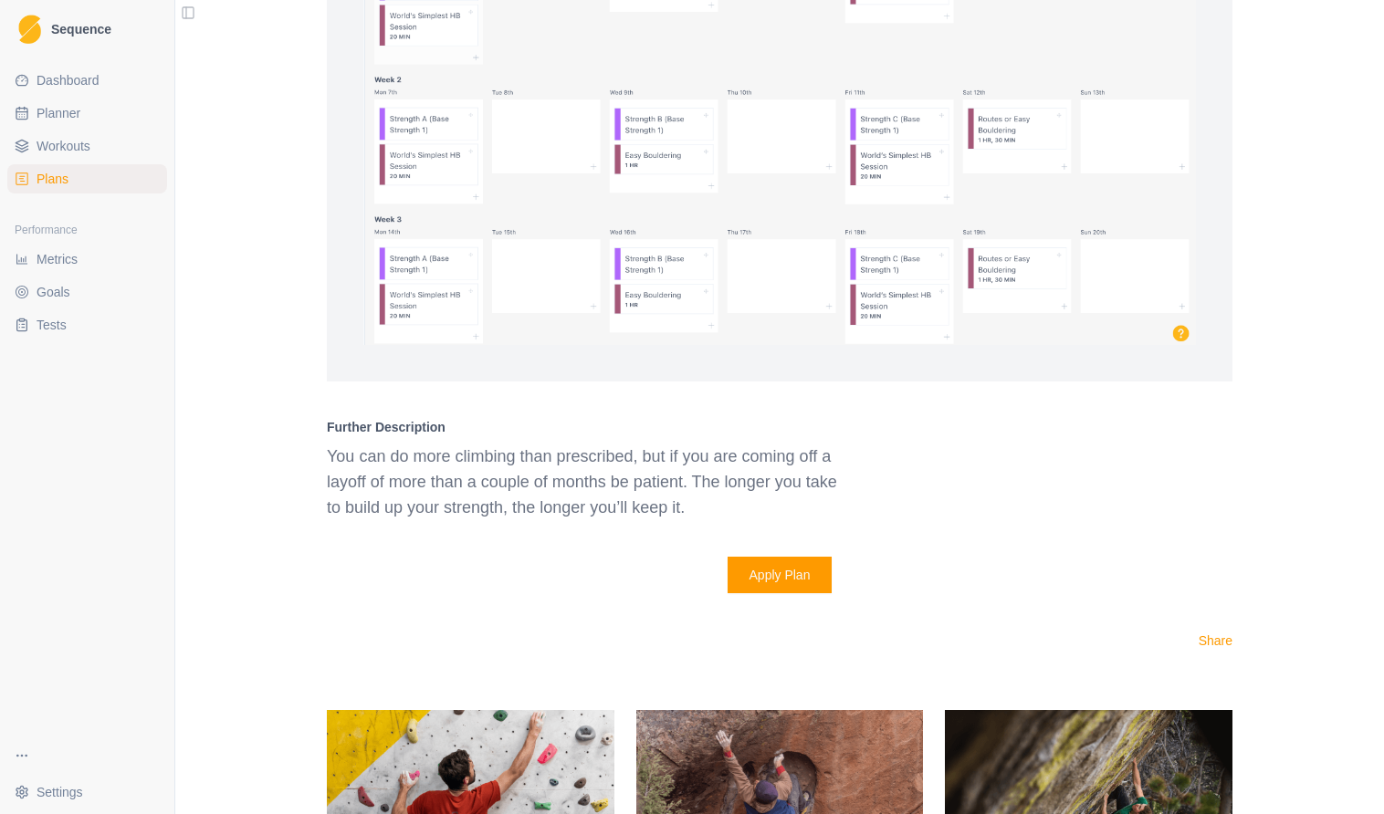
click at [650, 267] on img at bounding box center [779, 117] width 832 height 455
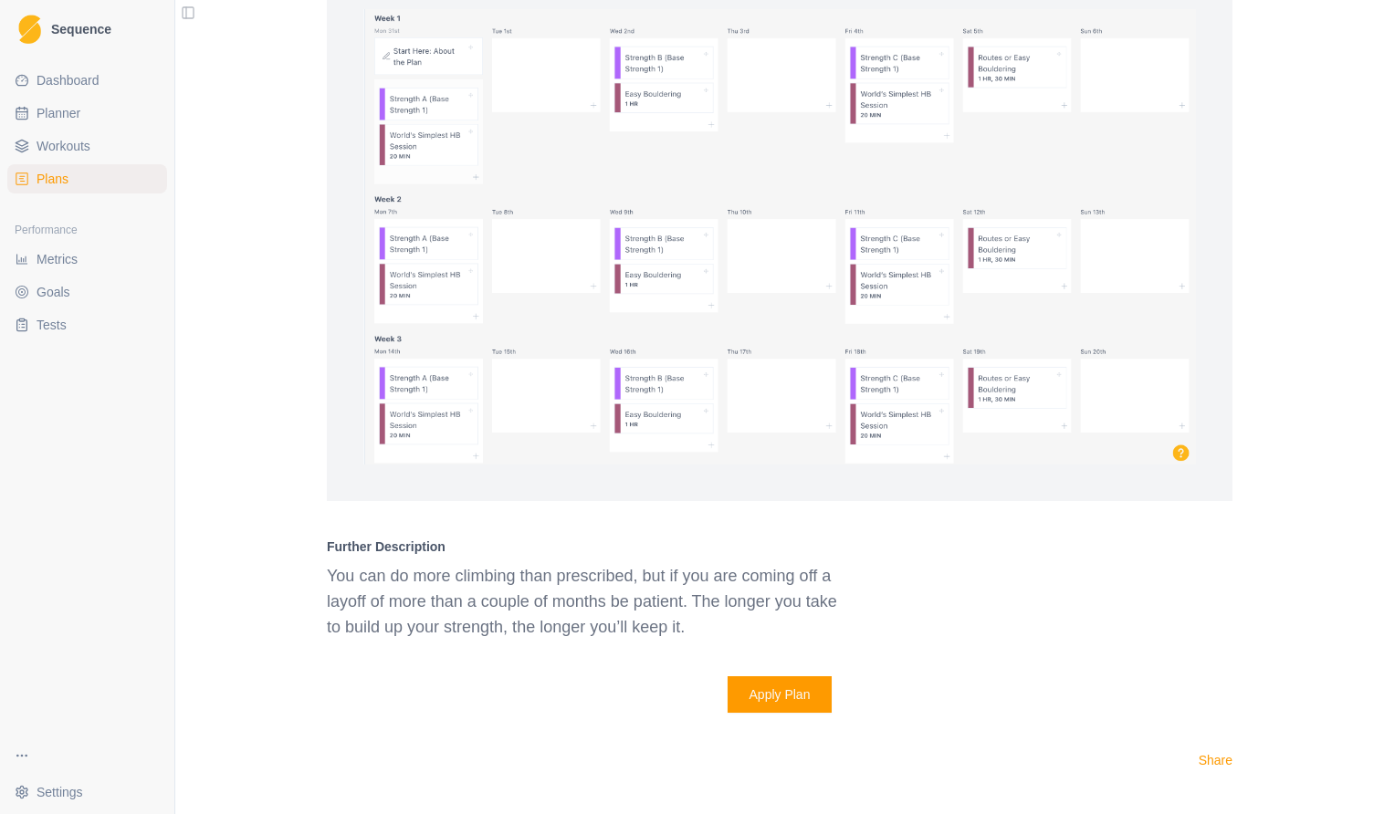
scroll to position [1319, 0]
click at [1184, 463] on img at bounding box center [779, 234] width 832 height 455
click at [96, 109] on link "Planner" at bounding box center [87, 113] width 160 height 29
select select "month"
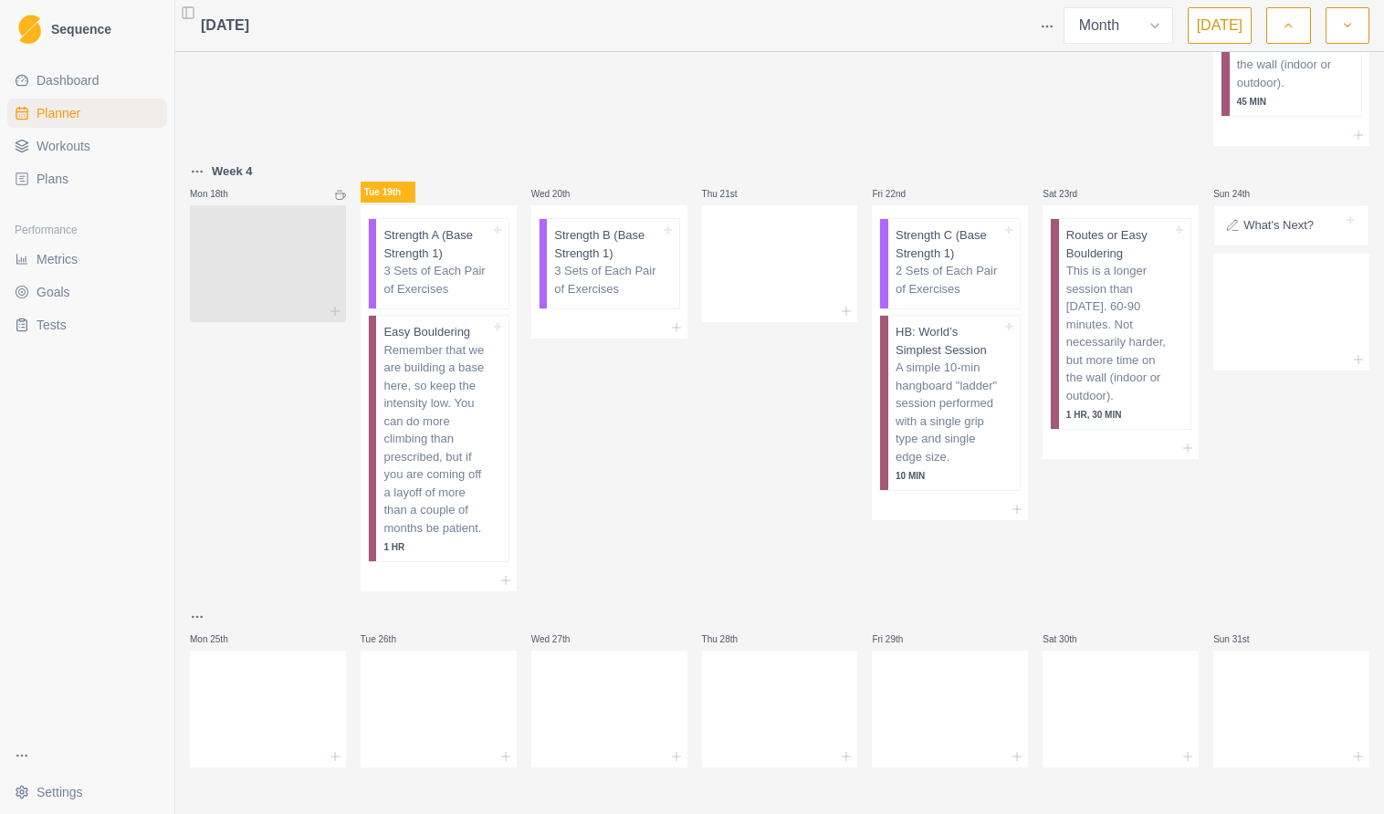
scroll to position [987, 0]
click at [55, 65] on div "Dashboard Planner Workouts Plans" at bounding box center [87, 129] width 174 height 142
click at [75, 78] on span "Dashboard" at bounding box center [68, 80] width 63 height 18
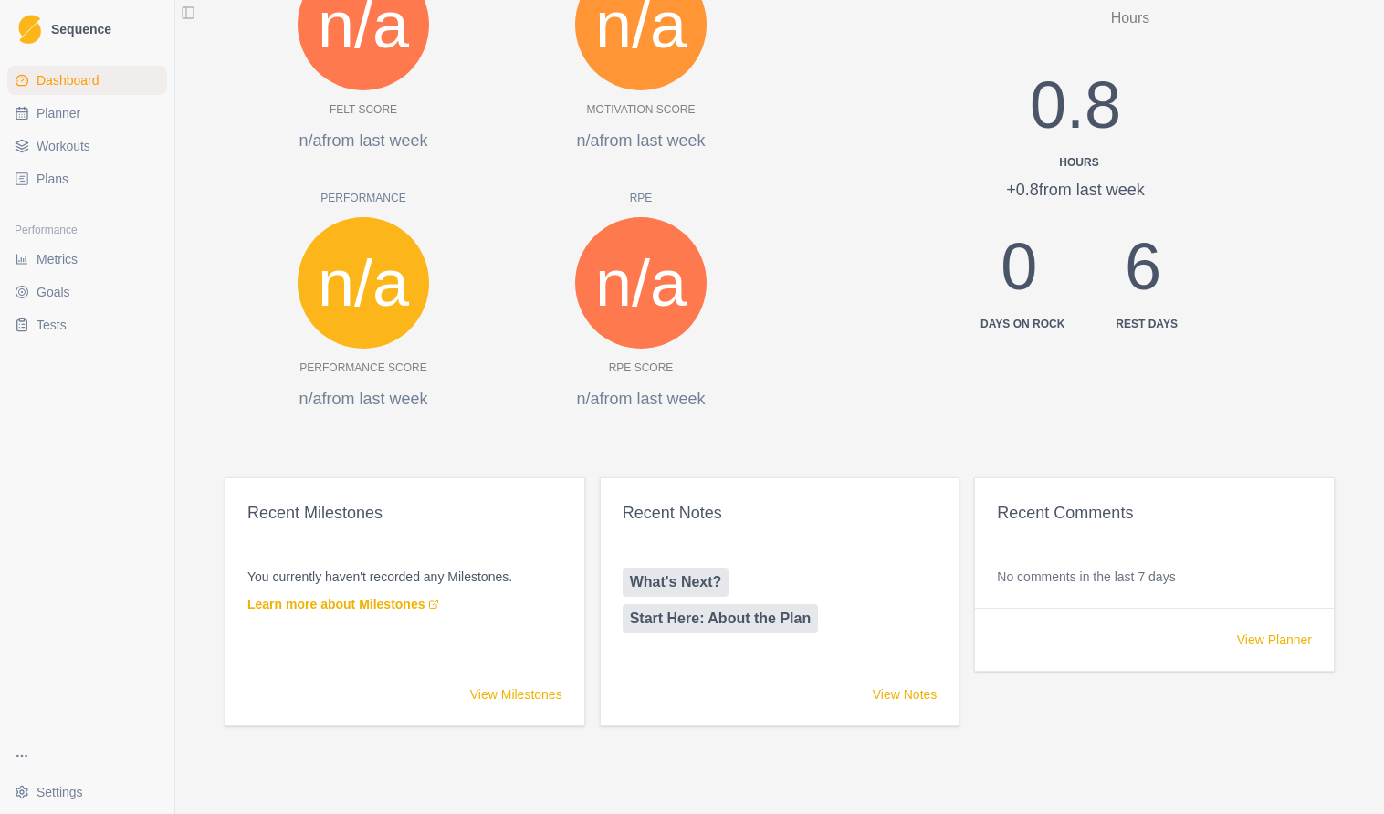
scroll to position [631, 0]
click at [62, 120] on span "Planner" at bounding box center [59, 113] width 44 height 18
select select "month"
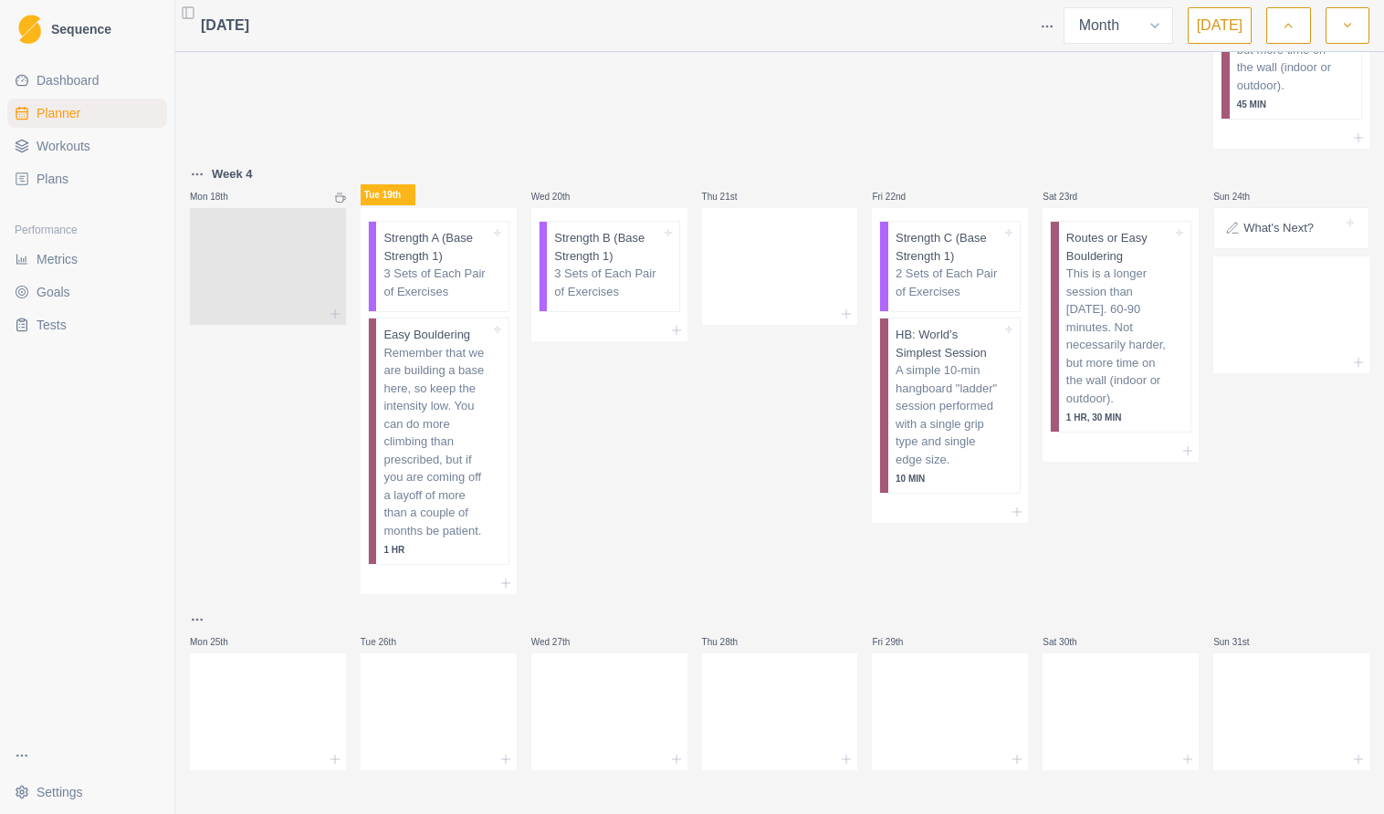
click at [49, 796] on html "Sequence Dashboard Planner Workouts Plans Performance Metrics Goals Tests Setti…" at bounding box center [692, 407] width 1384 height 814
click at [241, 752] on link "Account" at bounding box center [275, 751] width 200 height 29
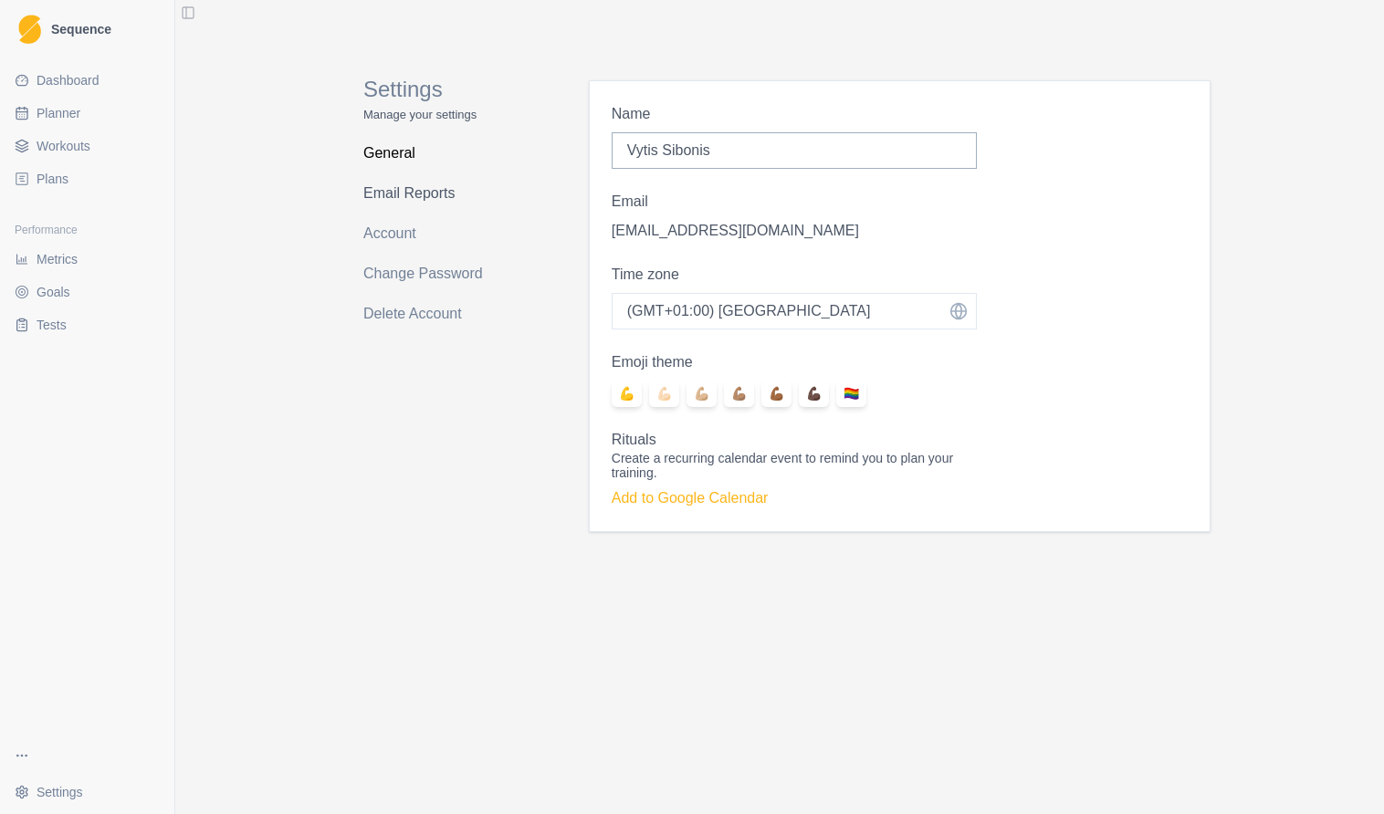
click at [420, 197] on link "Email Reports" at bounding box center [435, 193] width 145 height 29
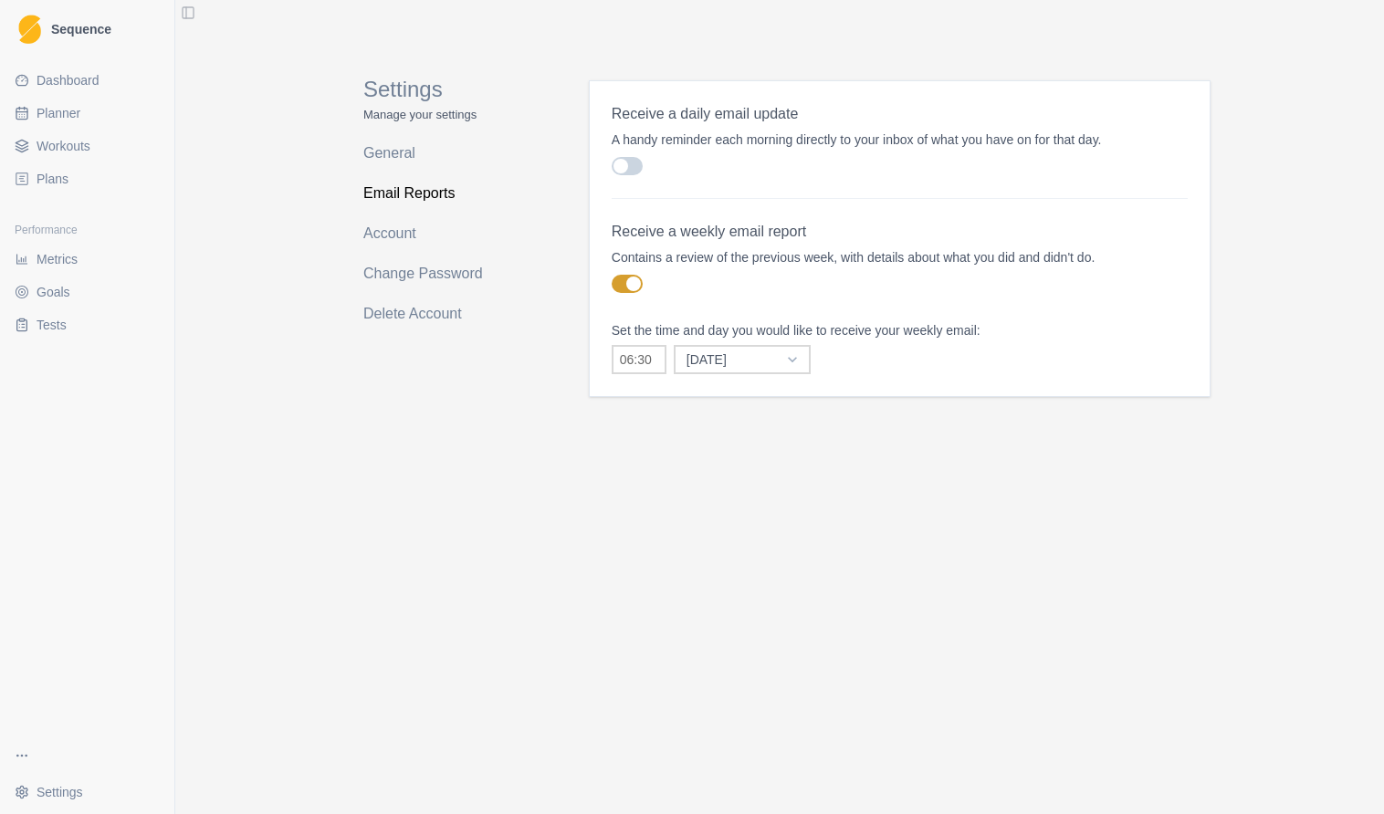
click at [633, 282] on span at bounding box center [633, 284] width 15 height 15
click at [612, 275] on input "checkbox" at bounding box center [611, 274] width 1 height 1
checkbox input "false"
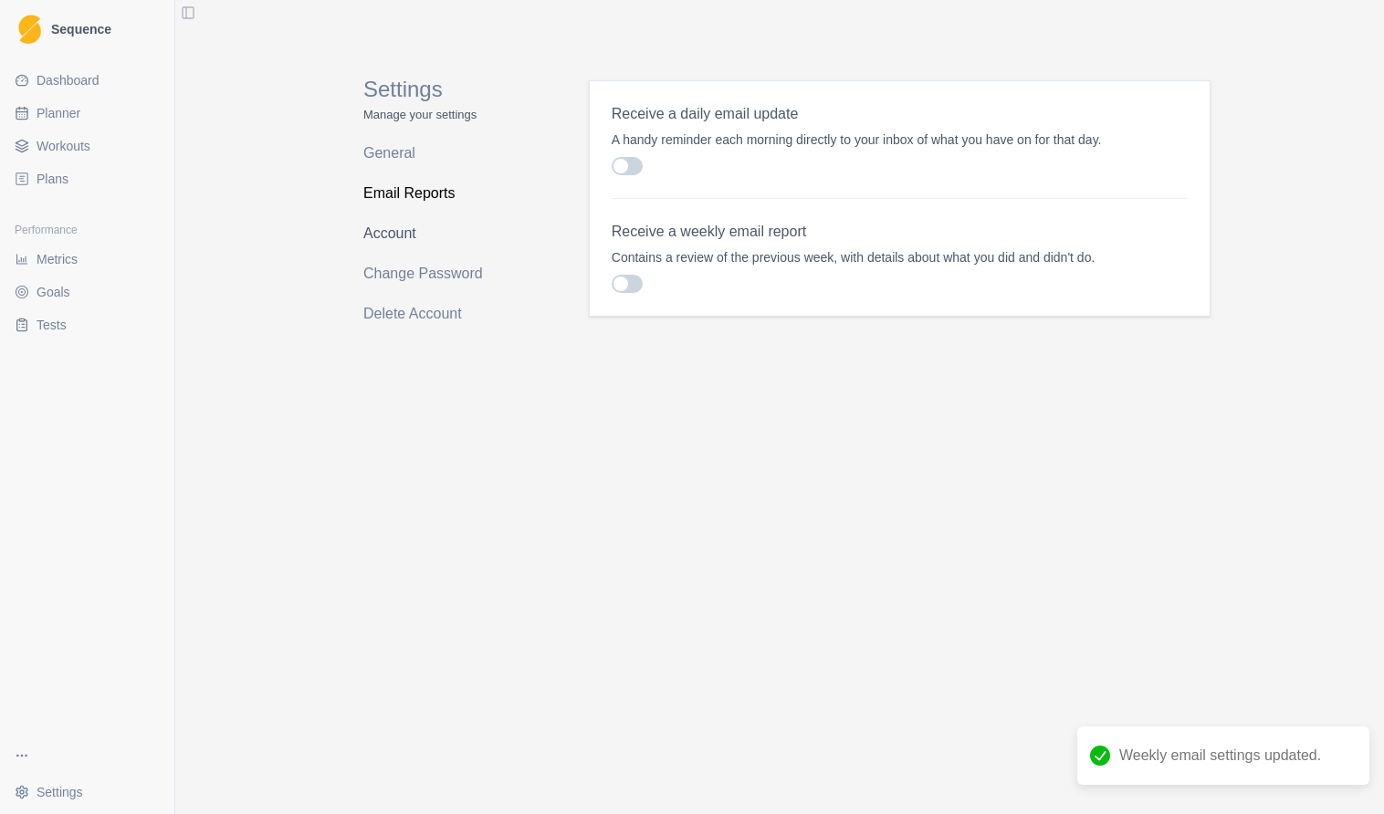
click at [386, 244] on link "Account" at bounding box center [435, 233] width 145 height 29
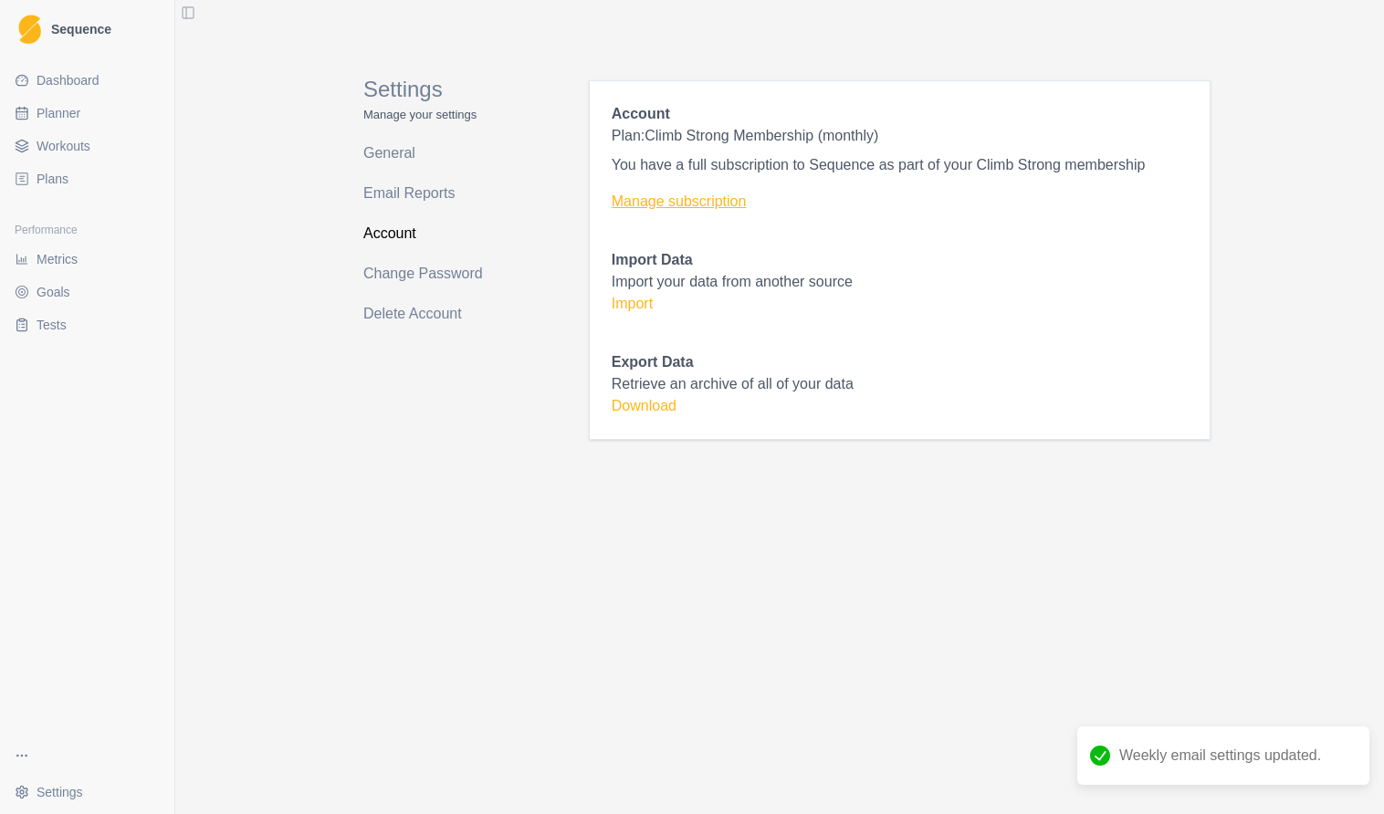
click at [684, 204] on link "Manage subscription" at bounding box center [900, 202] width 576 height 22
click at [50, 190] on link "Plans" at bounding box center [87, 178] width 160 height 29
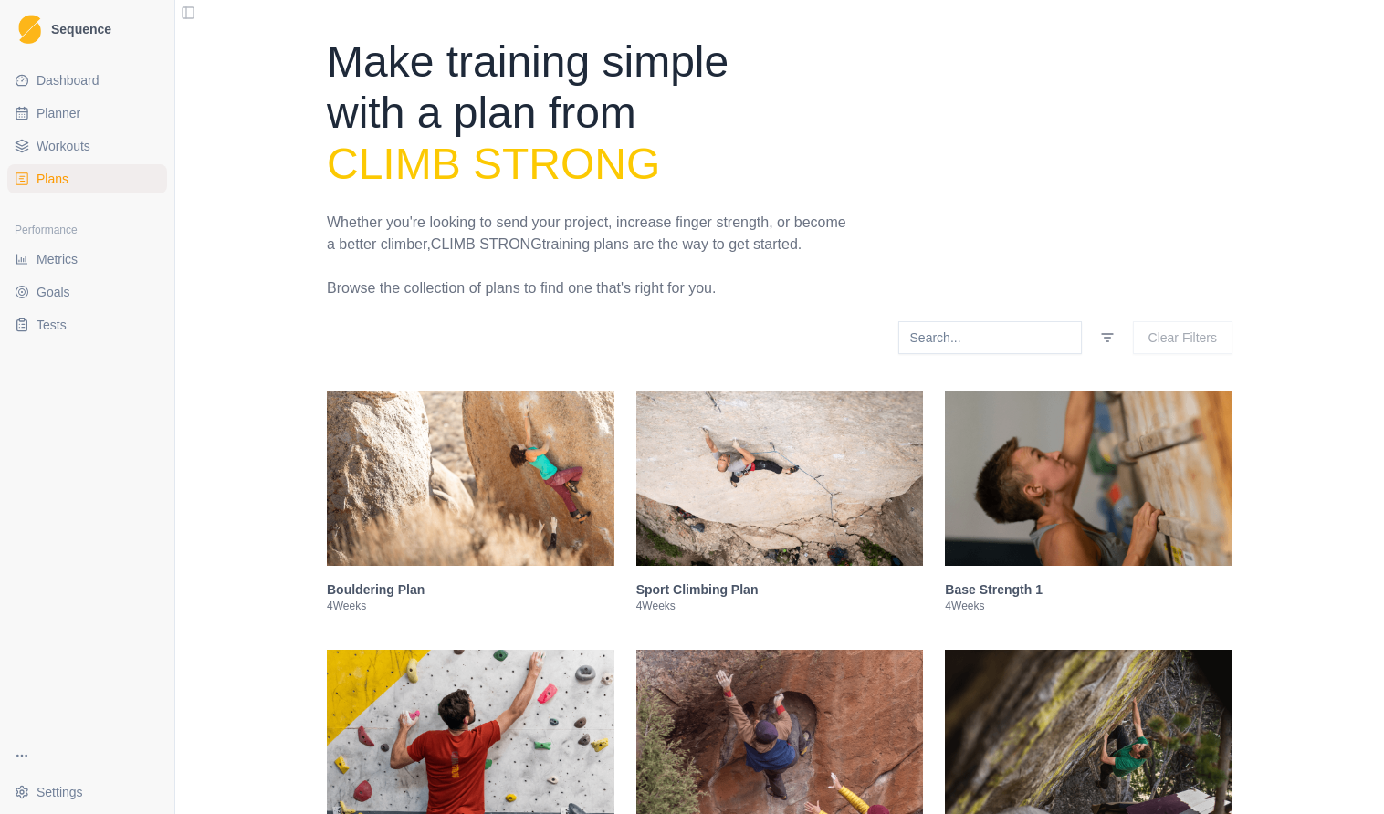
click at [74, 264] on span "Metrics" at bounding box center [57, 259] width 41 height 18
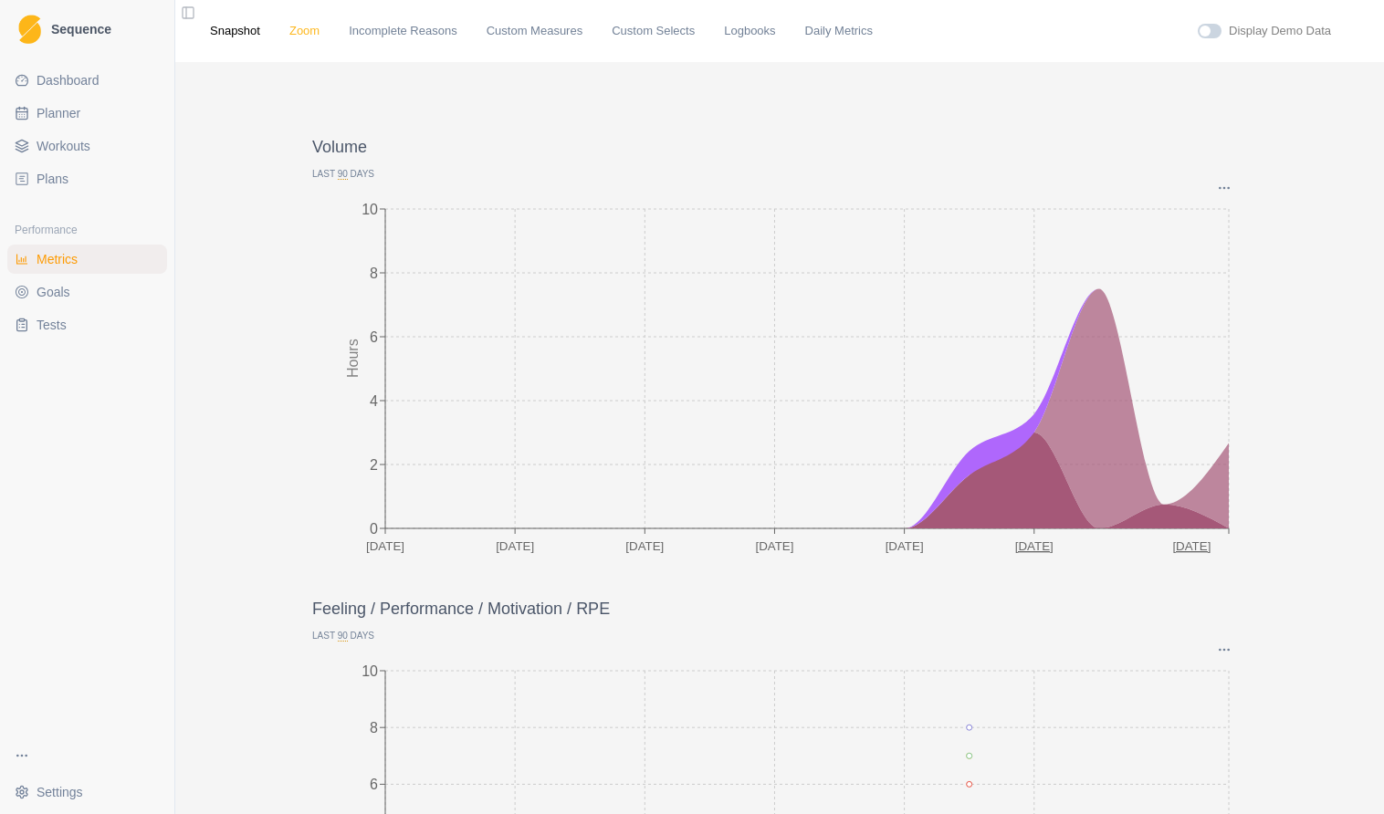
click at [291, 31] on link "Zoom" at bounding box center [304, 31] width 30 height 18
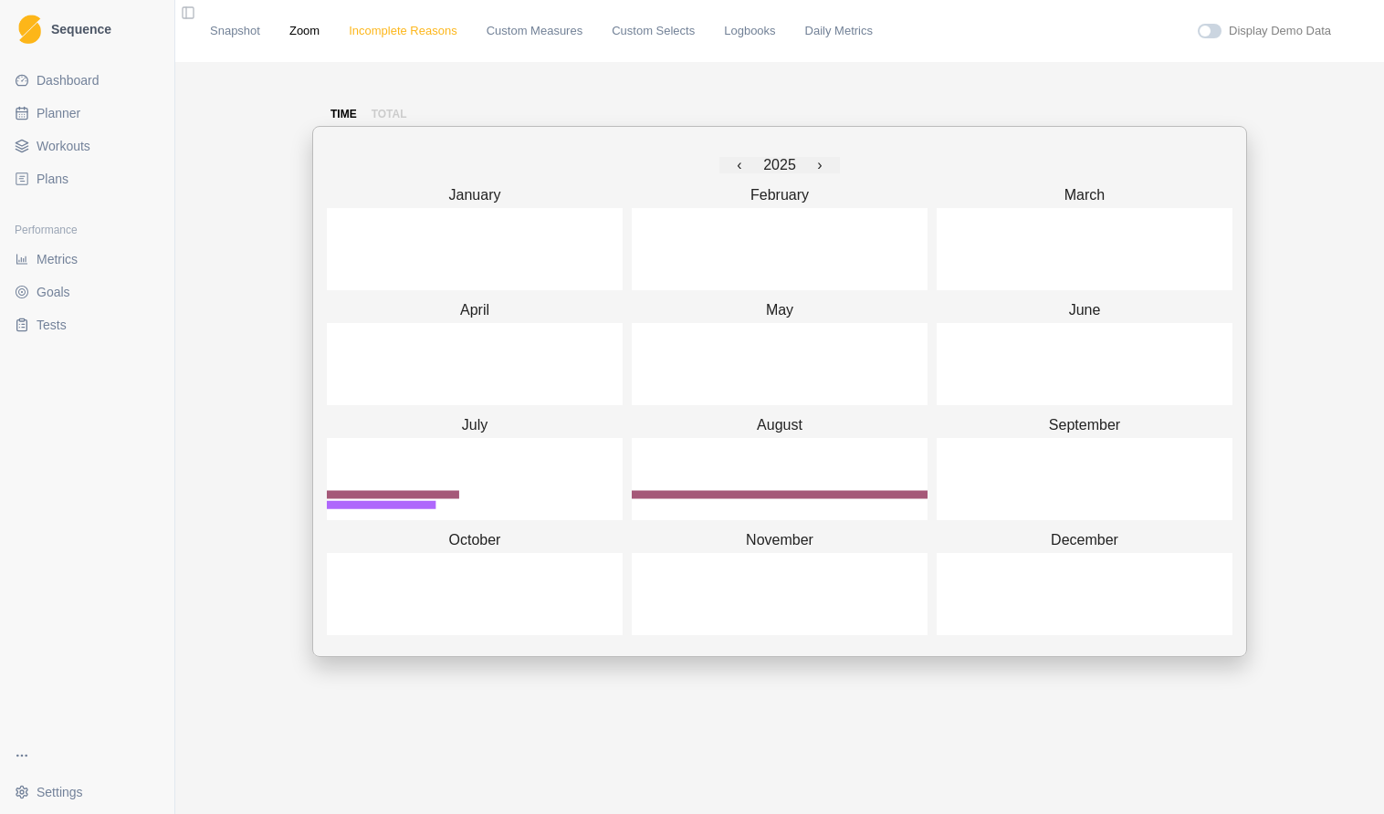
click at [408, 32] on link "Incomplete Reasons" at bounding box center [403, 31] width 109 height 18
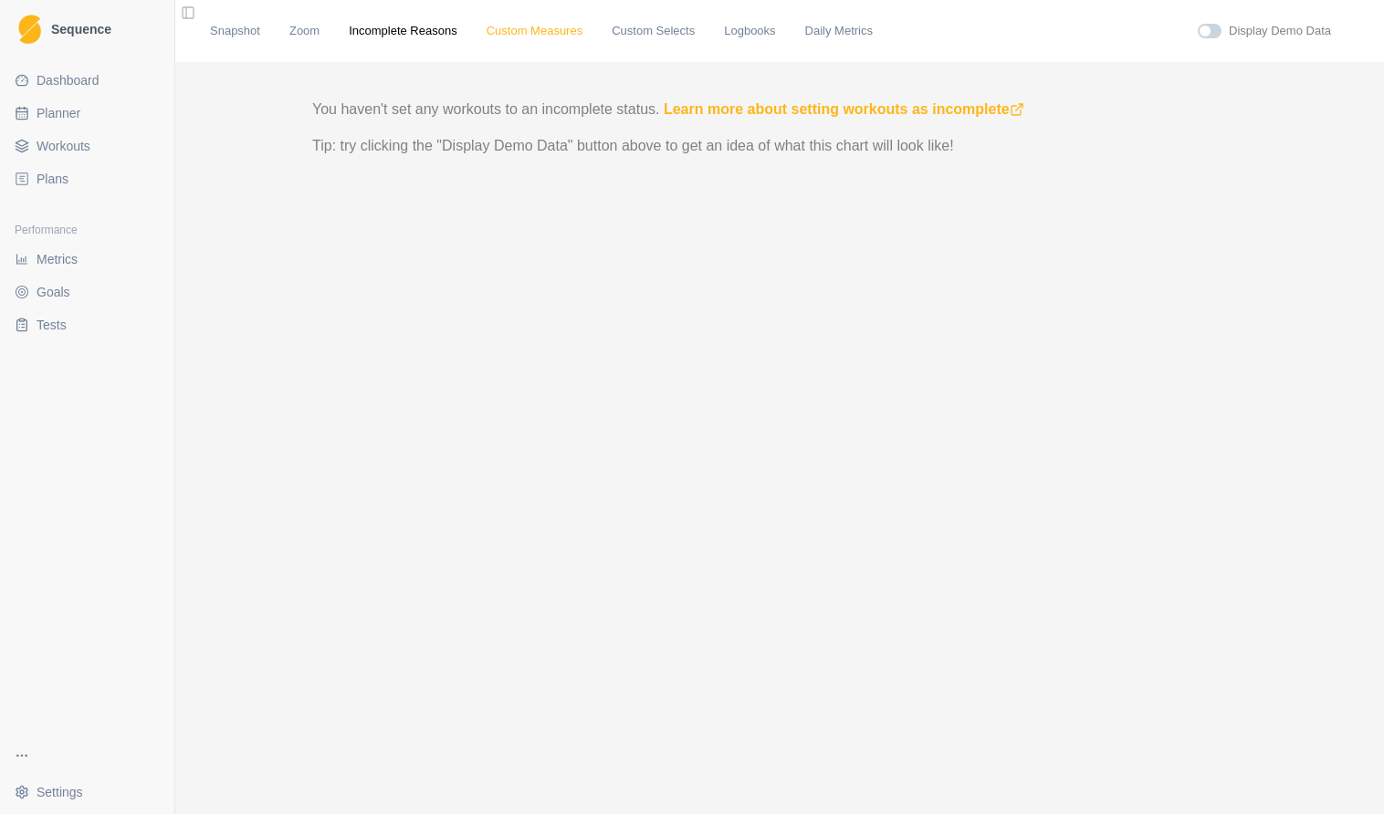
click at [519, 26] on link "Custom Measures" at bounding box center [534, 31] width 96 height 18
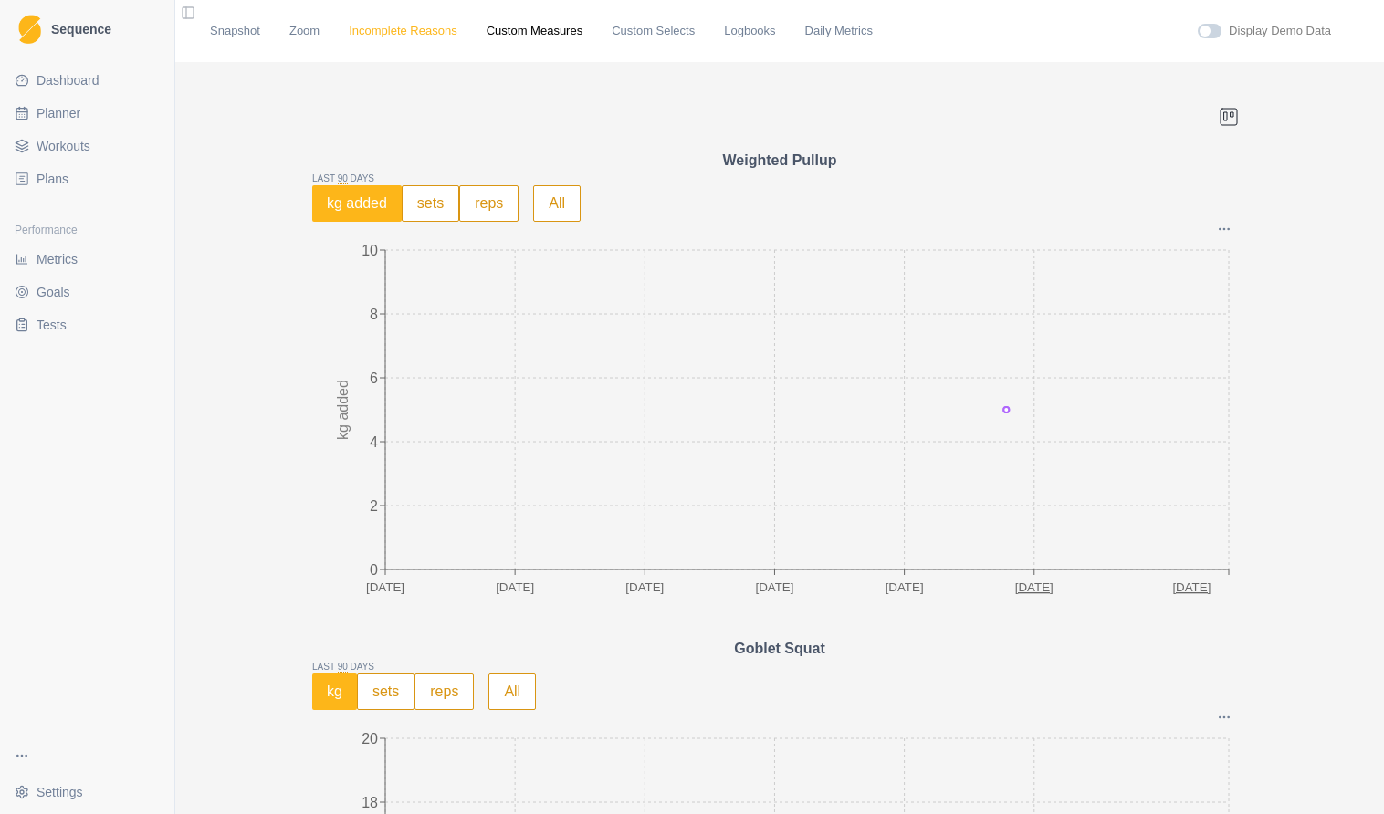
click at [441, 29] on link "Incomplete Reasons" at bounding box center [403, 31] width 109 height 18
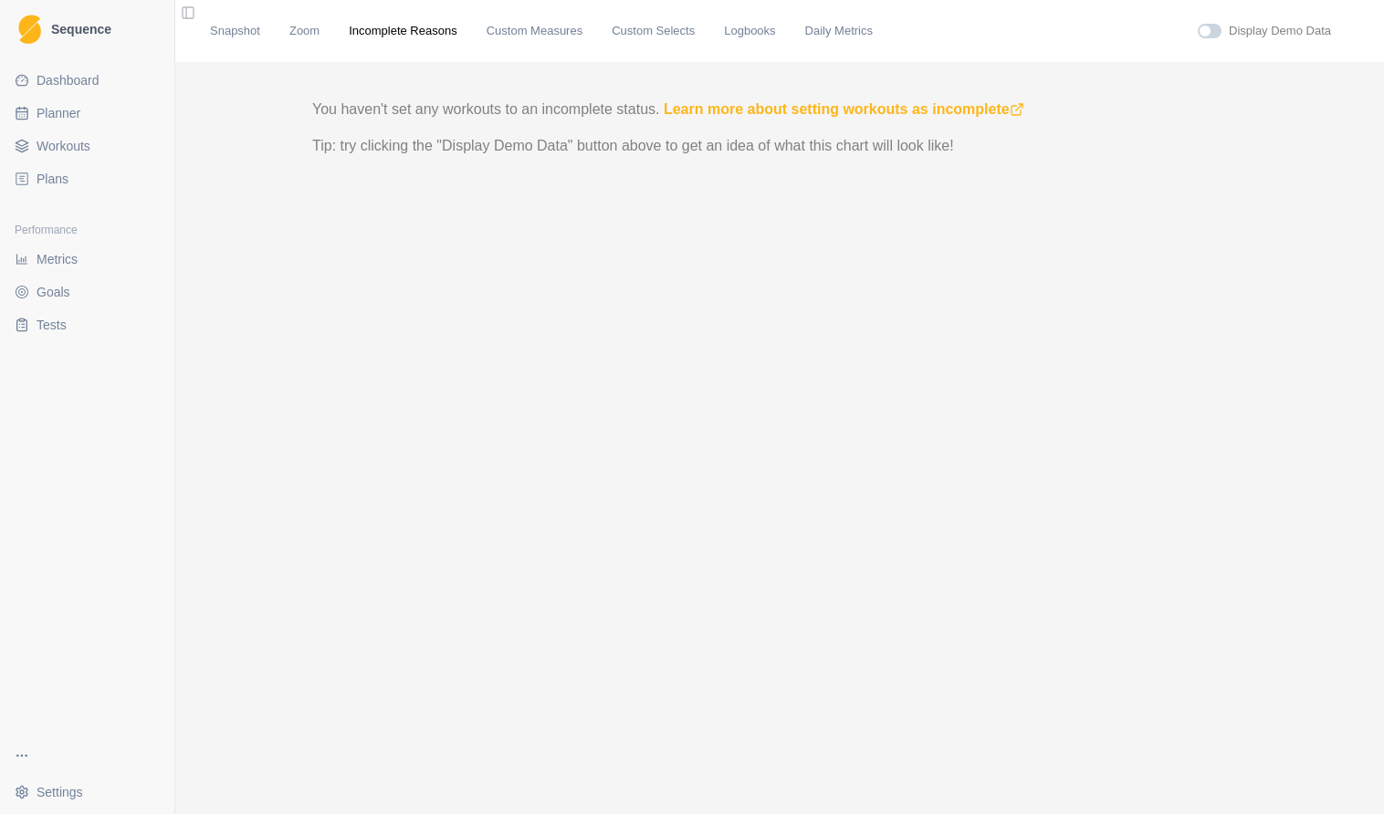
click at [1199, 28] on span at bounding box center [1204, 31] width 11 height 11
click at [1197, 24] on input "checkbox" at bounding box center [1197, 23] width 1 height 1
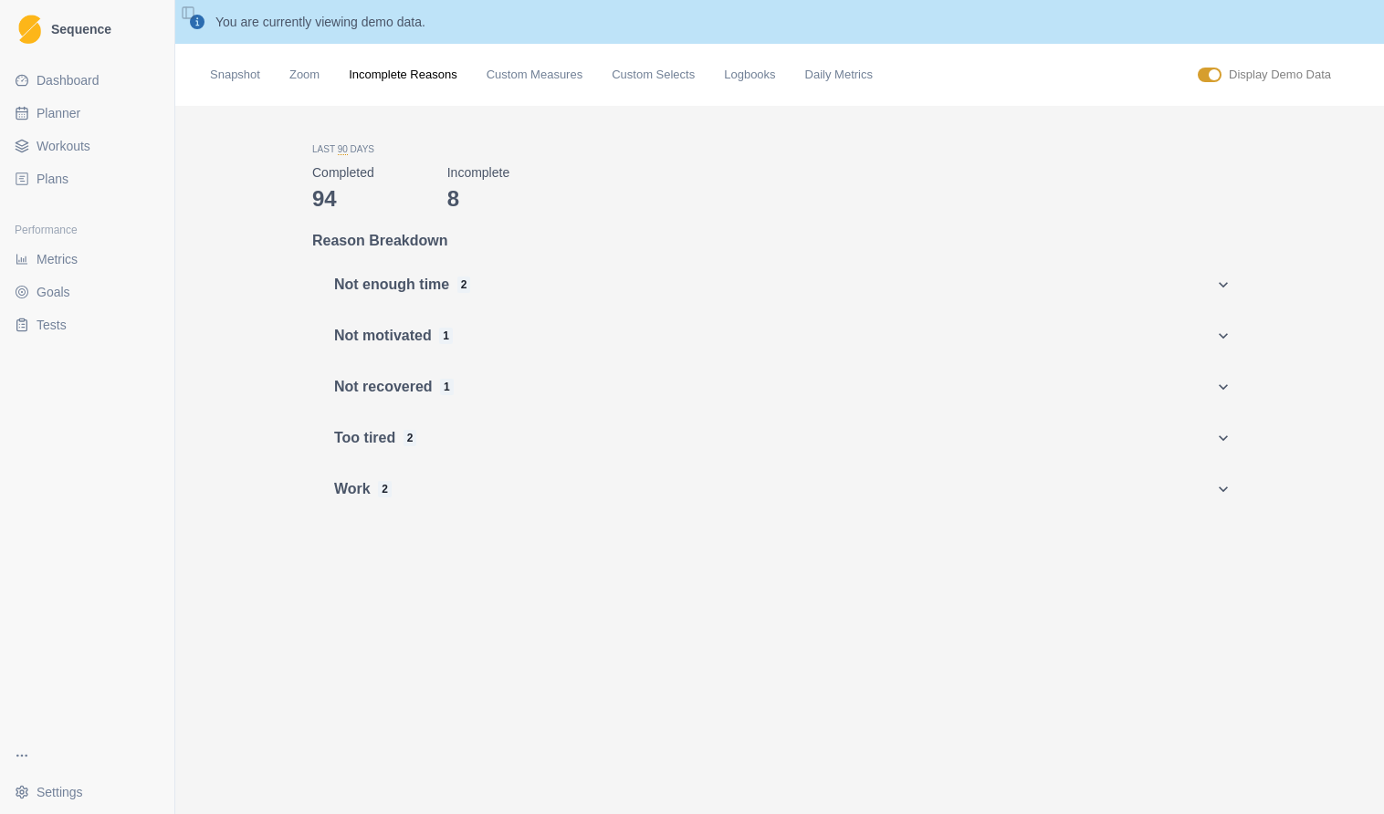
click at [1209, 71] on span at bounding box center [1213, 74] width 11 height 11
click at [1198, 68] on input "checkbox" at bounding box center [1197, 67] width 1 height 1
checkbox input "false"
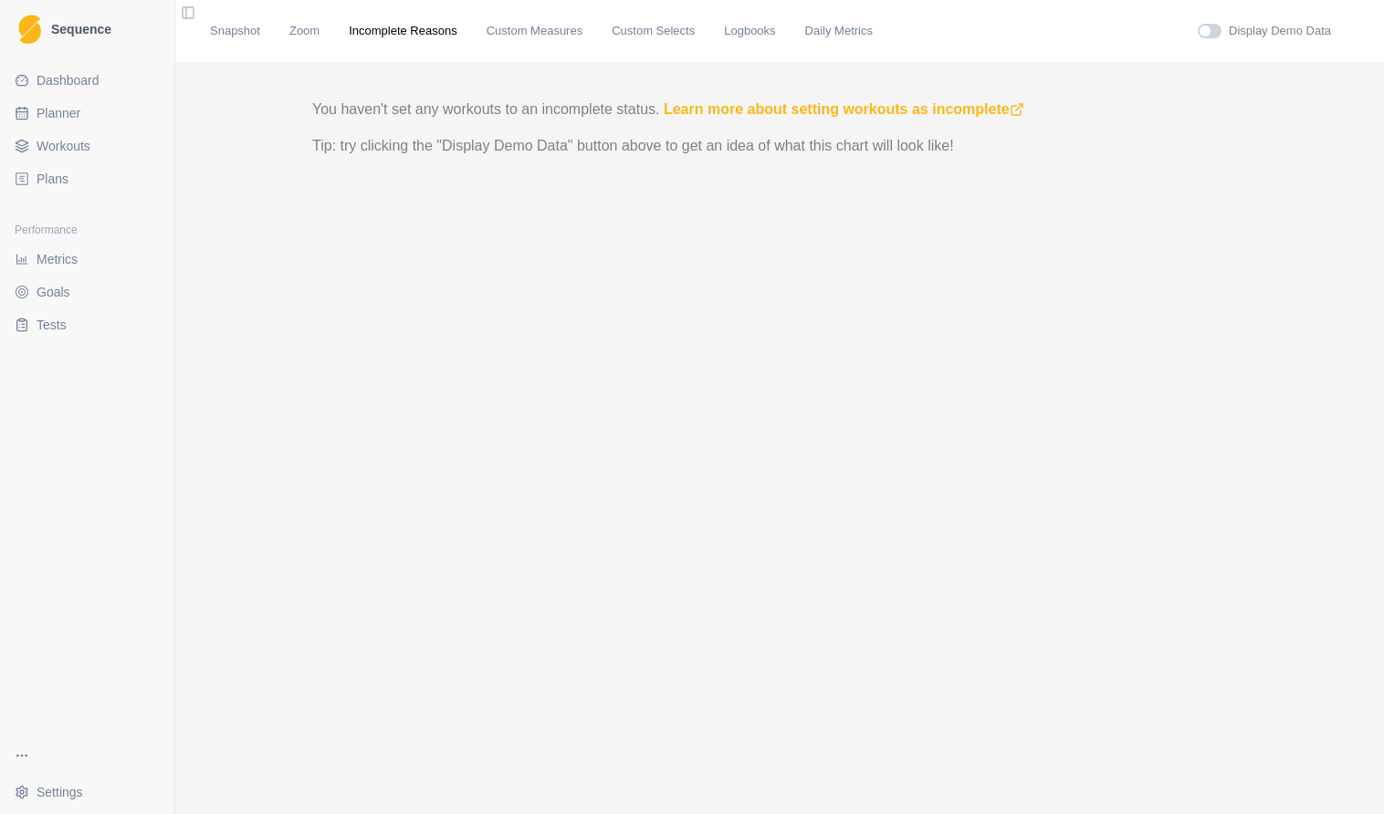
click at [527, 44] on div "Snapshot Zoom Incomplete Reasons Custom Measures Custom Selects Logbooks Daily …" at bounding box center [779, 31] width 1168 height 62
click at [551, 33] on link "Custom Measures" at bounding box center [534, 31] width 96 height 18
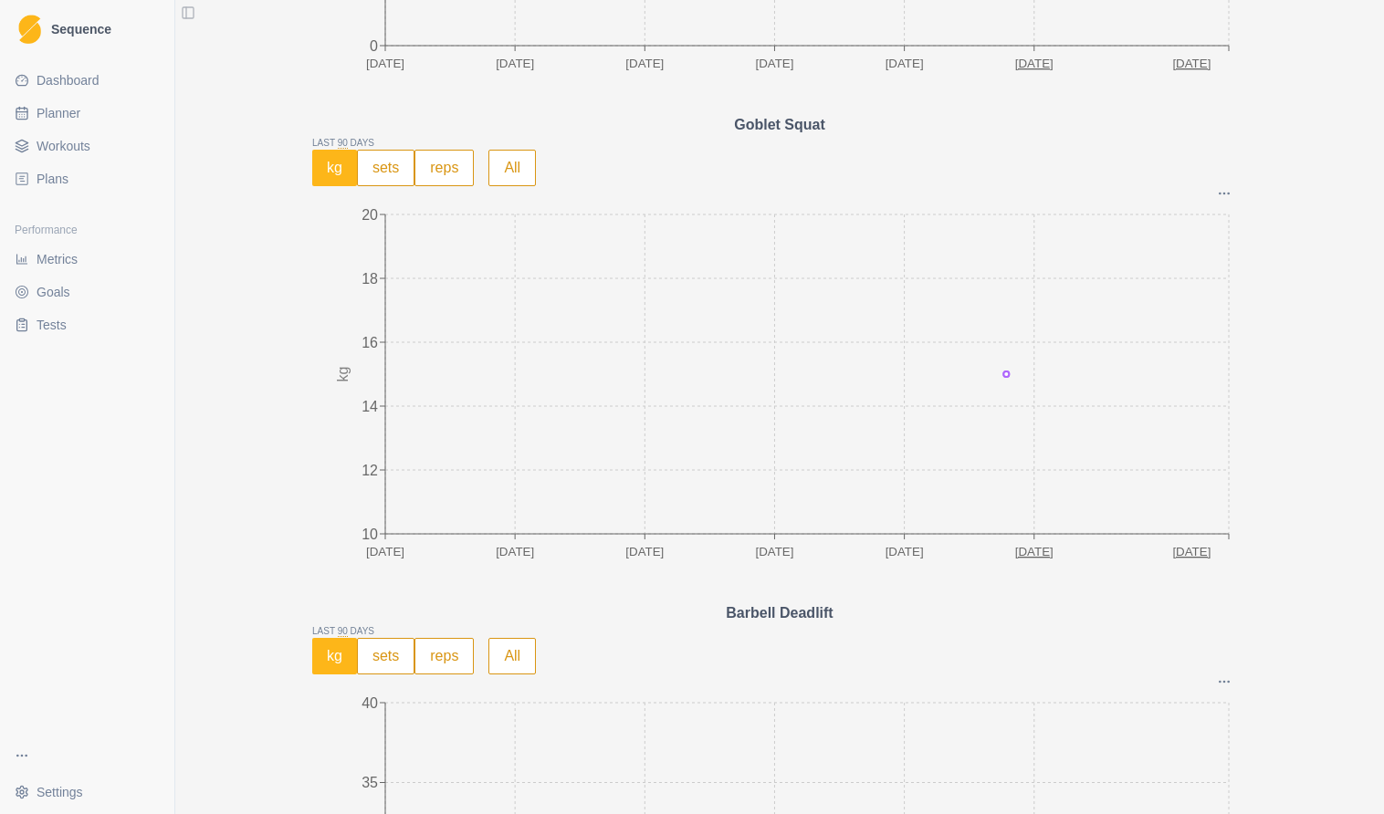
scroll to position [526, 0]
click at [390, 183] on button "sets" at bounding box center [386, 166] width 58 height 37
click at [436, 170] on button "reps" at bounding box center [443, 166] width 59 height 37
click at [340, 164] on button "kg" at bounding box center [335, 166] width 47 height 37
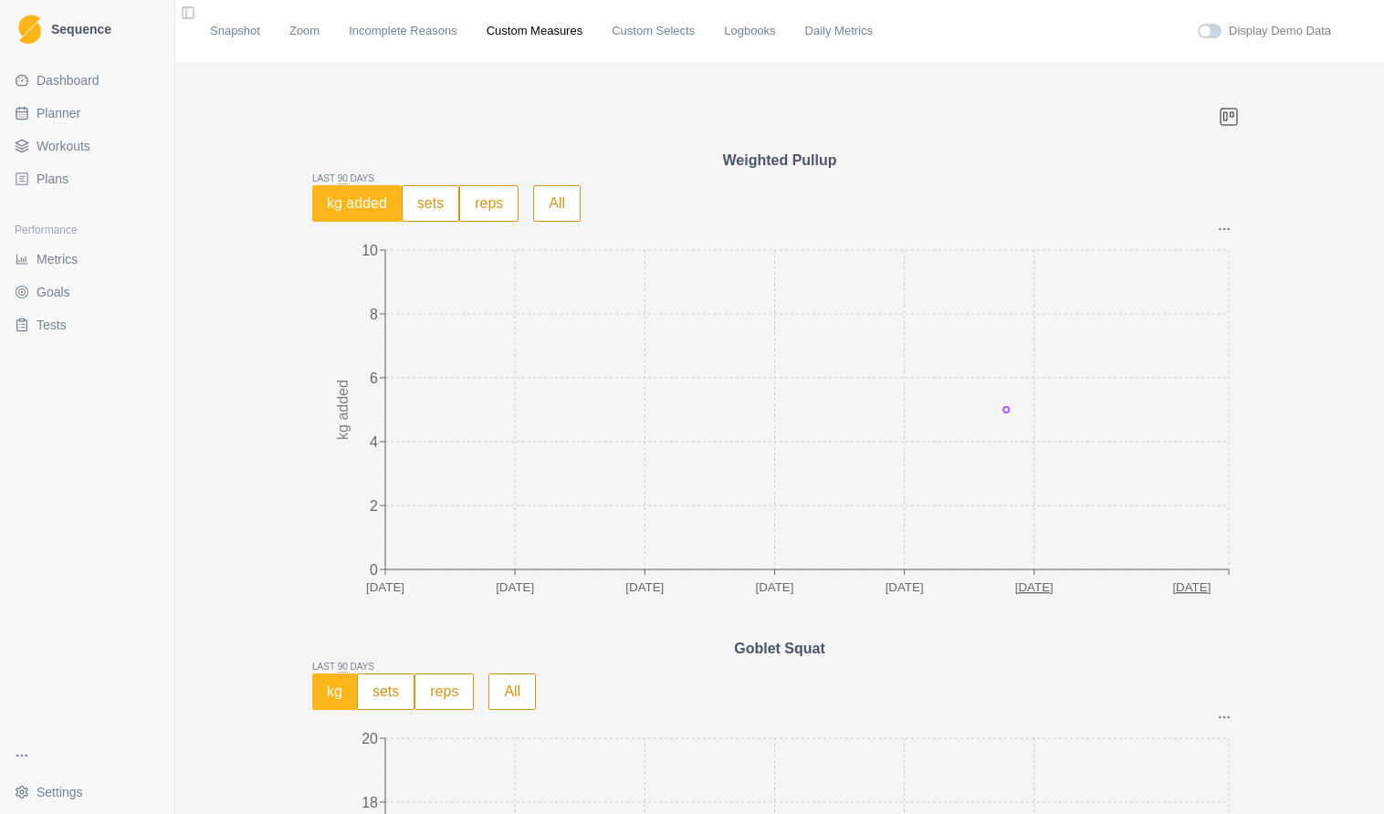
scroll to position [0, 0]
click at [1235, 117] on icon "button" at bounding box center [1229, 117] width 22 height 22
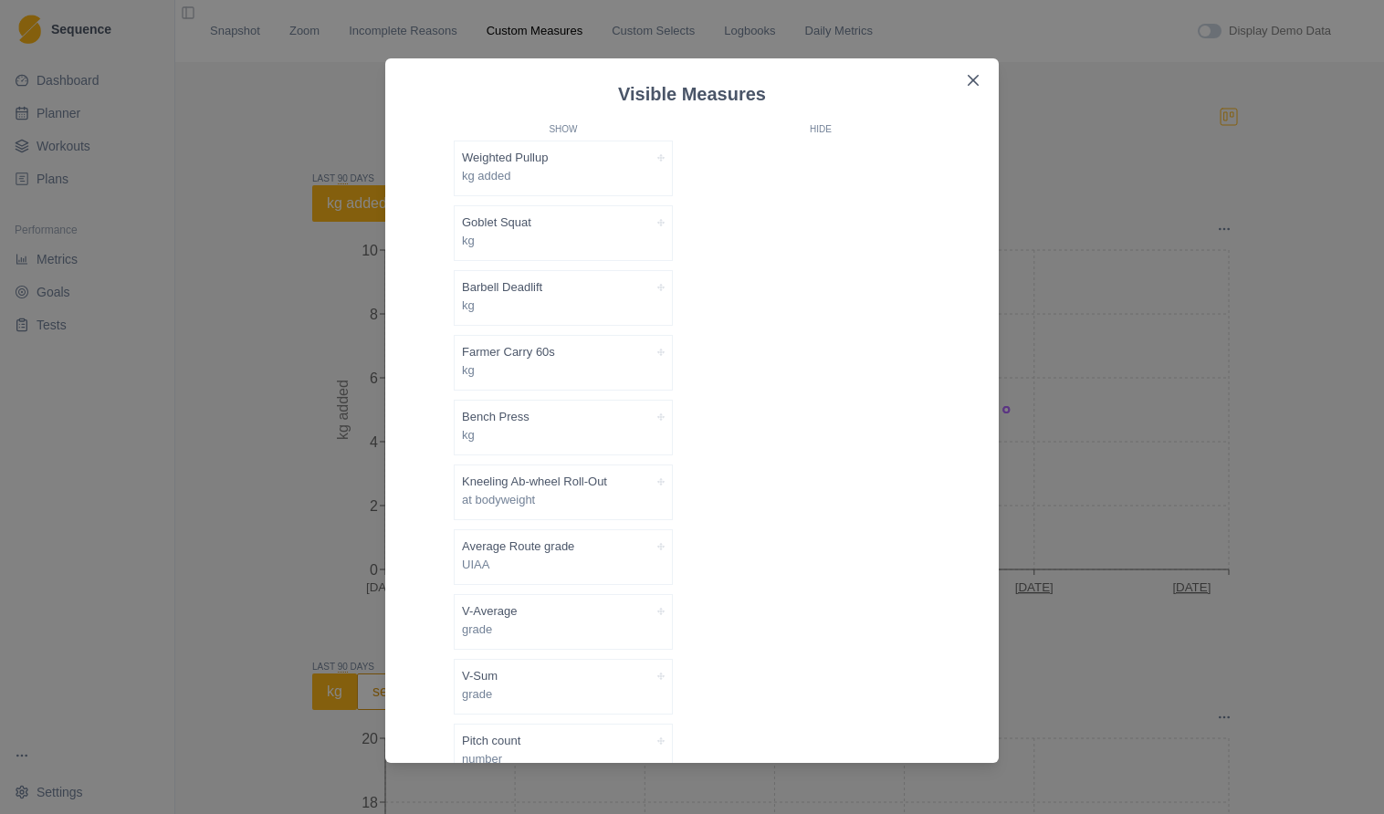
click at [1235, 117] on div "Visible Measures Show Weighted Pullup kg added Goblet Squat kg Barbell Deadlift…" at bounding box center [692, 407] width 1384 height 814
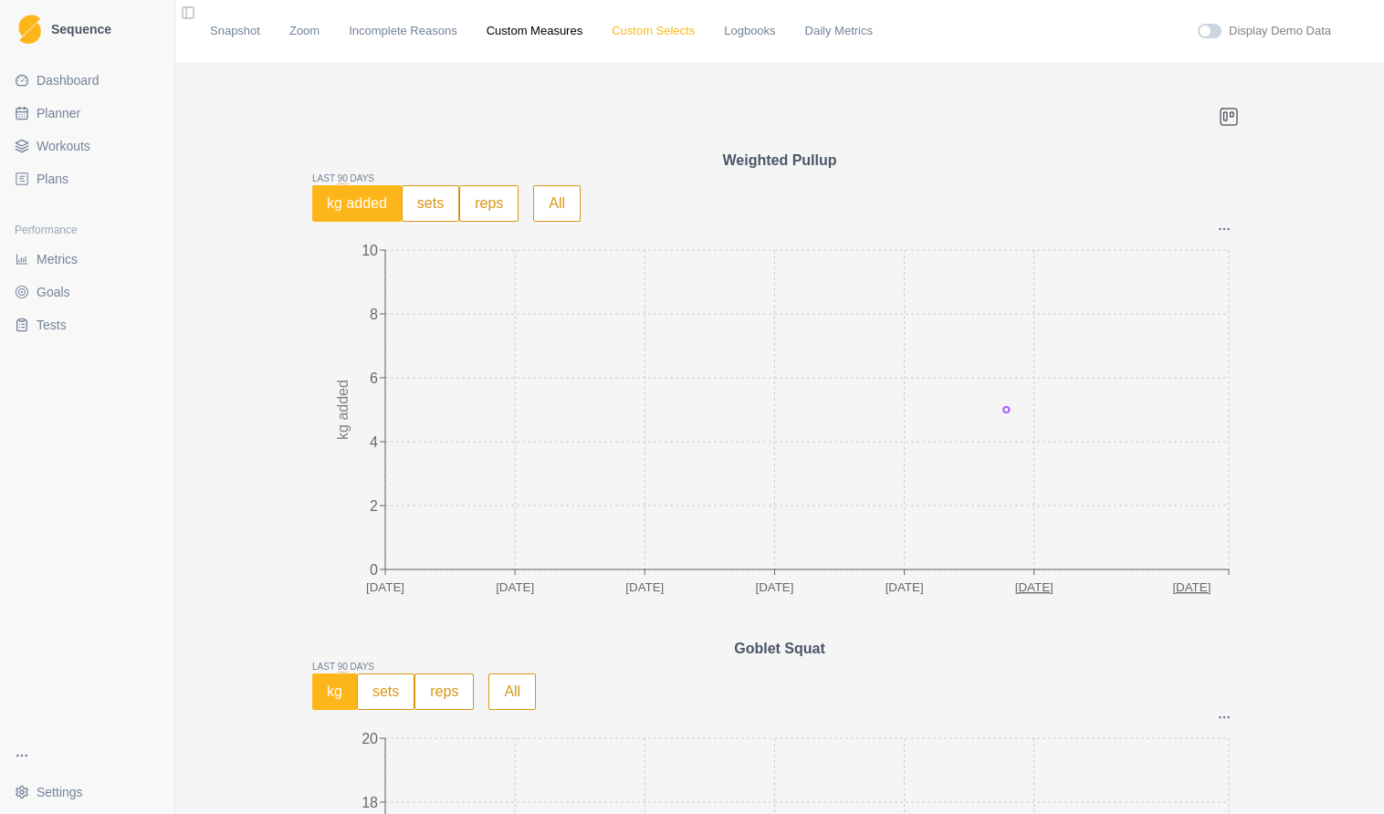
click at [692, 32] on link "Custom Selects" at bounding box center [653, 31] width 83 height 18
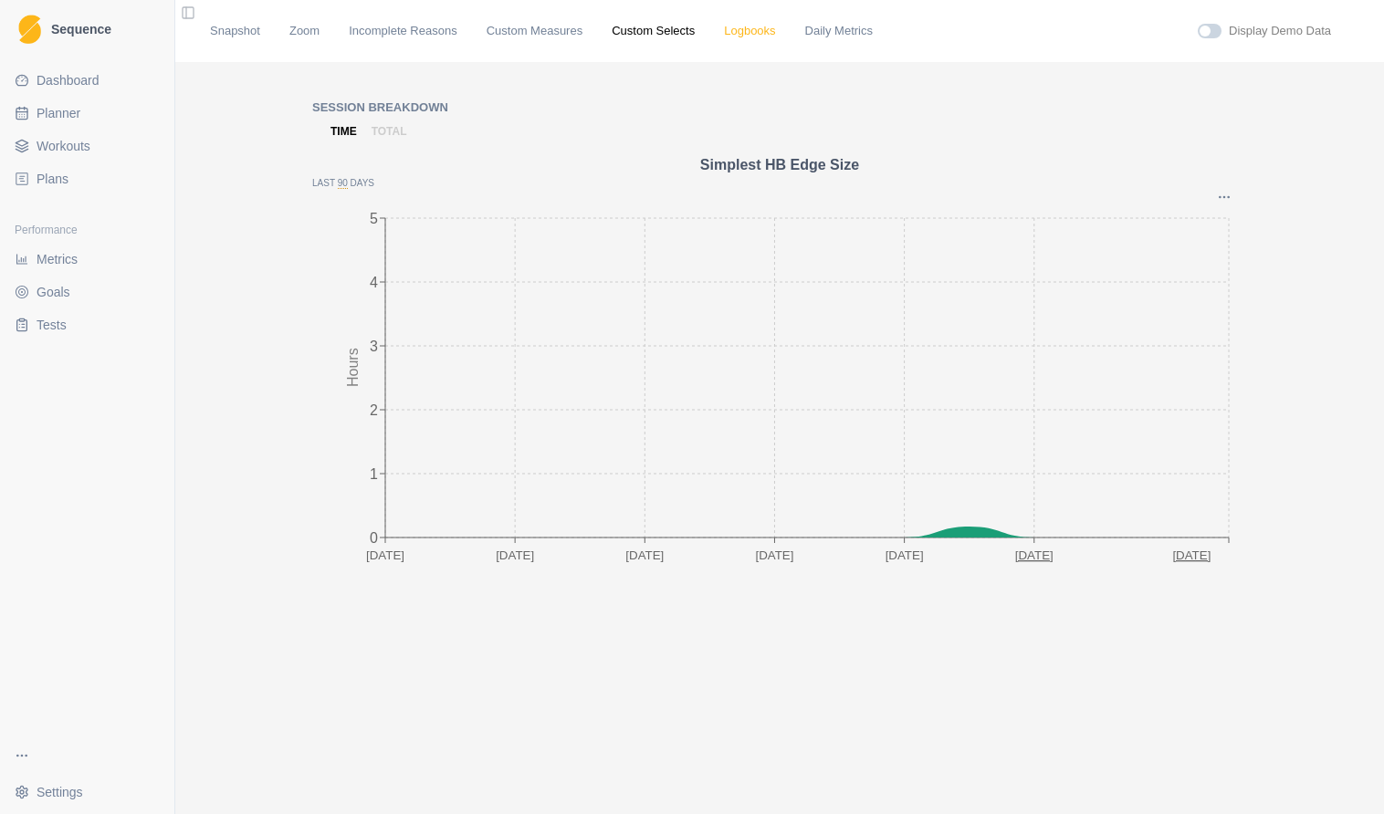
click at [760, 33] on link "Logbooks" at bounding box center [749, 31] width 51 height 18
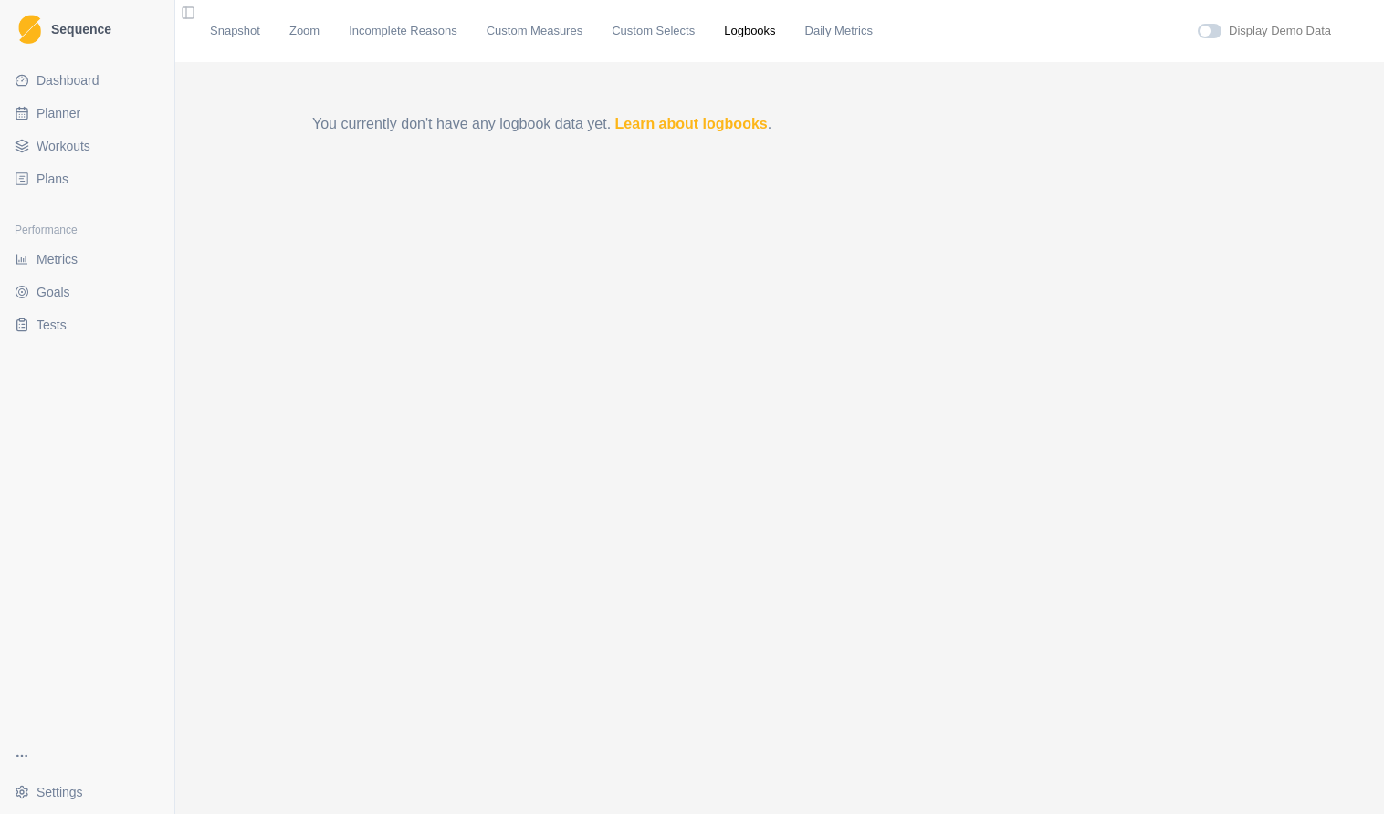
click at [1210, 18] on div "Snapshot Zoom Incomplete Reasons Custom Measures Custom Selects Logbooks Daily …" at bounding box center [779, 31] width 1168 height 62
click at [1210, 24] on span at bounding box center [1210, 31] width 24 height 15
click at [1198, 24] on input "checkbox" at bounding box center [1197, 23] width 1 height 1
checkbox input "true"
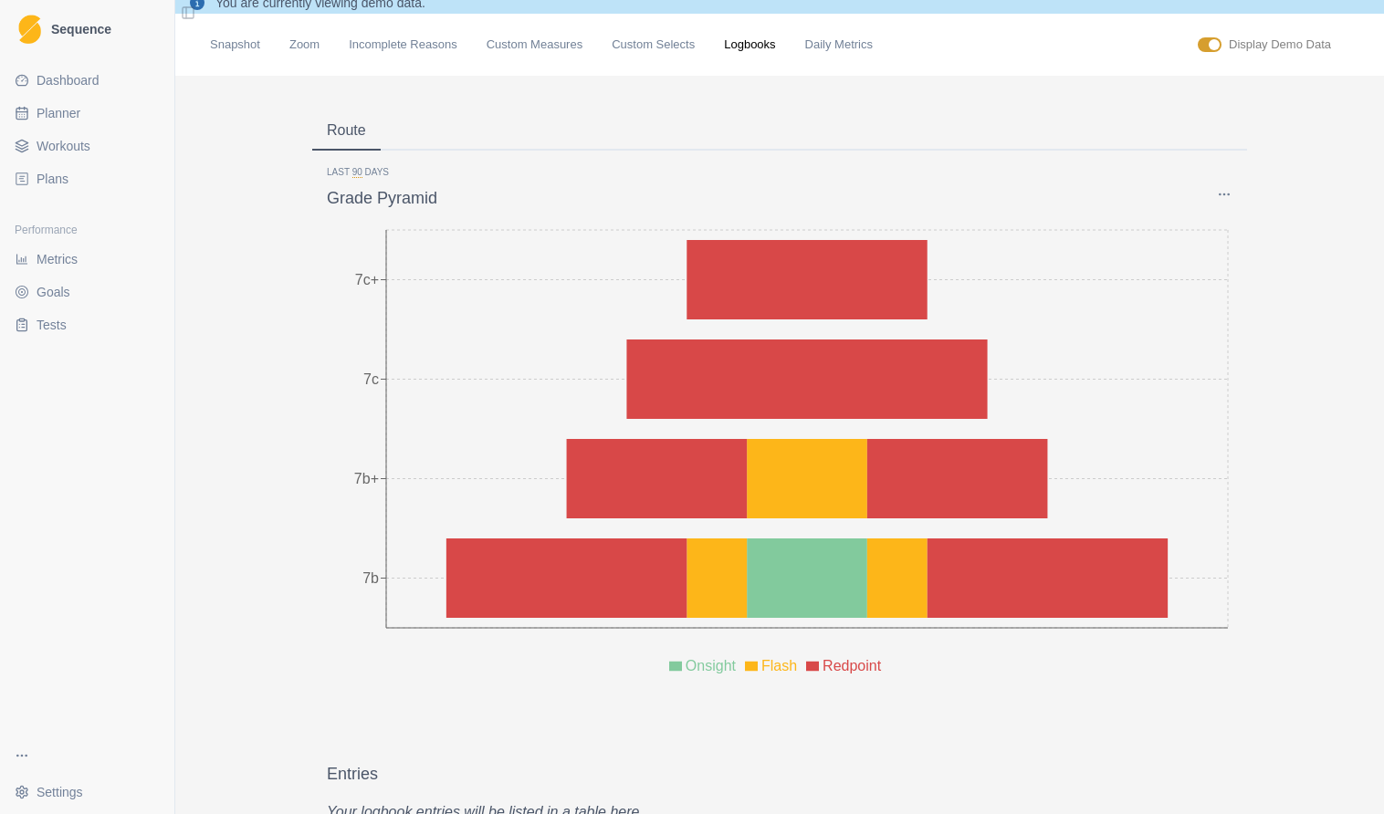
scroll to position [12, 0]
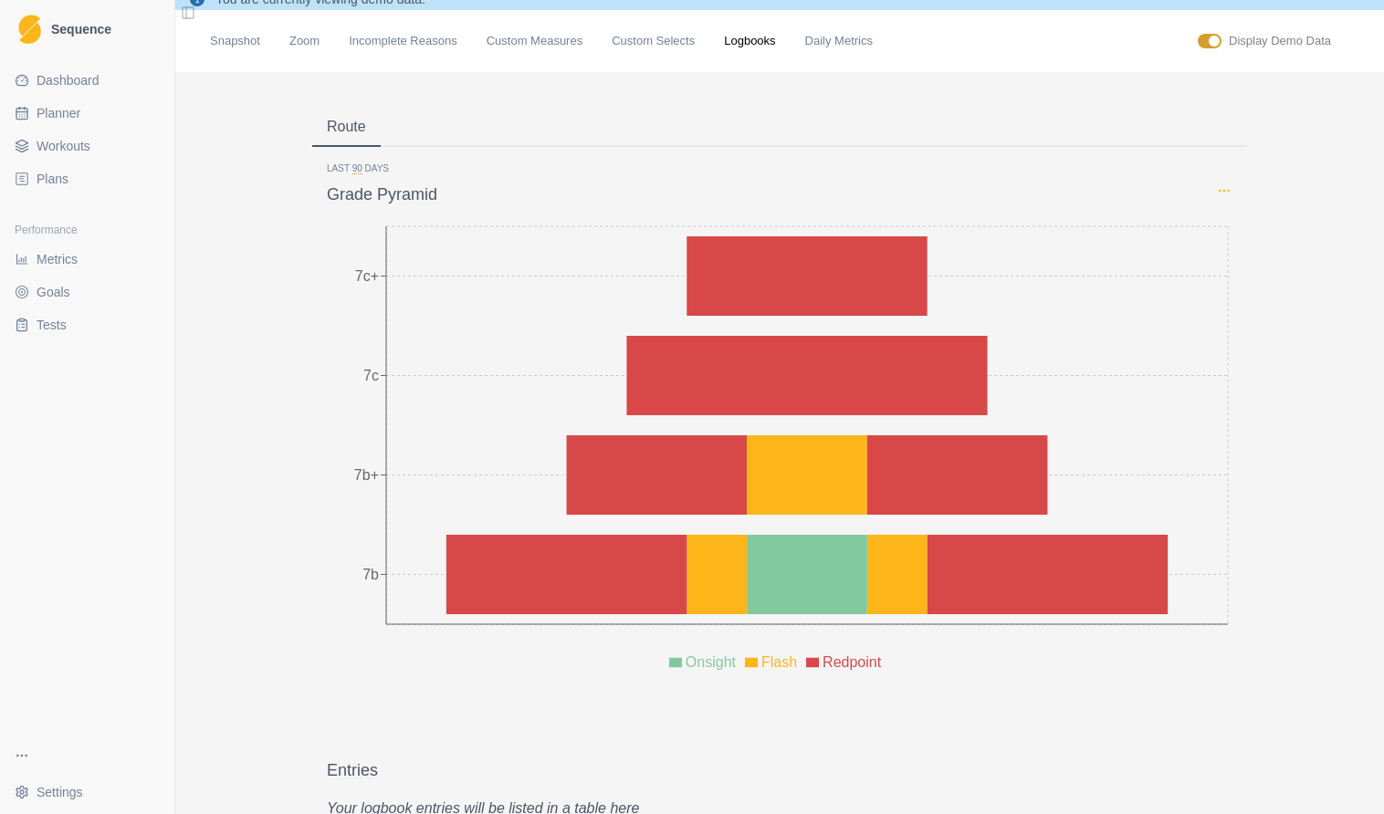
click at [1230, 194] on icon "Options" at bounding box center [1224, 190] width 15 height 15
click at [1060, 331] on p "Mirrored" at bounding box center [1080, 340] width 47 height 19
click at [1035, 339] on input "Mirrored" at bounding box center [1034, 339] width 1 height 1
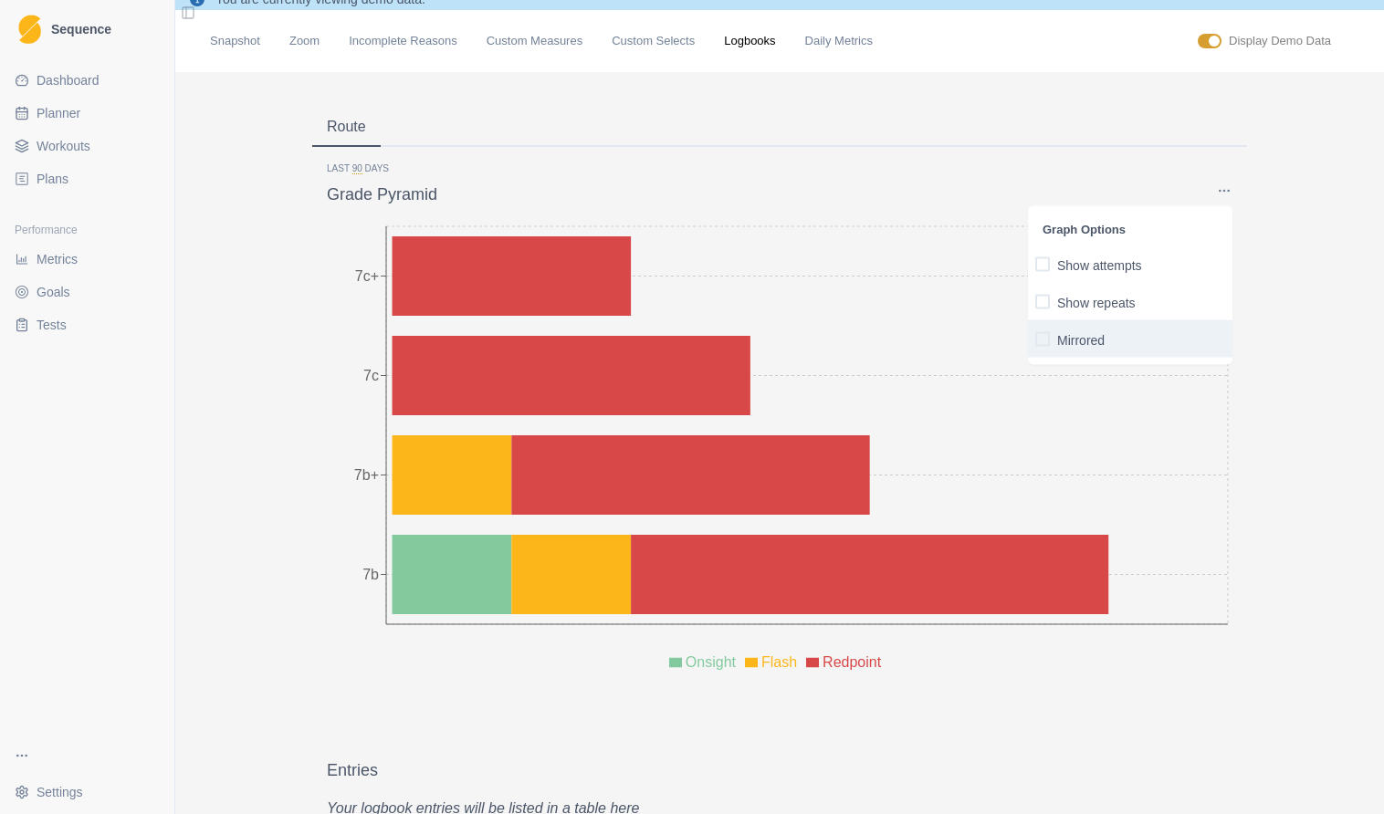
click at [1060, 332] on p "Mirrored" at bounding box center [1080, 340] width 47 height 19
click at [1035, 339] on input "Mirrored" at bounding box center [1034, 339] width 1 height 1
checkbox input "true"
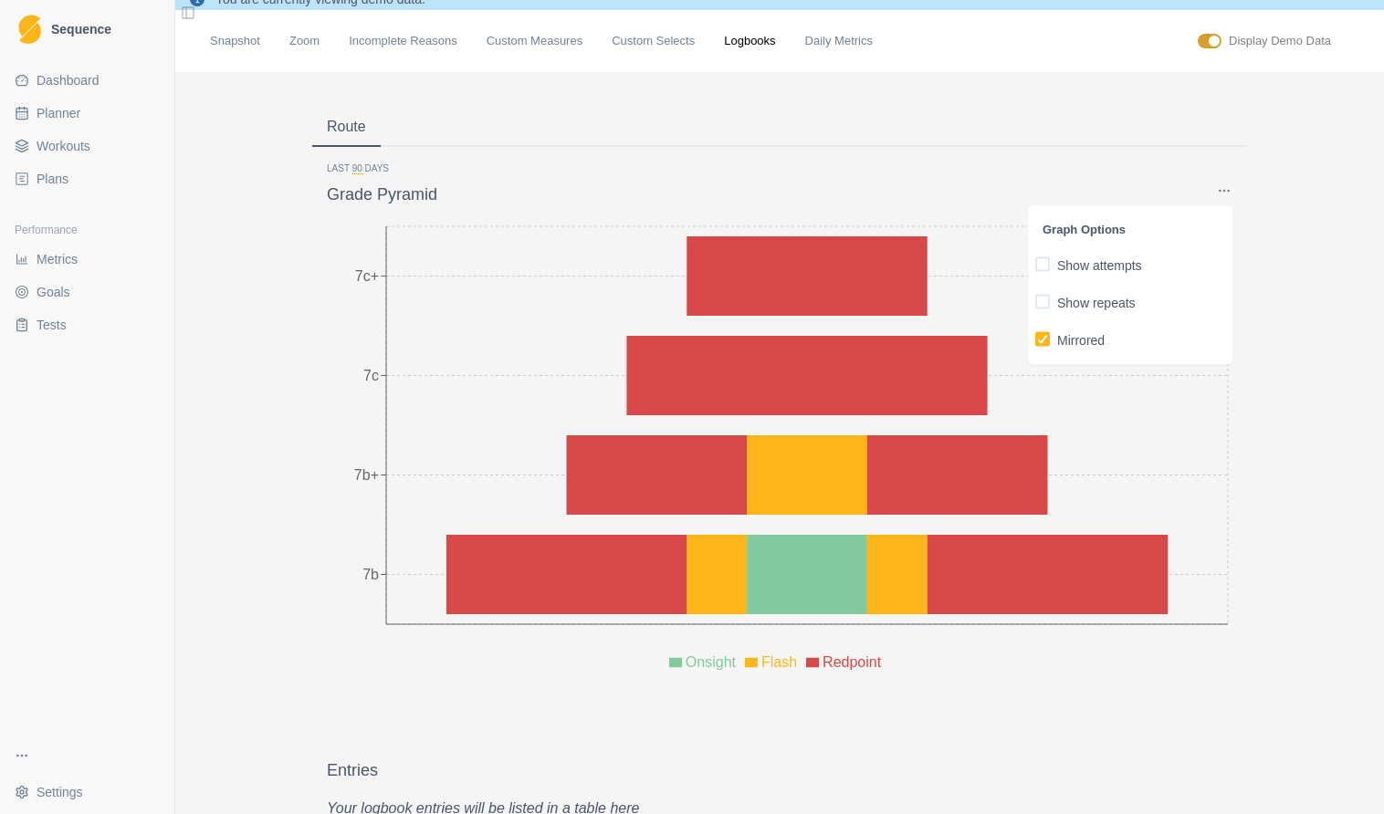
click at [1311, 312] on div "Route Last 90 Days Grade Pyramid Graph Options Show attempts Show repeats Mirro…" at bounding box center [779, 544] width 1208 height 945
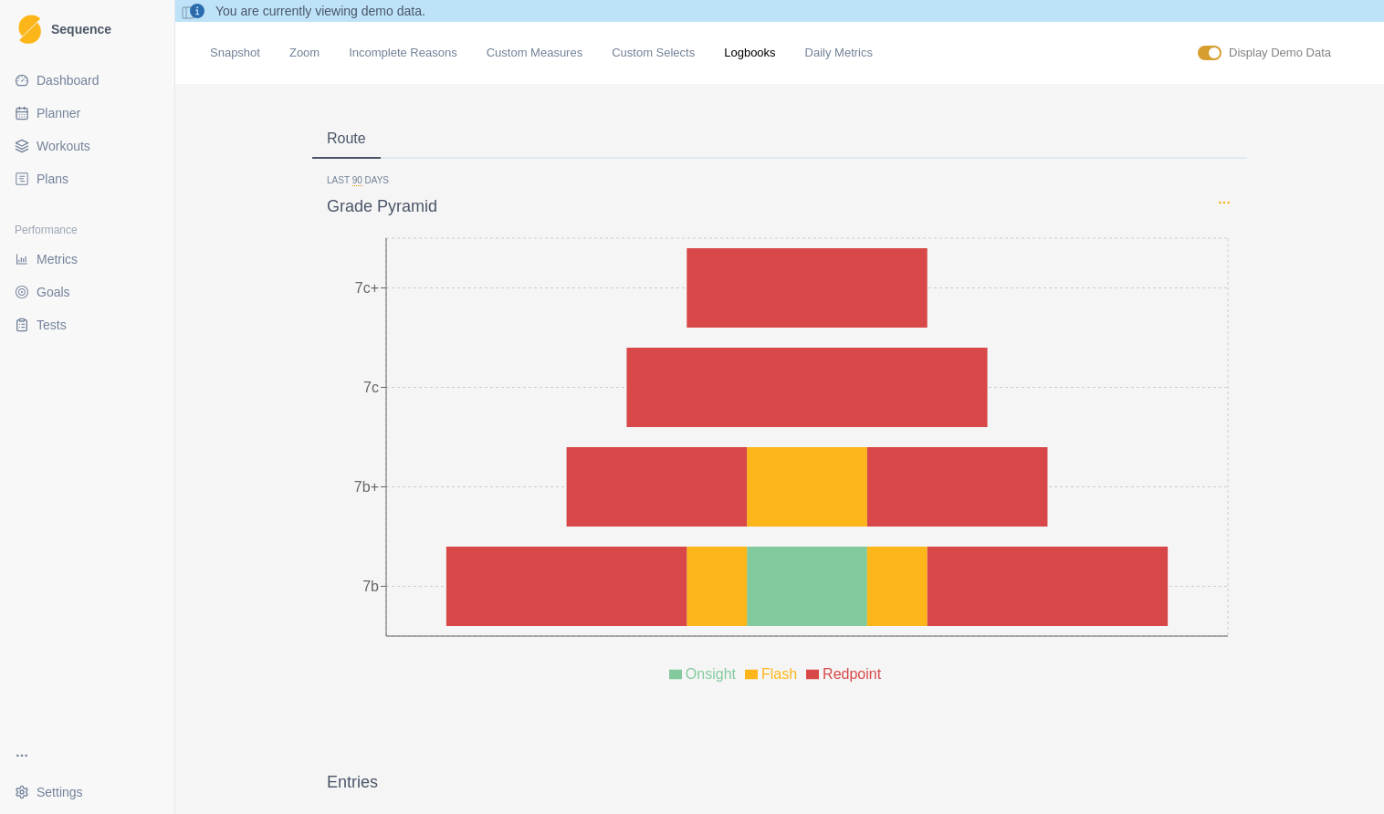
scroll to position [0, 0]
click at [1223, 203] on circle "Options" at bounding box center [1223, 202] width 1 height 1
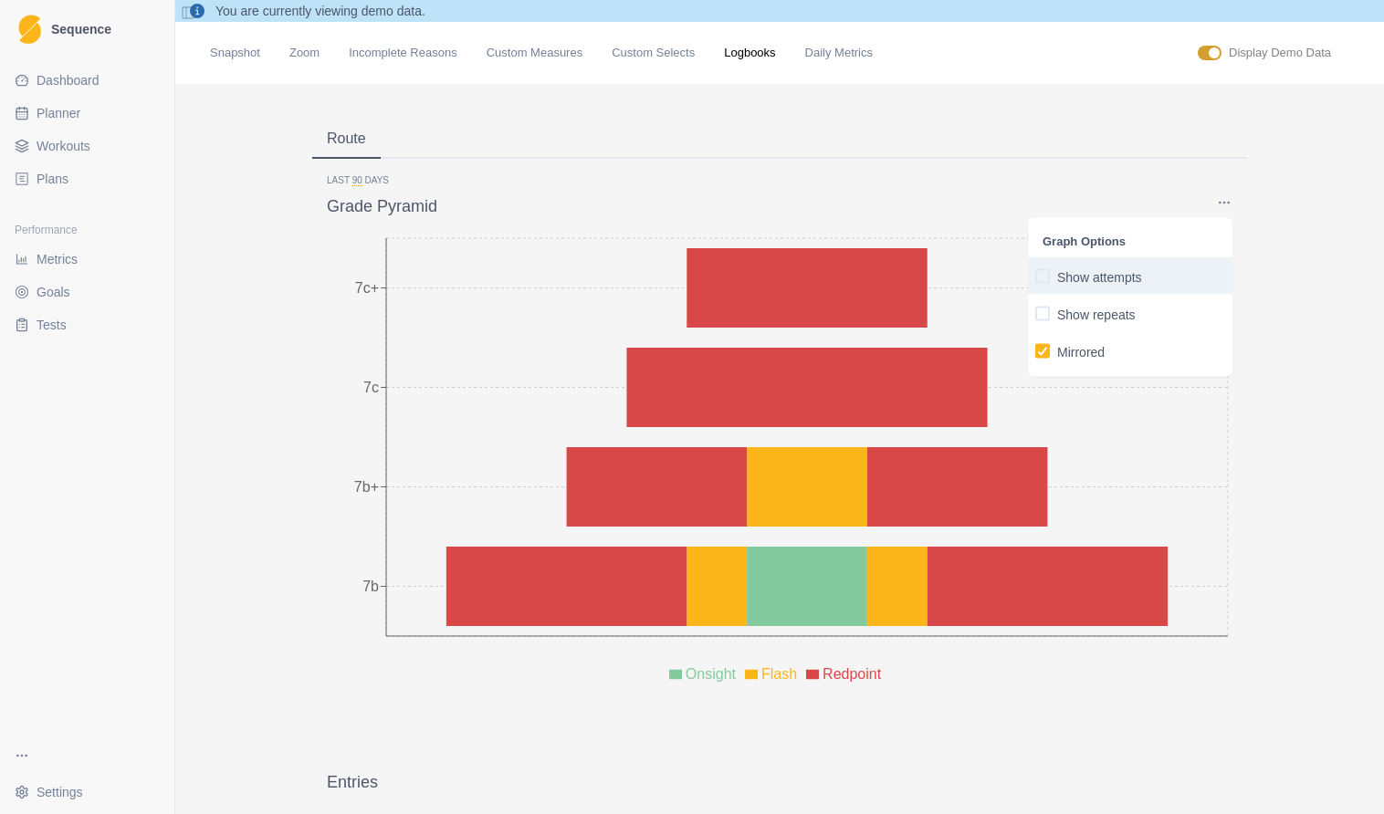
click at [1046, 272] on span "button" at bounding box center [1042, 275] width 15 height 15
click at [1035, 276] on input "Show attempts" at bounding box center [1034, 276] width 1 height 1
checkbox input "true"
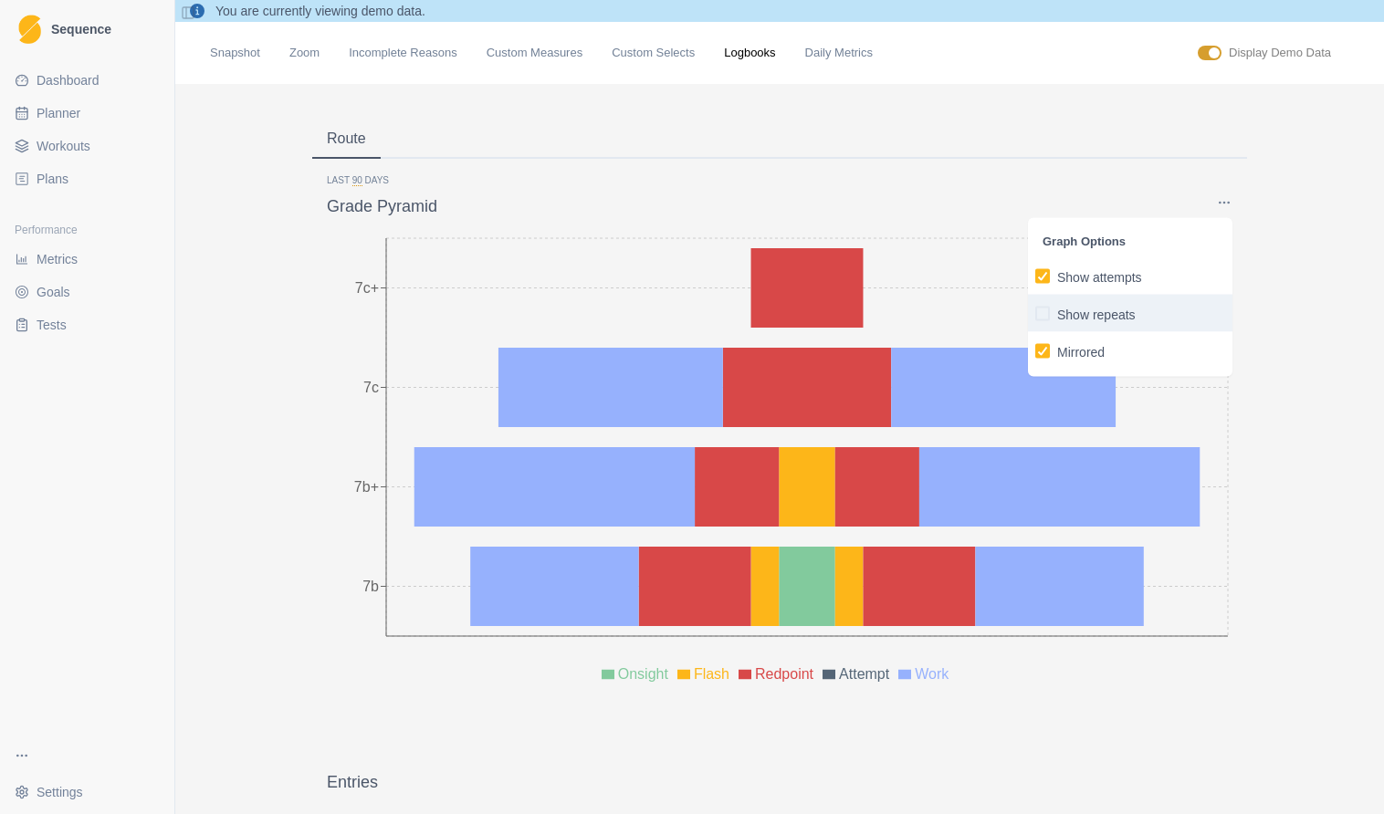
click at [1044, 310] on span "button" at bounding box center [1042, 313] width 15 height 15
click at [1035, 313] on input "Show repeats" at bounding box center [1034, 313] width 1 height 1
click at [1044, 310] on polyline "button" at bounding box center [1043, 312] width 8 height 7
click at [1035, 313] on input "Show repeats" at bounding box center [1034, 313] width 1 height 1
checkbox input "false"
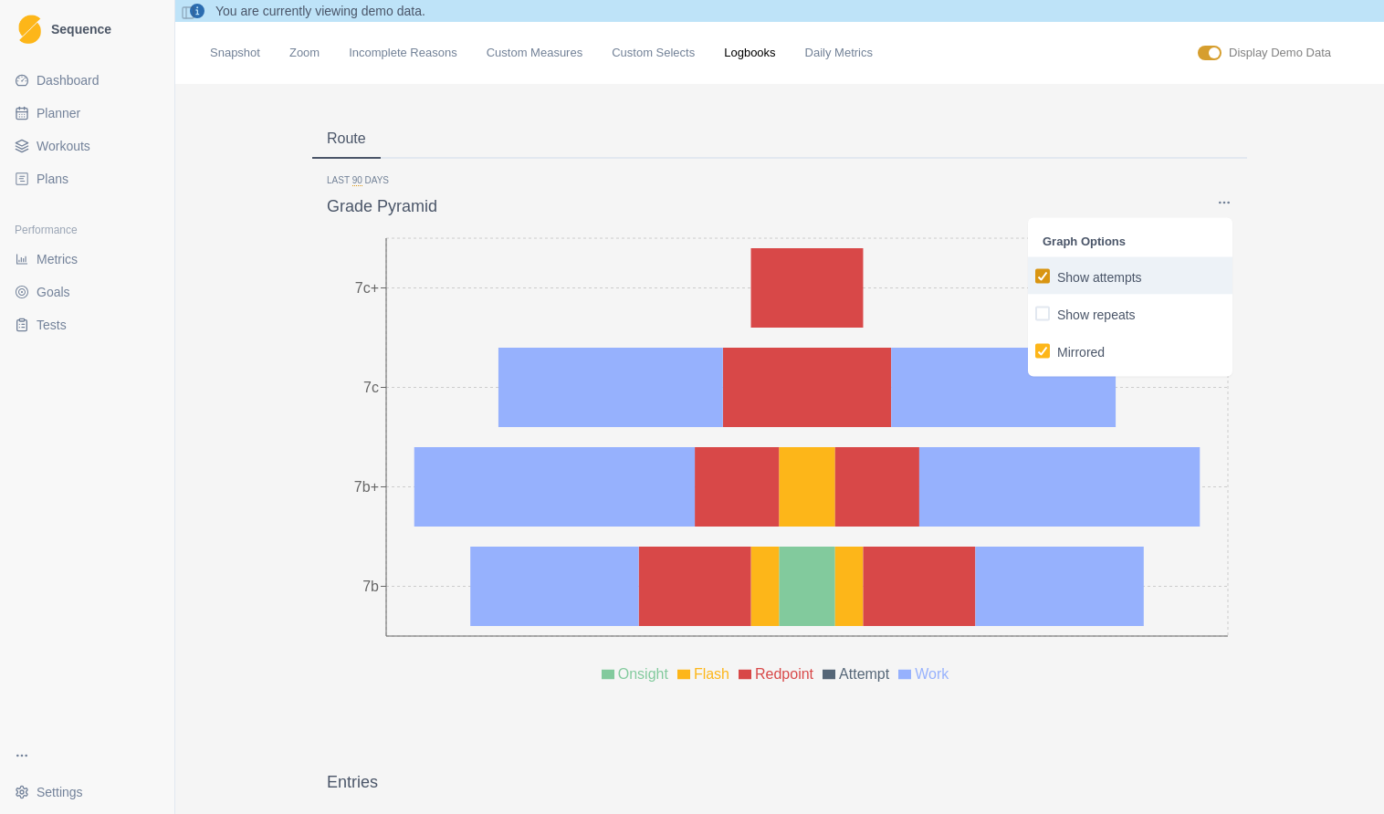
click at [1040, 275] on icon "button" at bounding box center [1042, 275] width 11 height 9
click at [1035, 276] on input "Show attempts" at bounding box center [1034, 276] width 1 height 1
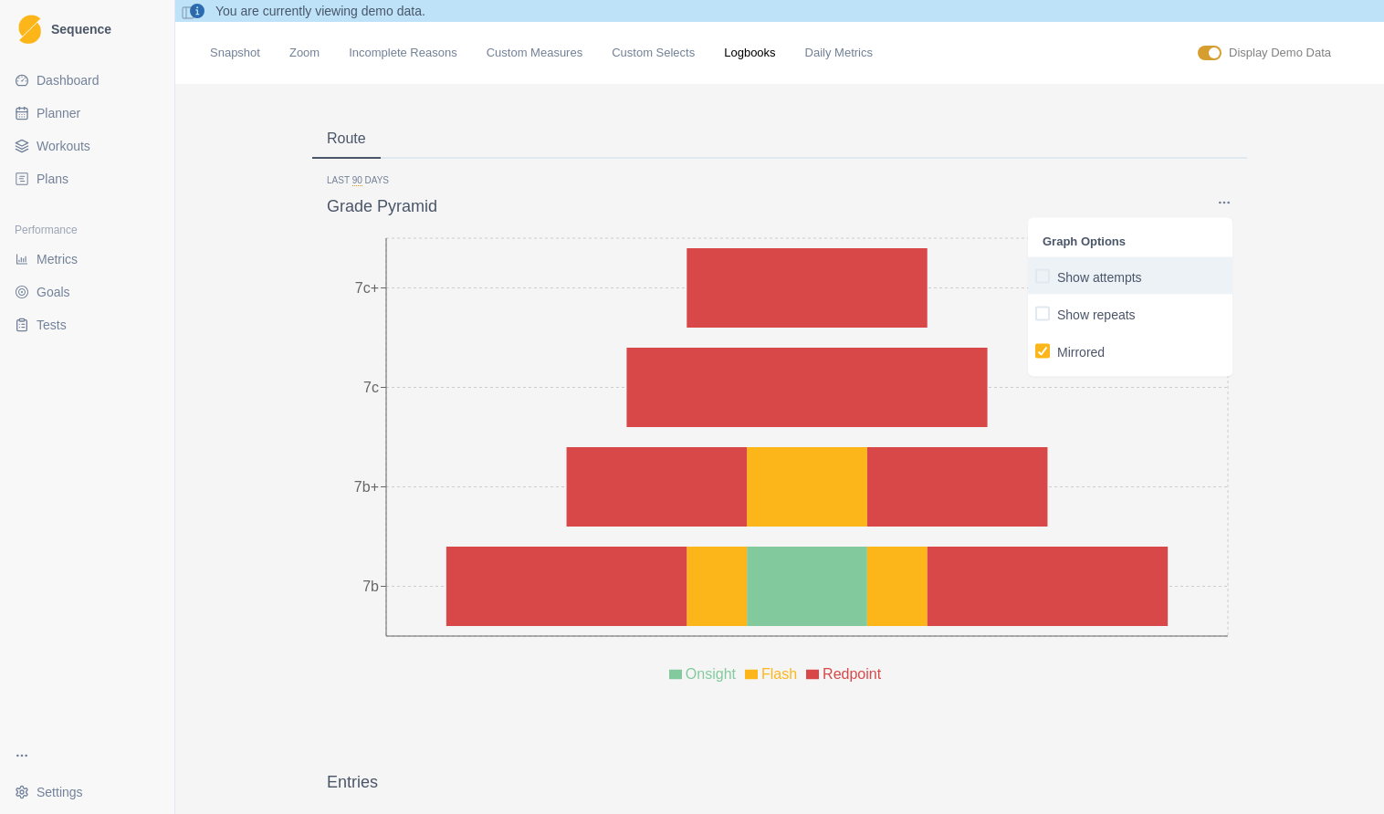
click at [1040, 275] on span "button" at bounding box center [1042, 275] width 15 height 15
click at [1035, 276] on input "Show attempts" at bounding box center [1034, 276] width 1 height 1
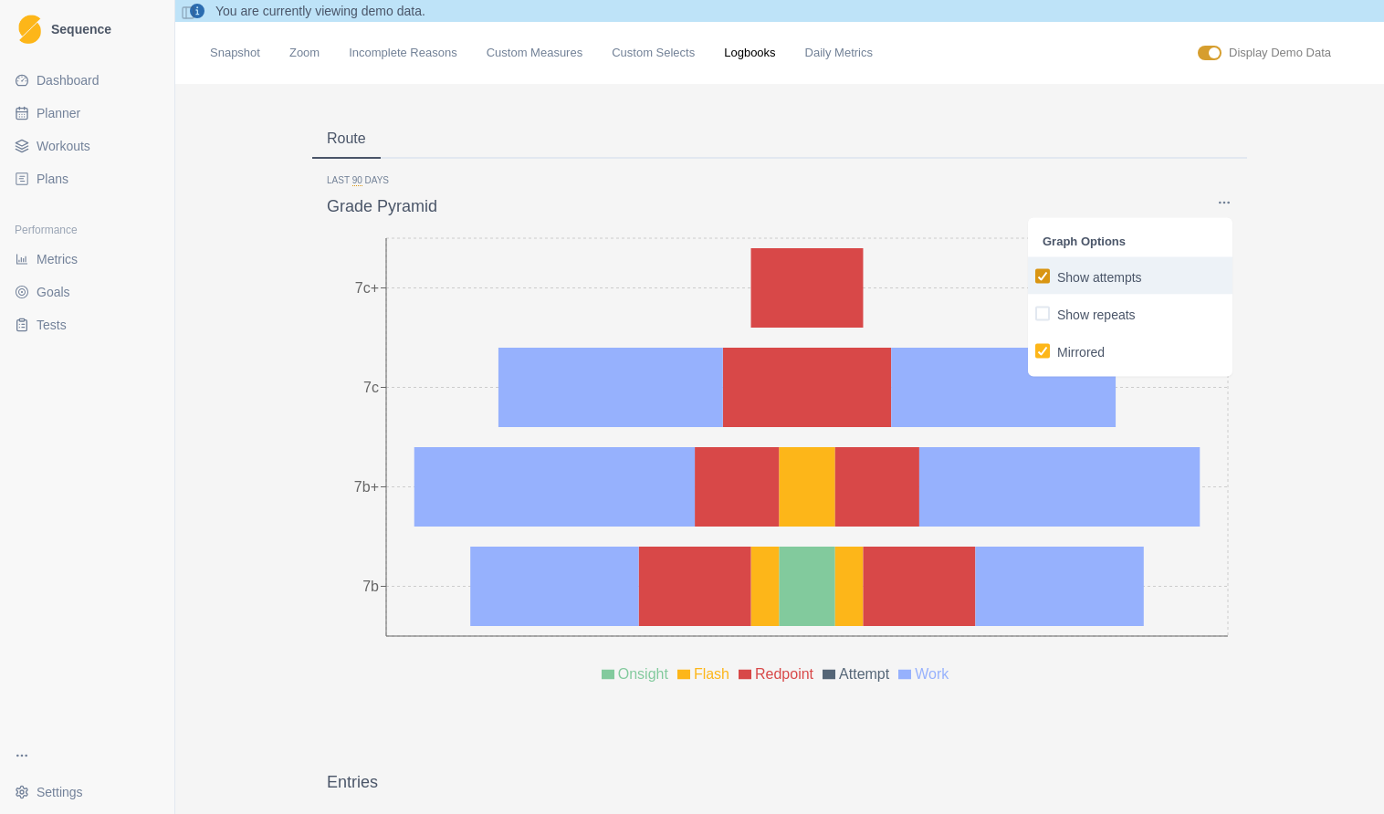
click at [1040, 274] on icon "button" at bounding box center [1042, 275] width 11 height 9
click at [1035, 276] on input "Show attempts" at bounding box center [1034, 276] width 1 height 1
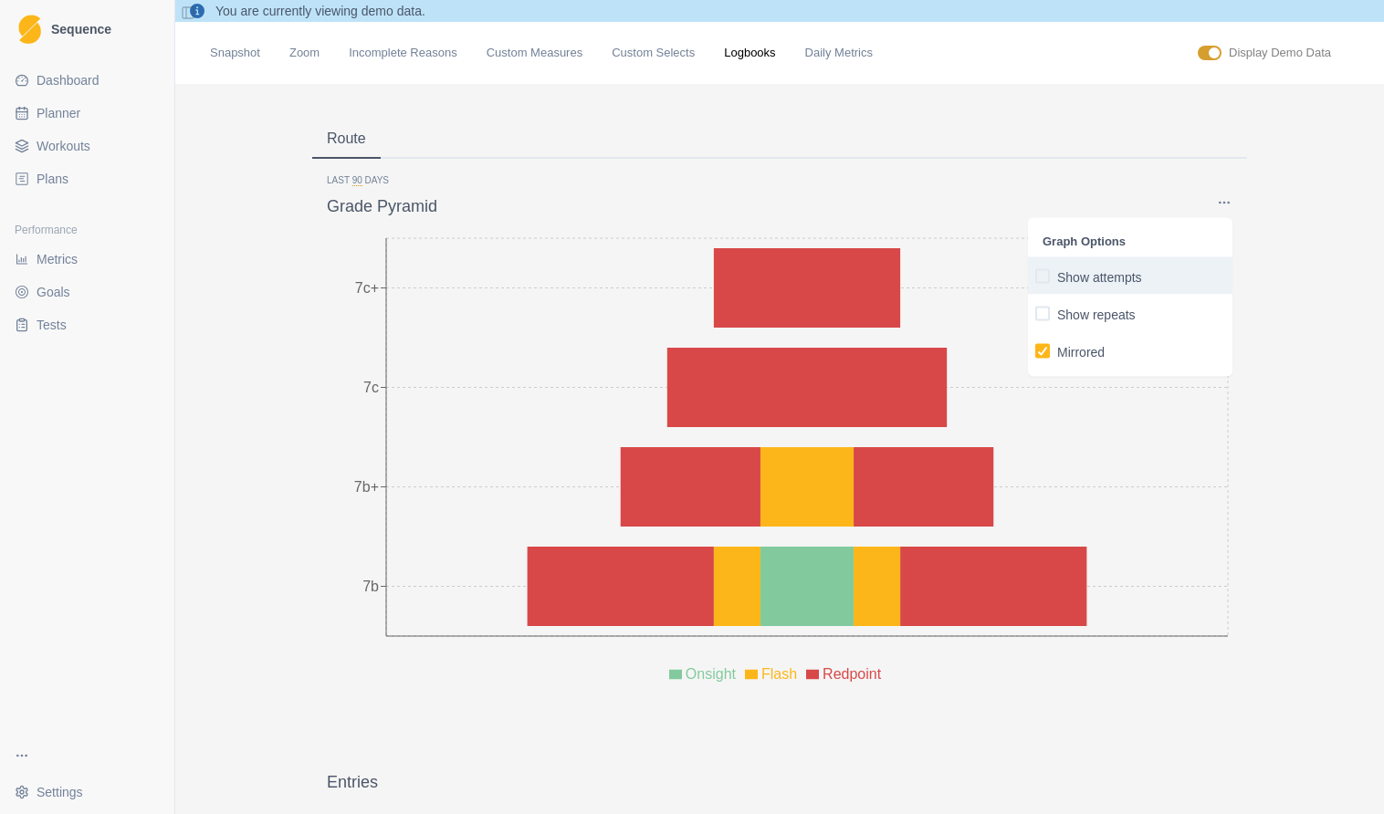
click at [1040, 274] on span "button" at bounding box center [1042, 275] width 15 height 15
click at [1035, 276] on input "Show attempts" at bounding box center [1034, 276] width 1 height 1
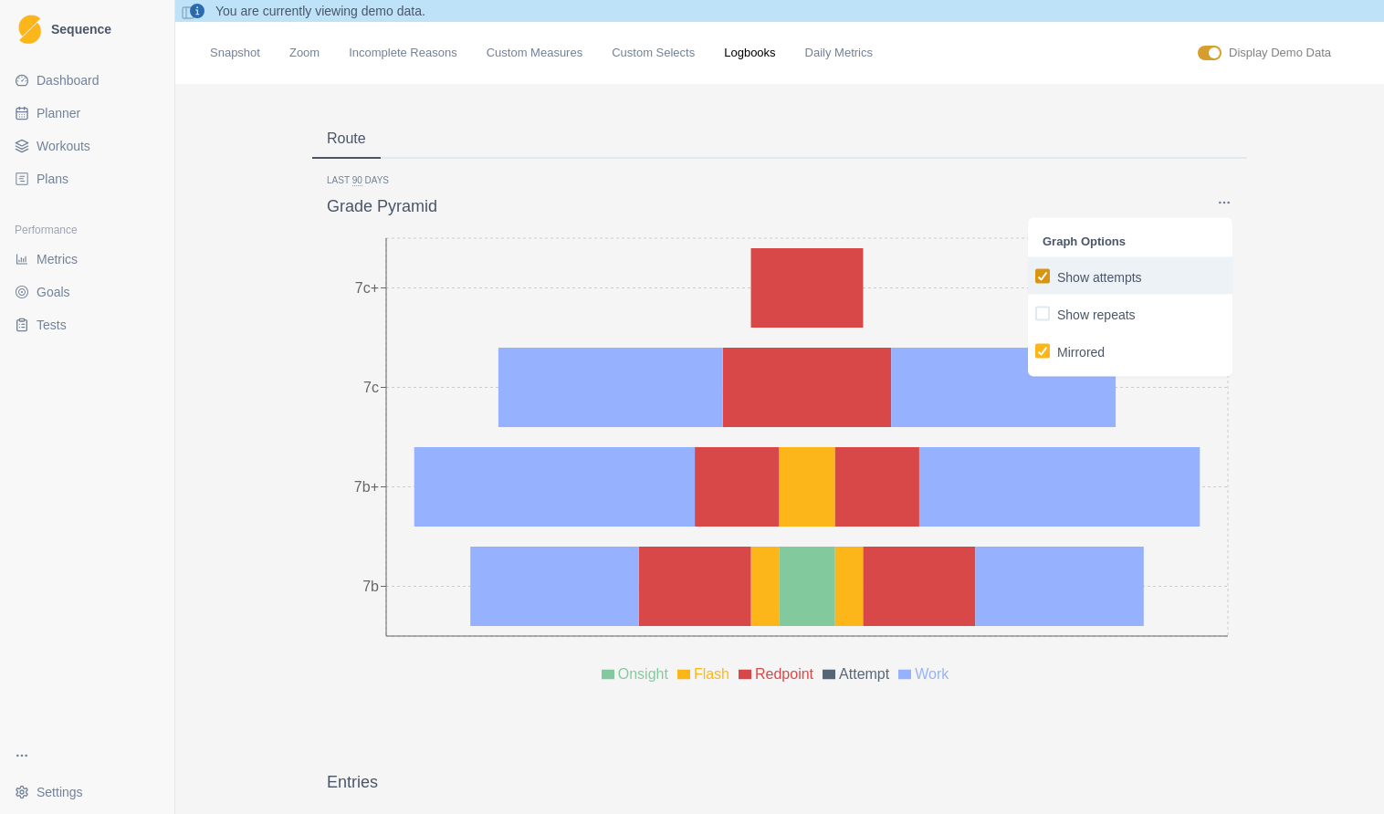
click at [1040, 274] on icon "button" at bounding box center [1042, 275] width 11 height 9
click at [1035, 276] on input "Show attempts" at bounding box center [1034, 276] width 1 height 1
checkbox input "false"
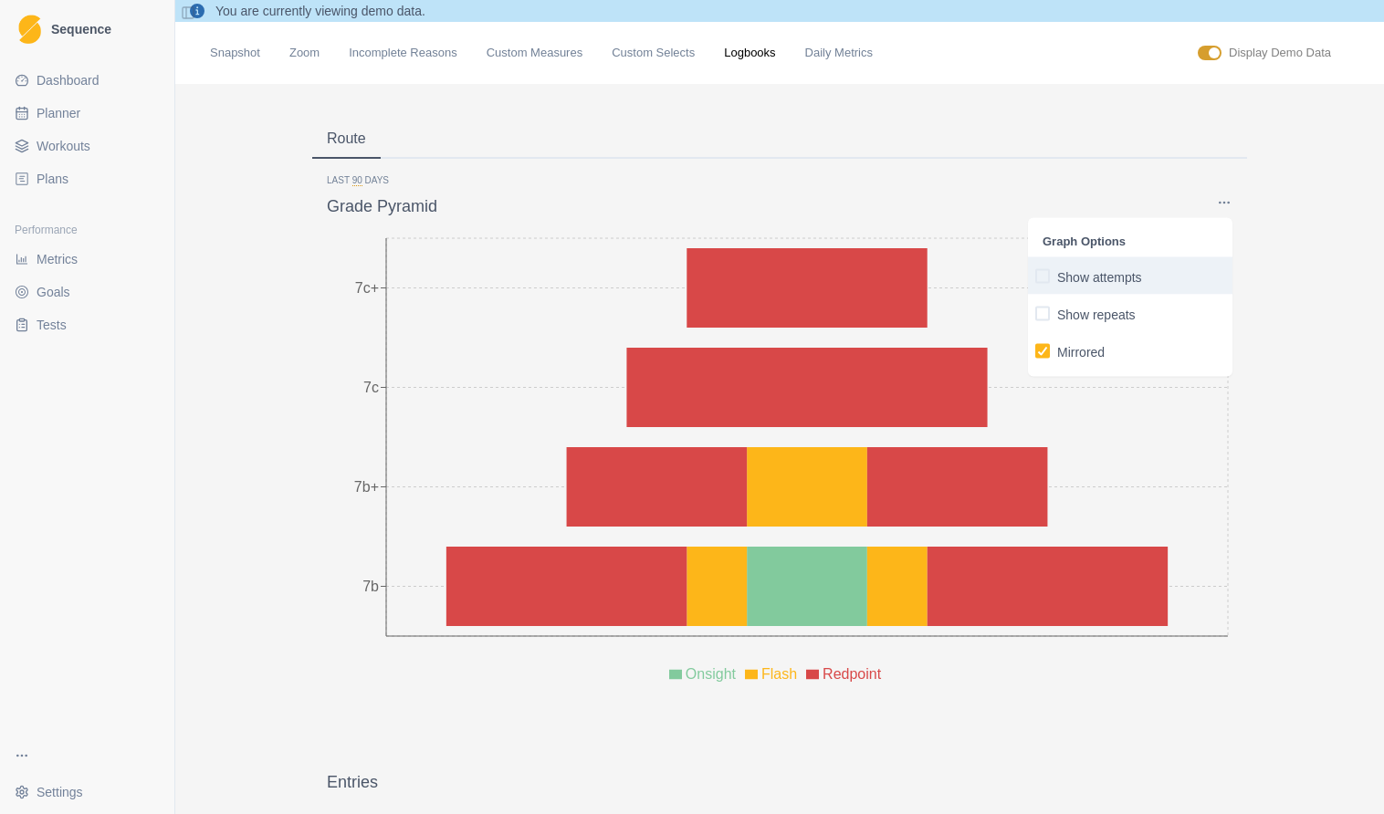
click at [868, 142] on div "Route" at bounding box center [779, 139] width 935 height 38
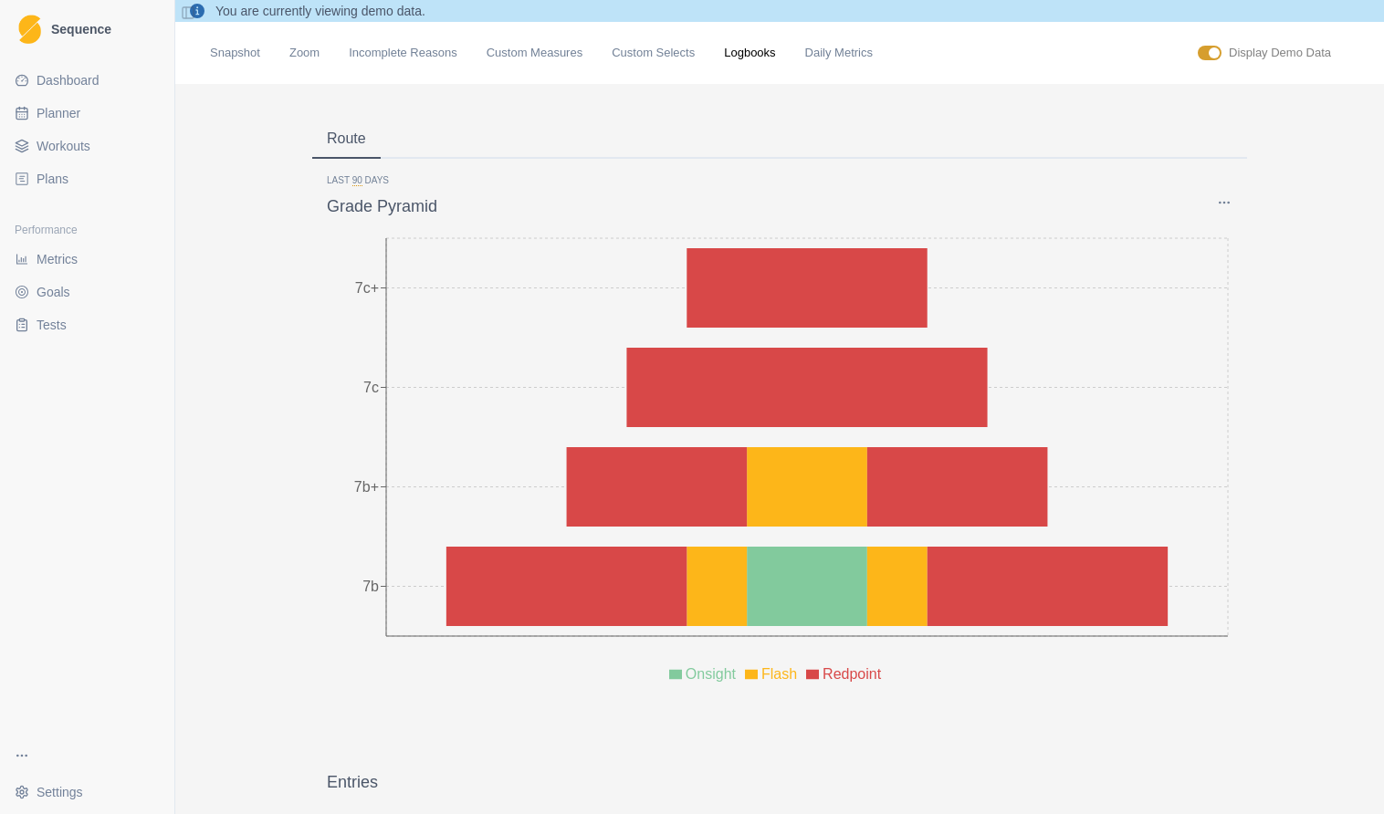
click at [1210, 50] on span at bounding box center [1213, 52] width 11 height 11
click at [1198, 46] on input "checkbox" at bounding box center [1197, 45] width 1 height 1
checkbox input "false"
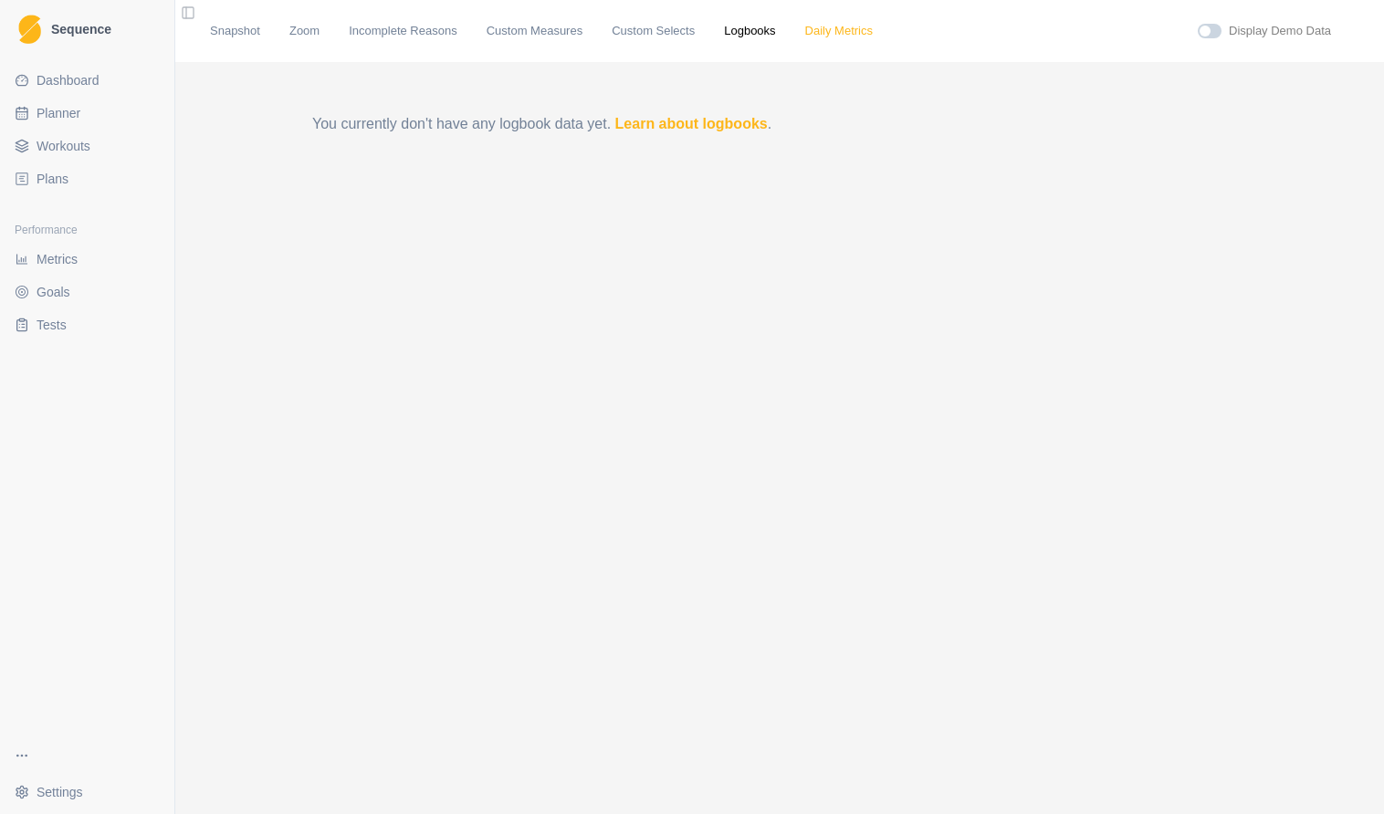
click at [820, 33] on link "Daily Metrics" at bounding box center [839, 31] width 68 height 18
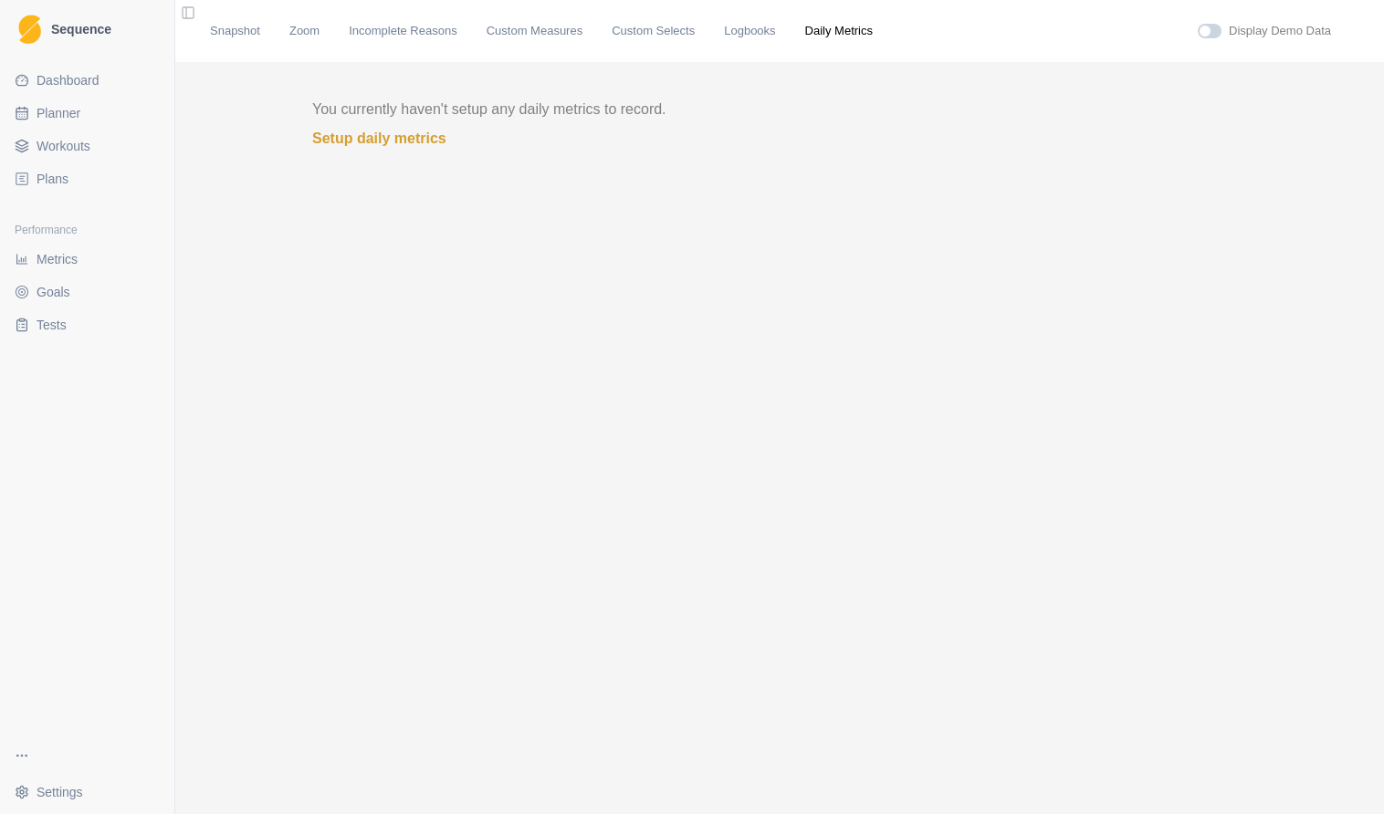
click at [1211, 27] on span at bounding box center [1210, 31] width 24 height 15
click at [1198, 24] on input "checkbox" at bounding box center [1197, 23] width 1 height 1
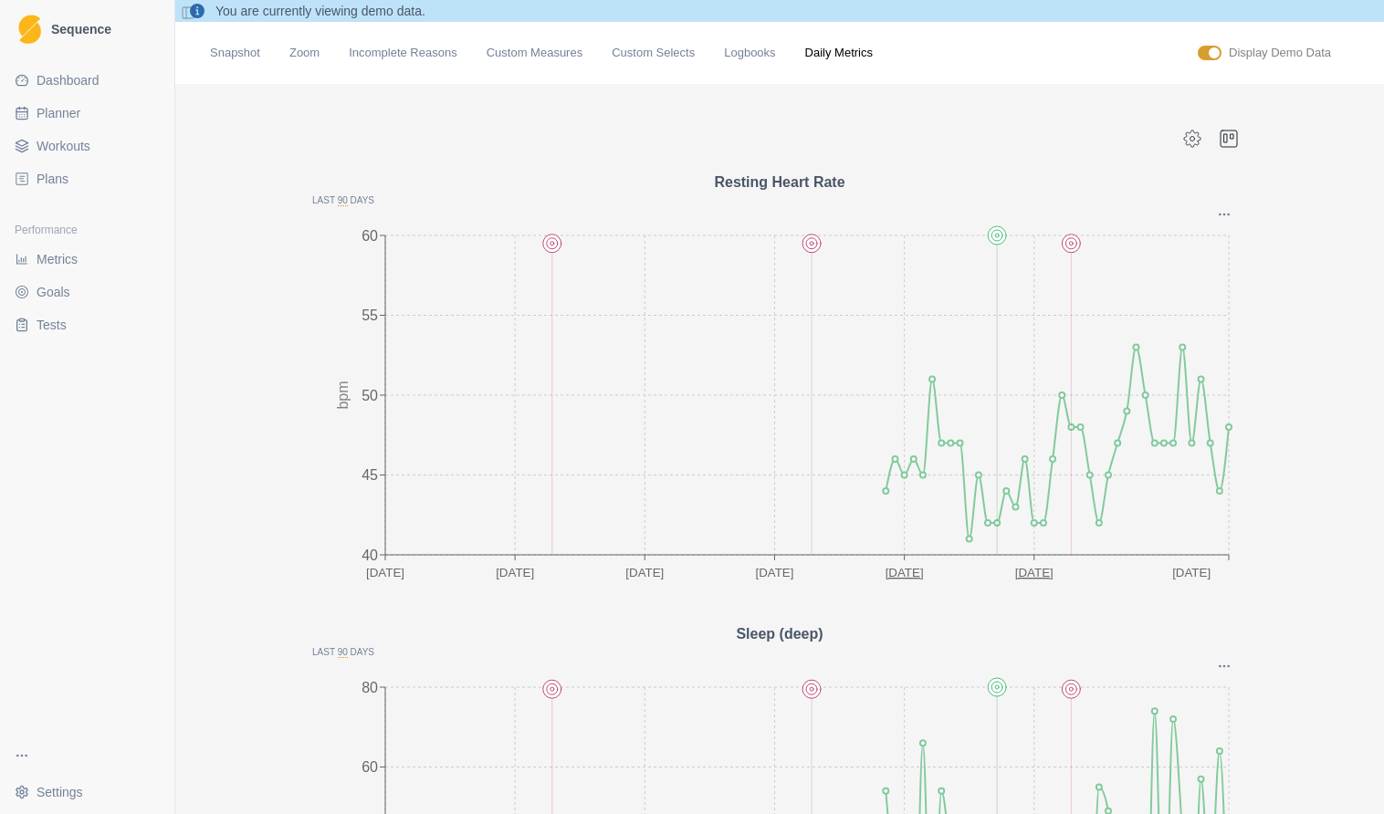
click at [1208, 54] on span at bounding box center [1213, 52] width 11 height 11
click at [1198, 46] on input "checkbox" at bounding box center [1197, 45] width 1 height 1
checkbox input "false"
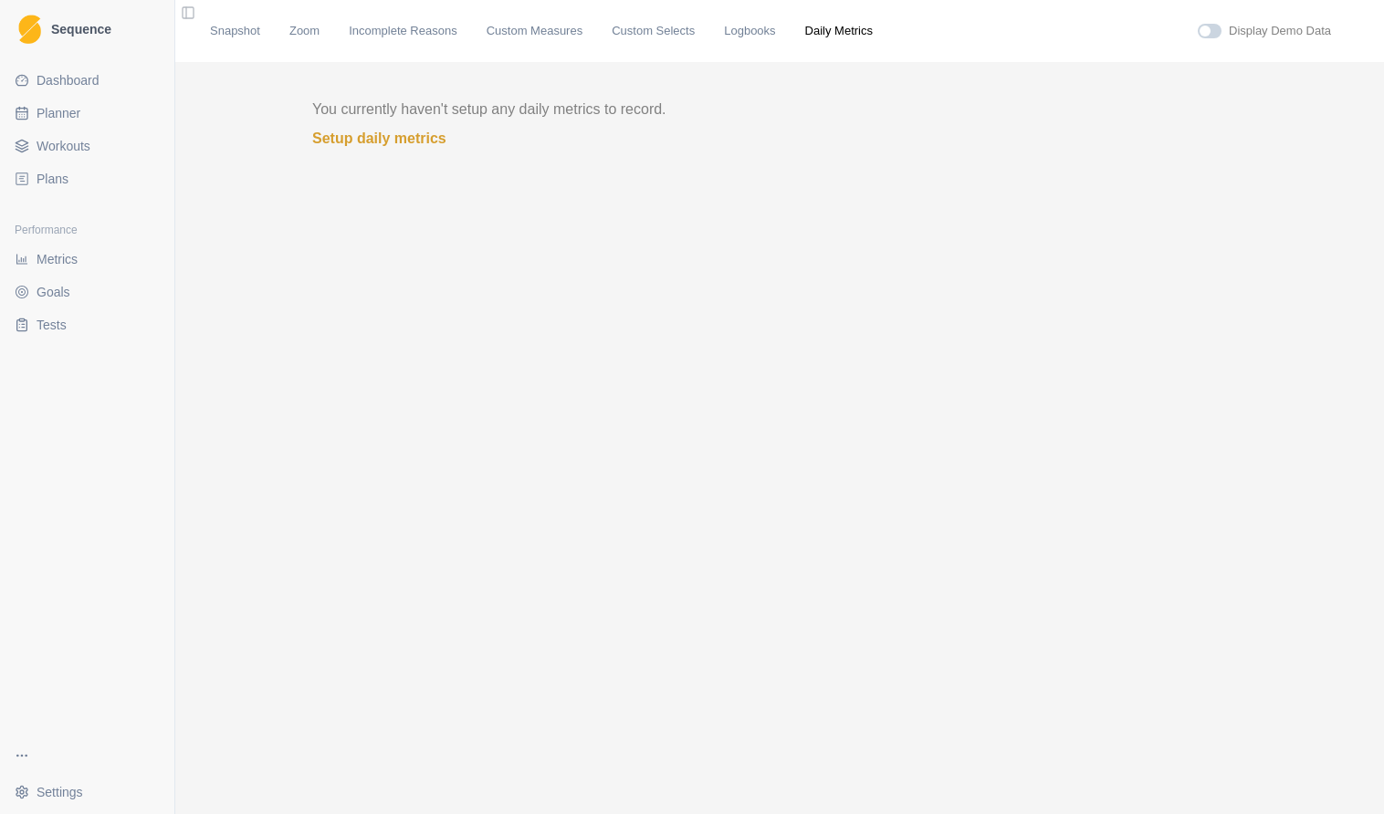
click at [66, 265] on span "Metrics" at bounding box center [57, 259] width 41 height 18
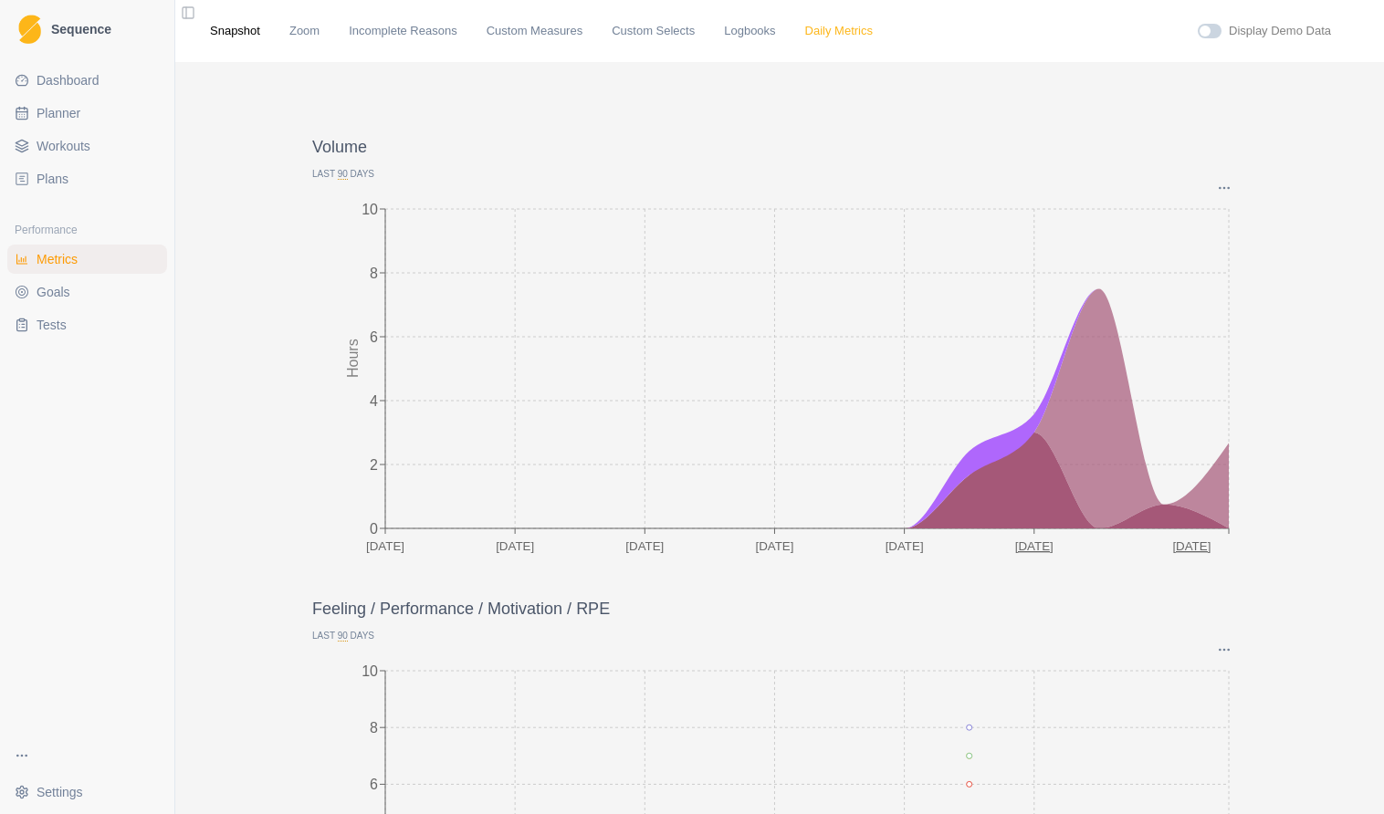
click at [849, 32] on link "Daily Metrics" at bounding box center [839, 31] width 68 height 18
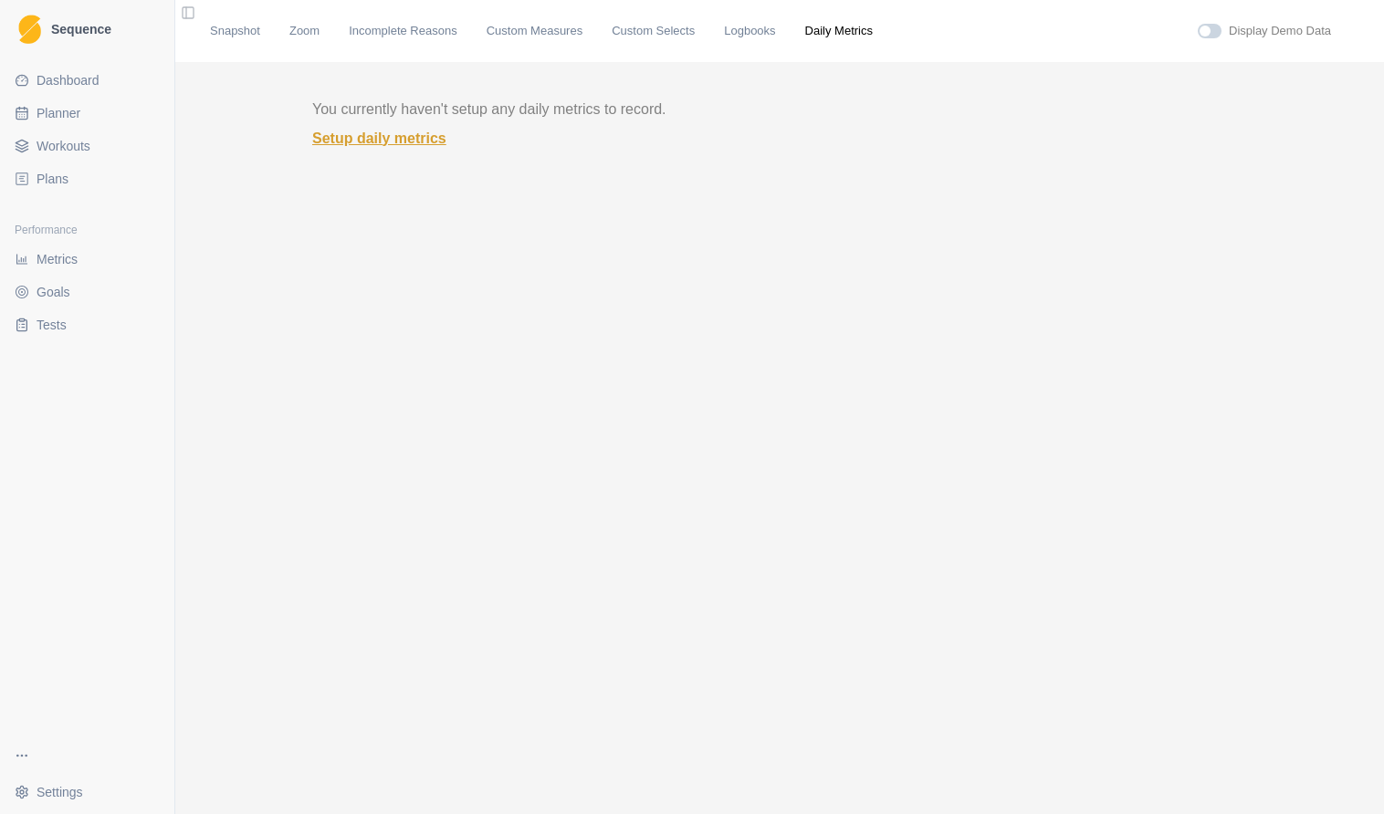
click at [395, 145] on link "Setup daily metrics" at bounding box center [779, 139] width 935 height 22
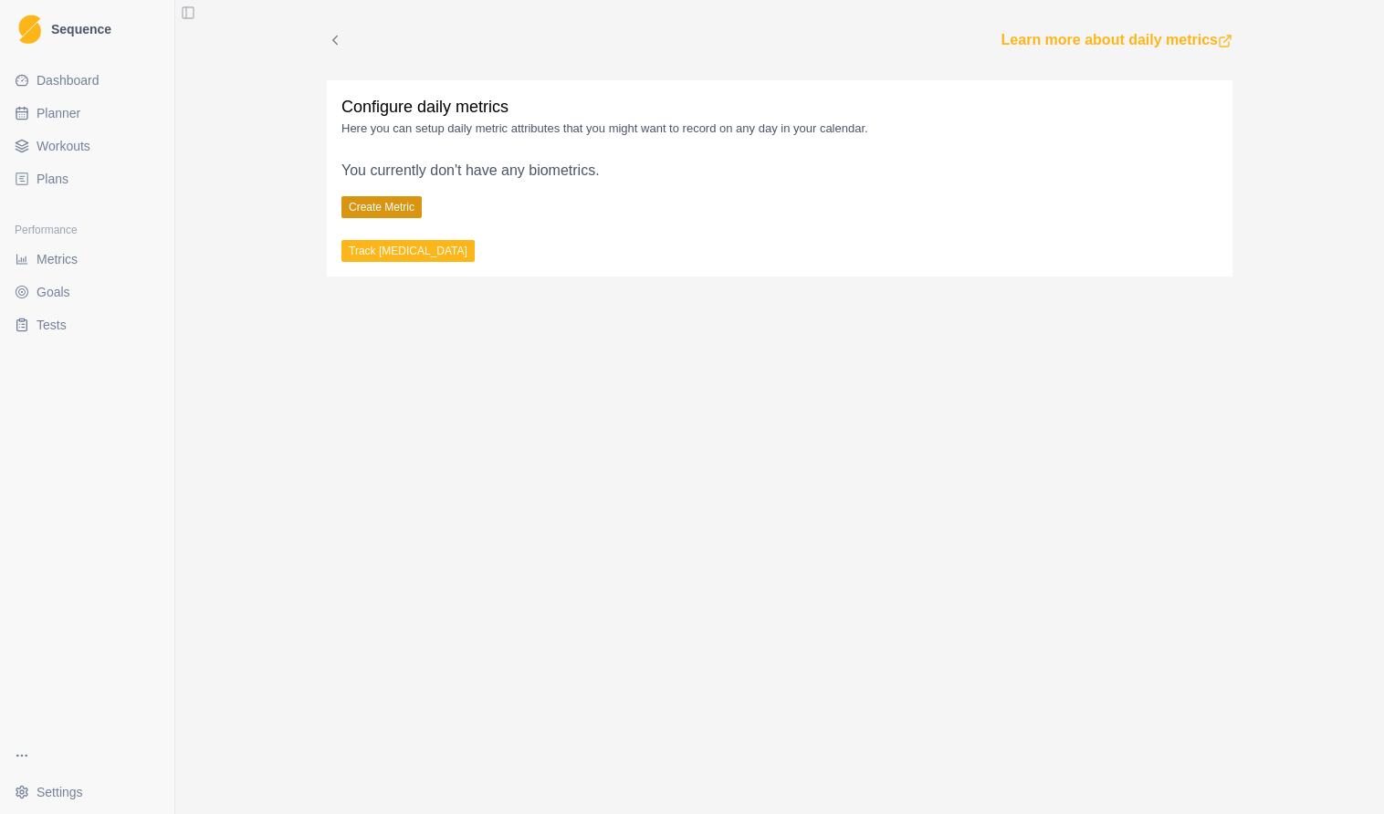
click at [387, 204] on button "Create Metric" at bounding box center [381, 207] width 80 height 22
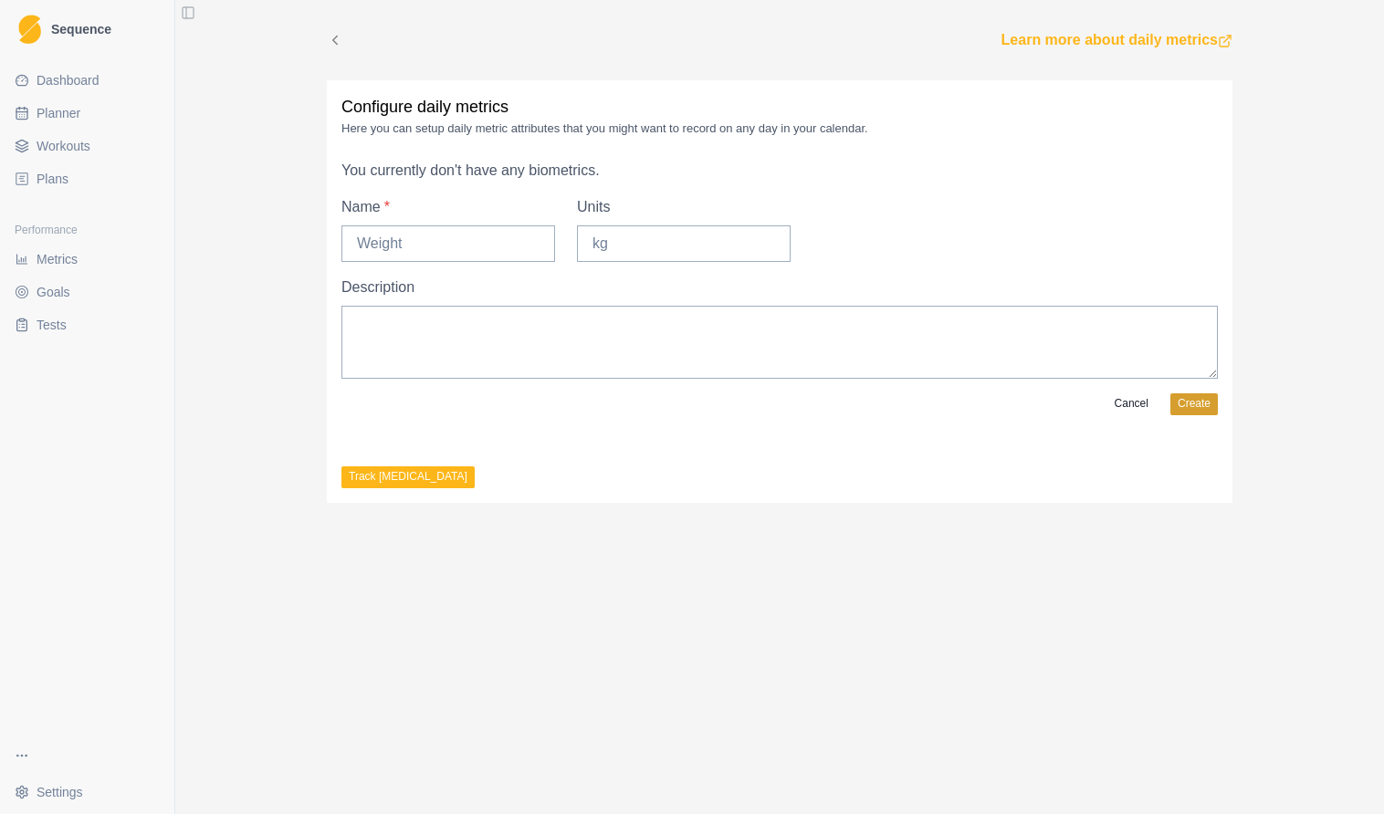
click at [1191, 400] on button "Create" at bounding box center [1193, 404] width 47 height 22
click at [229, 291] on div "Learn more about daily metrics Configure daily metrics Here you can setup daily…" at bounding box center [779, 407] width 1208 height 814
click at [328, 39] on icon at bounding box center [335, 40] width 16 height 16
